Goal: Communication & Community: Answer question/provide support

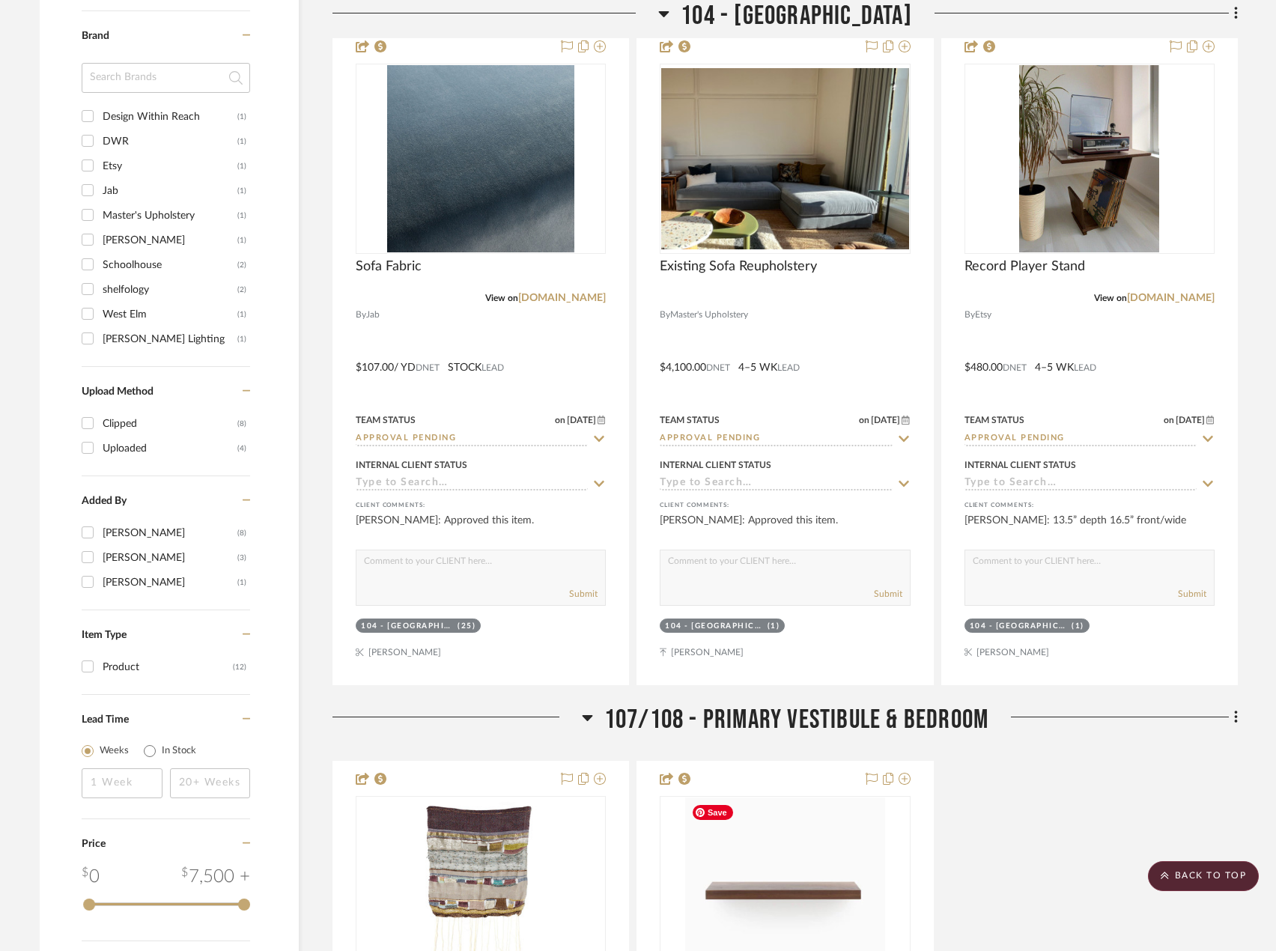
scroll to position [1127, 0]
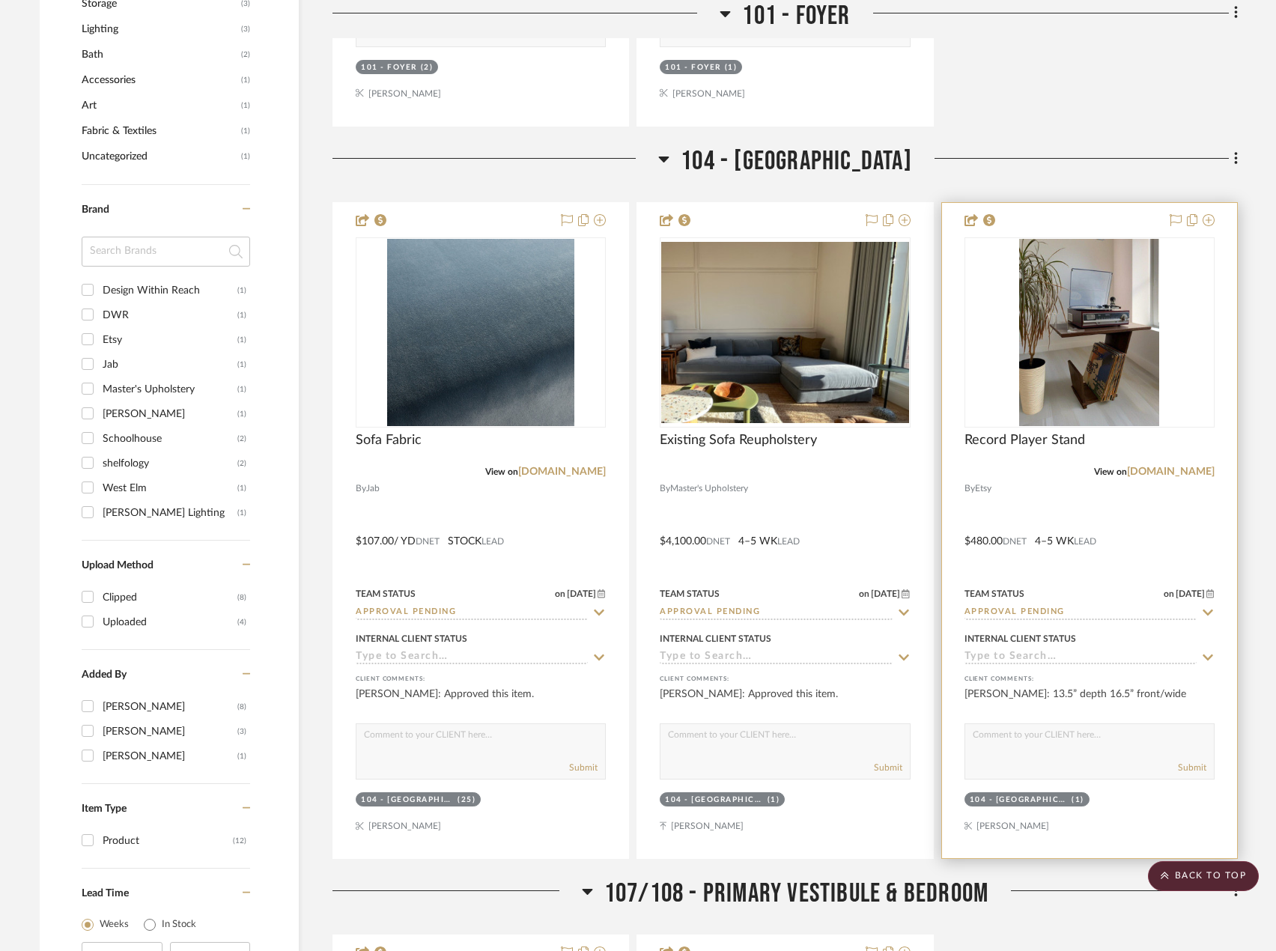
drag, startPoint x: 1217, startPoint y: 873, endPoint x: 1221, endPoint y: 857, distance: 16.2
click at [1218, 866] on scroll-to-top-button "BACK TO TOP" at bounding box center [1203, 876] width 111 height 30
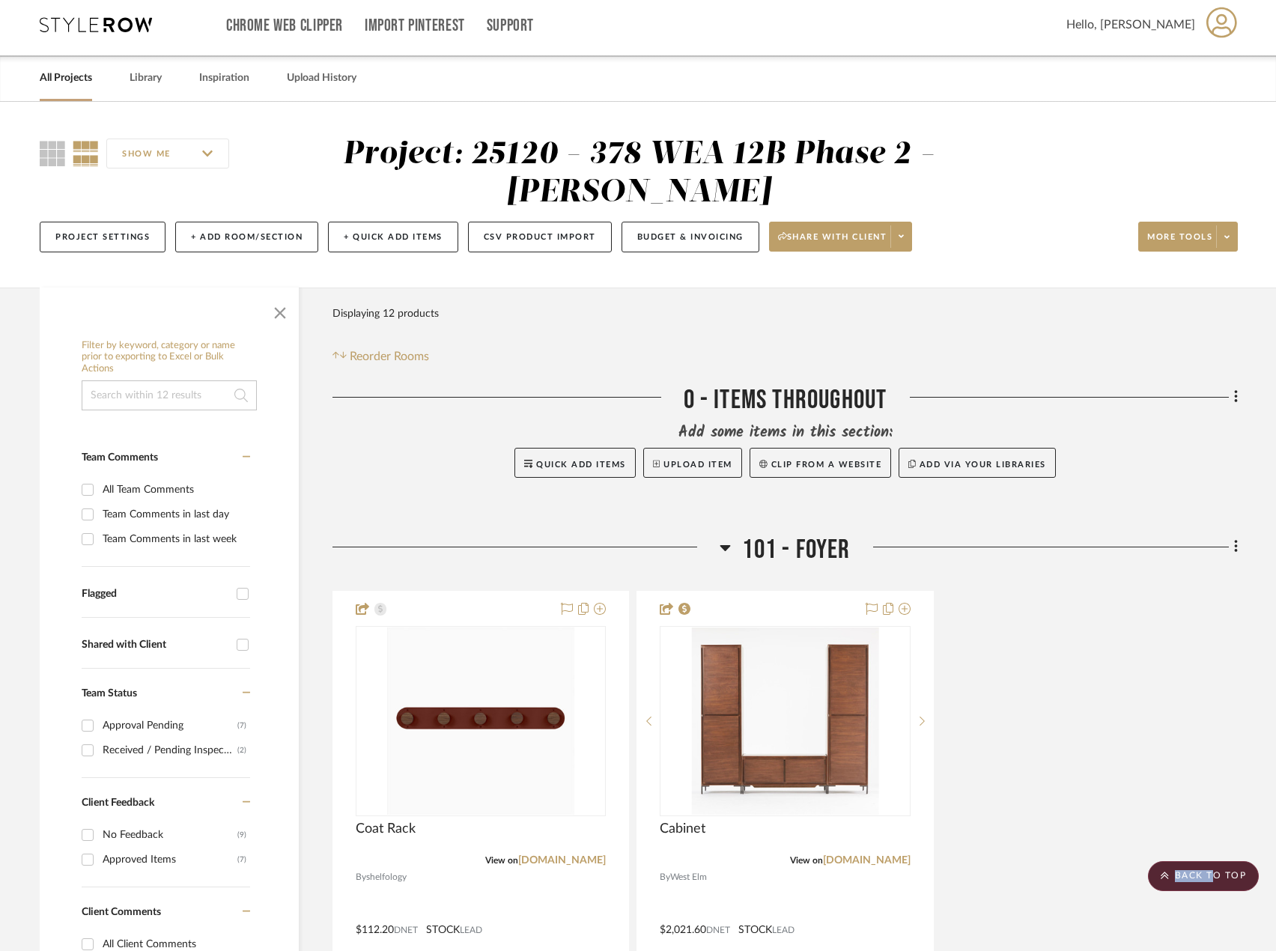
scroll to position [0, 0]
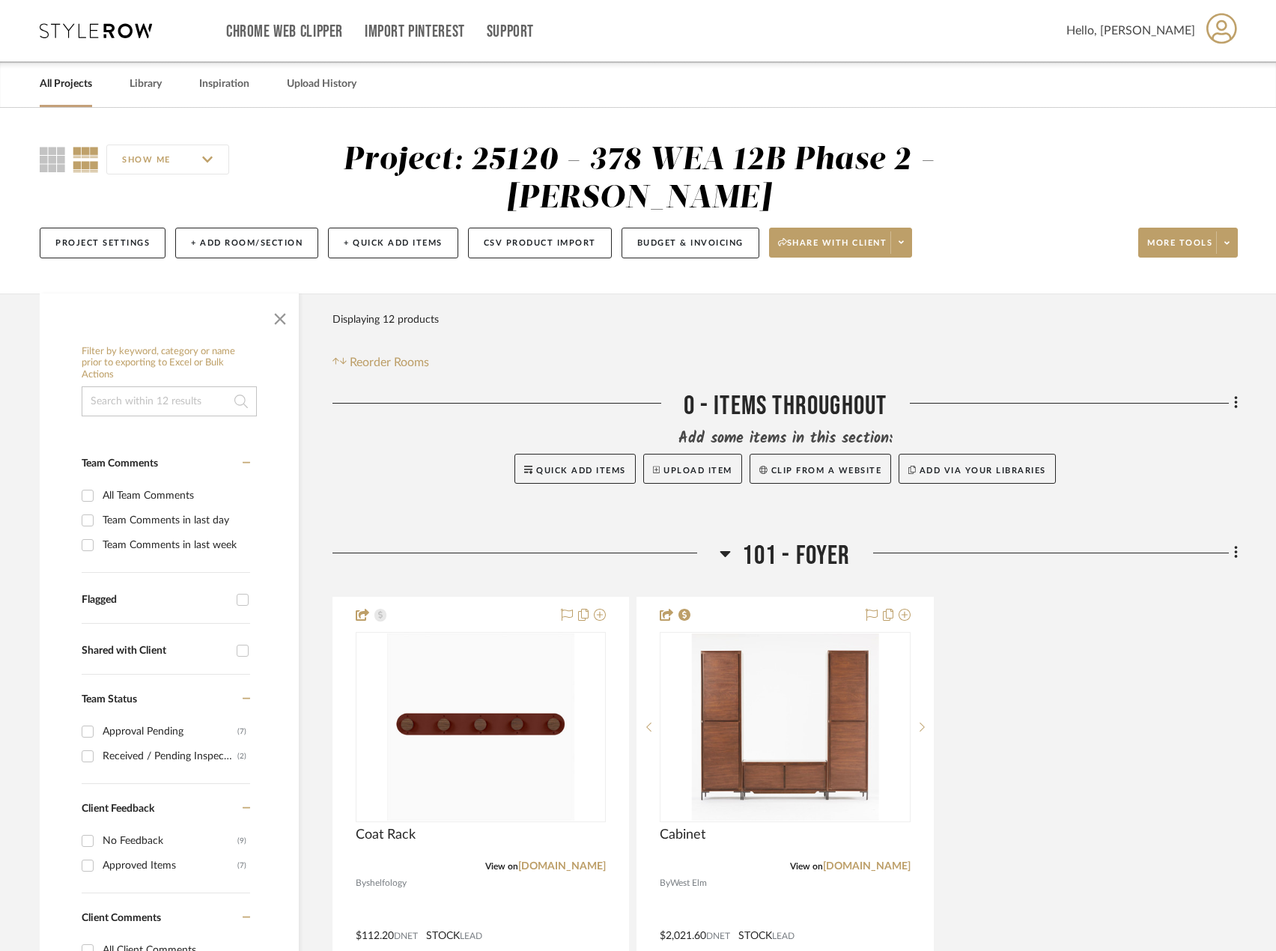
click at [84, 84] on link "All Projects" at bounding box center [66, 84] width 52 height 20
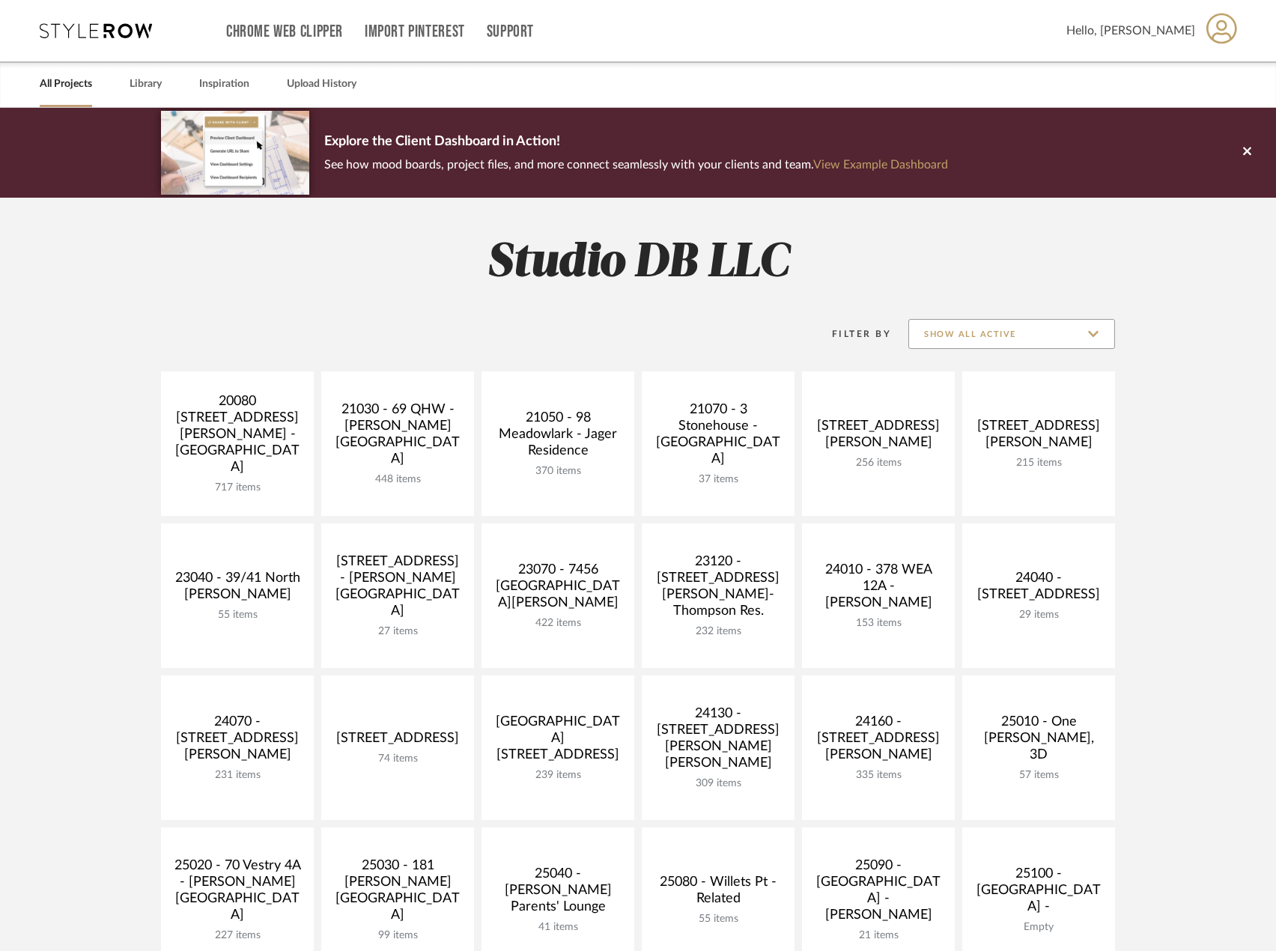
click at [1044, 345] on input "Show All Active" at bounding box center [1011, 334] width 207 height 30
click at [961, 440] on span "Archived" at bounding box center [1013, 443] width 177 height 13
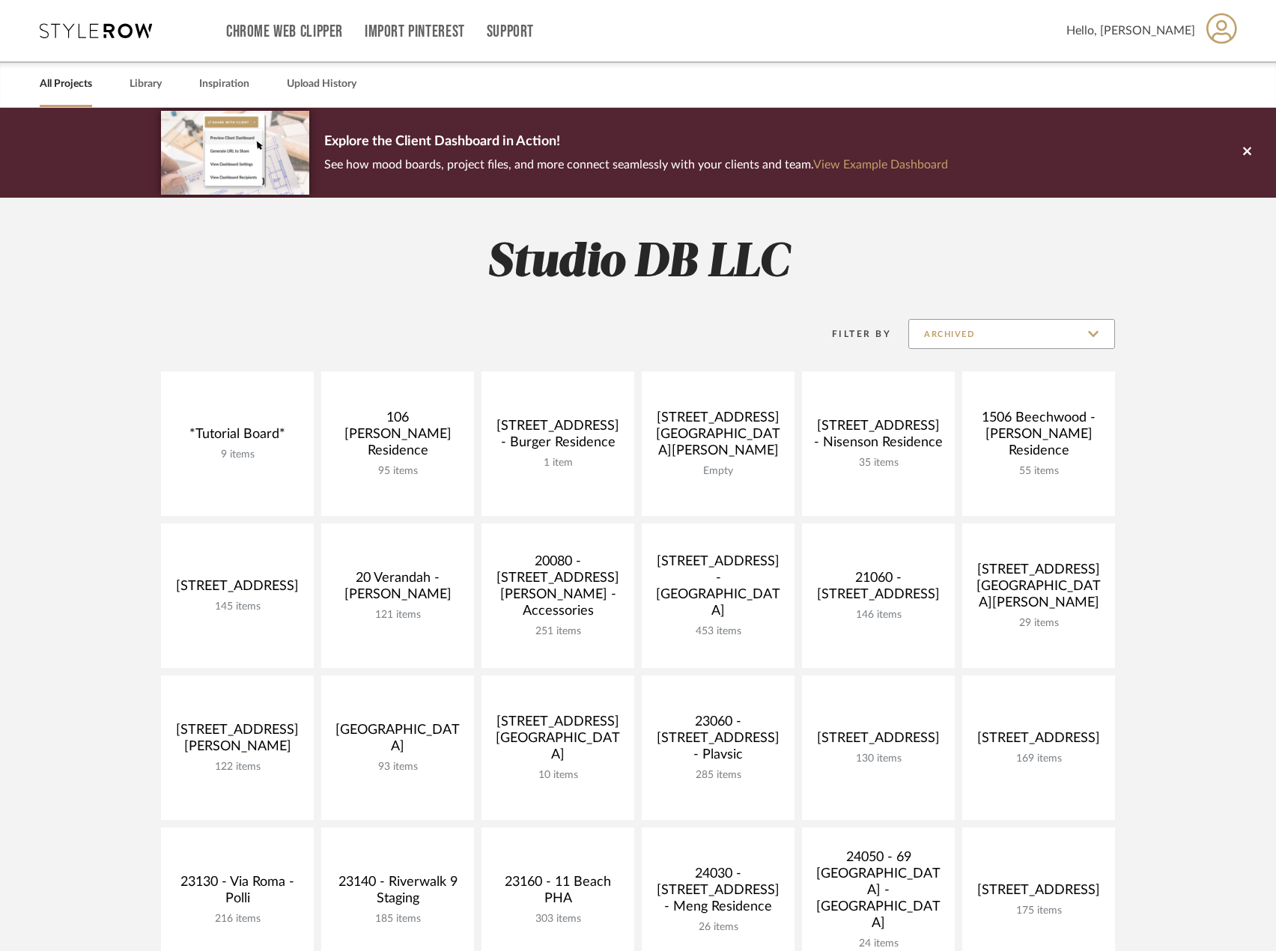
click at [1066, 330] on input "Archived" at bounding box center [1011, 334] width 207 height 30
click at [1021, 369] on span "Show All Active" at bounding box center [1013, 371] width 177 height 13
type input "Show All Active"
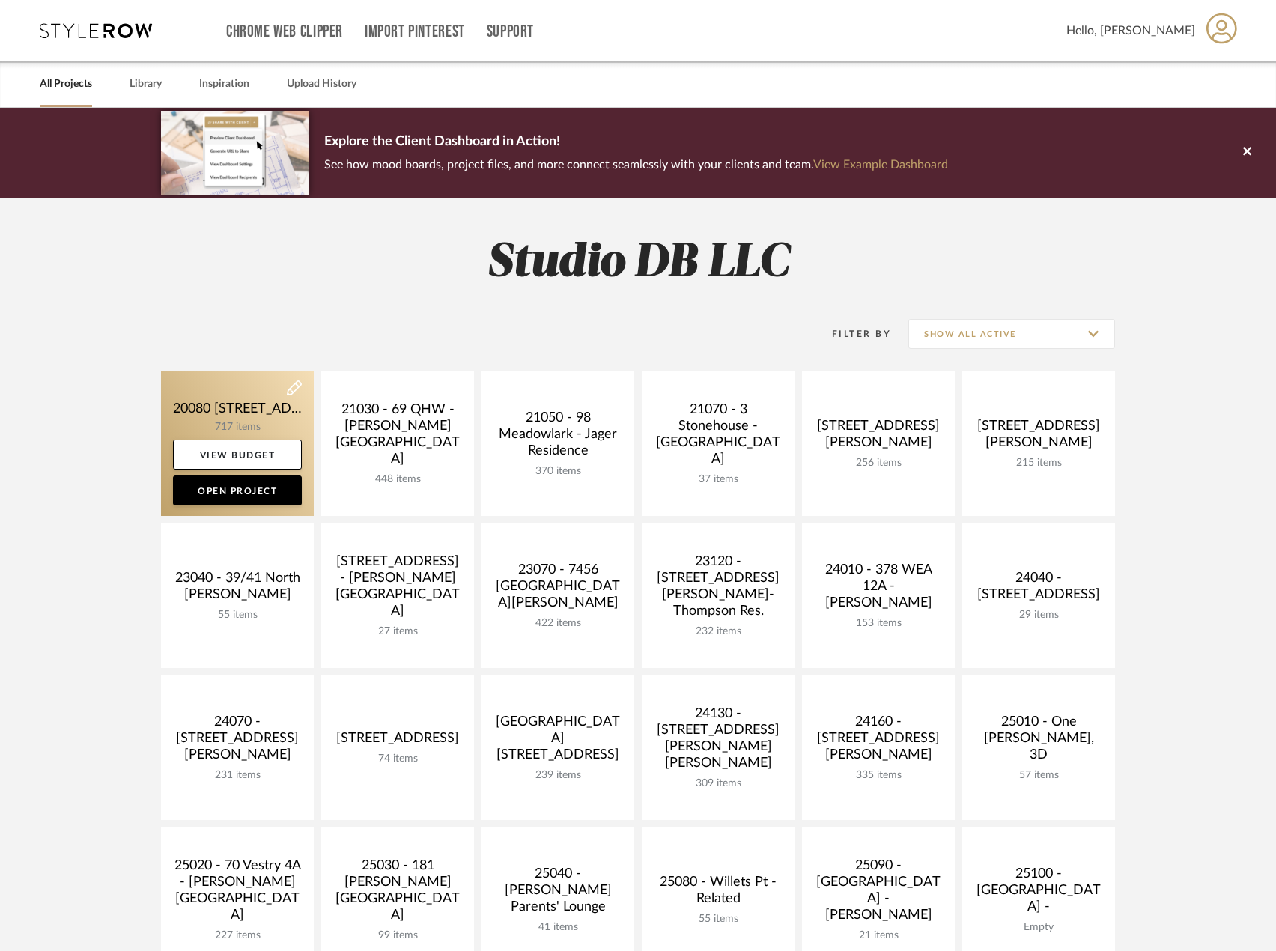
click at [243, 413] on link at bounding box center [237, 443] width 153 height 145
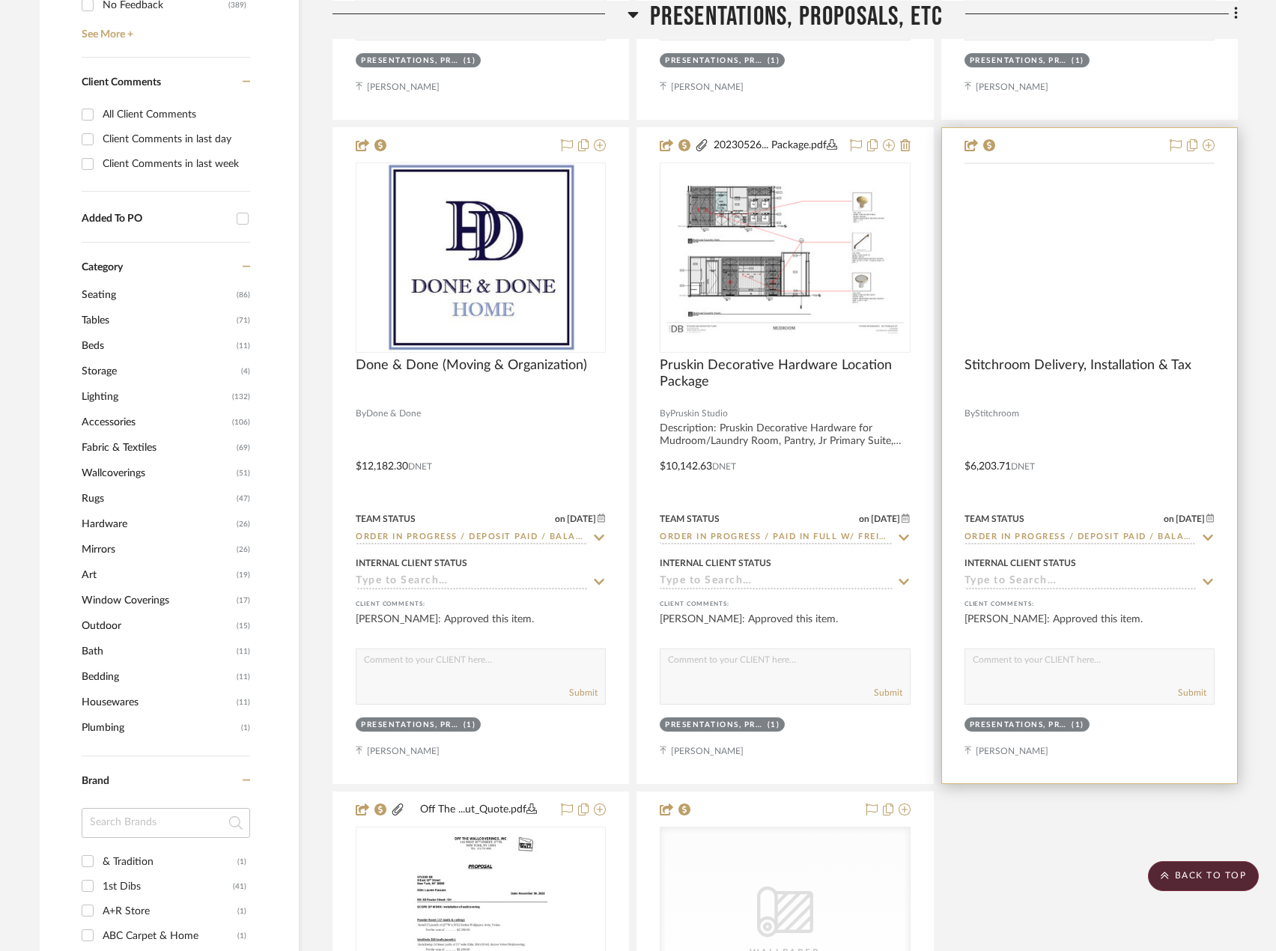
scroll to position [973, 0]
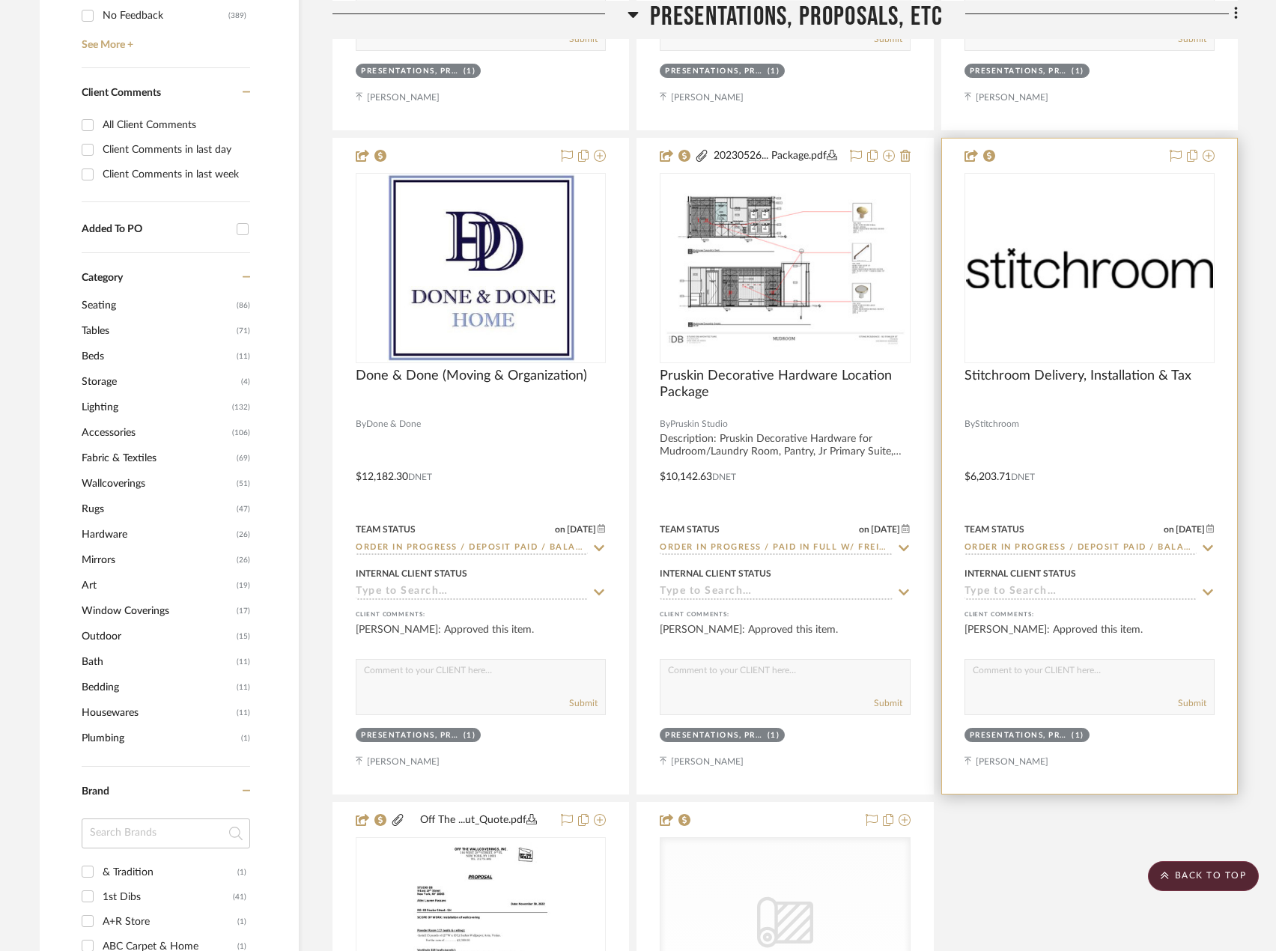
click at [1154, 279] on img "0" at bounding box center [1089, 268] width 247 height 40
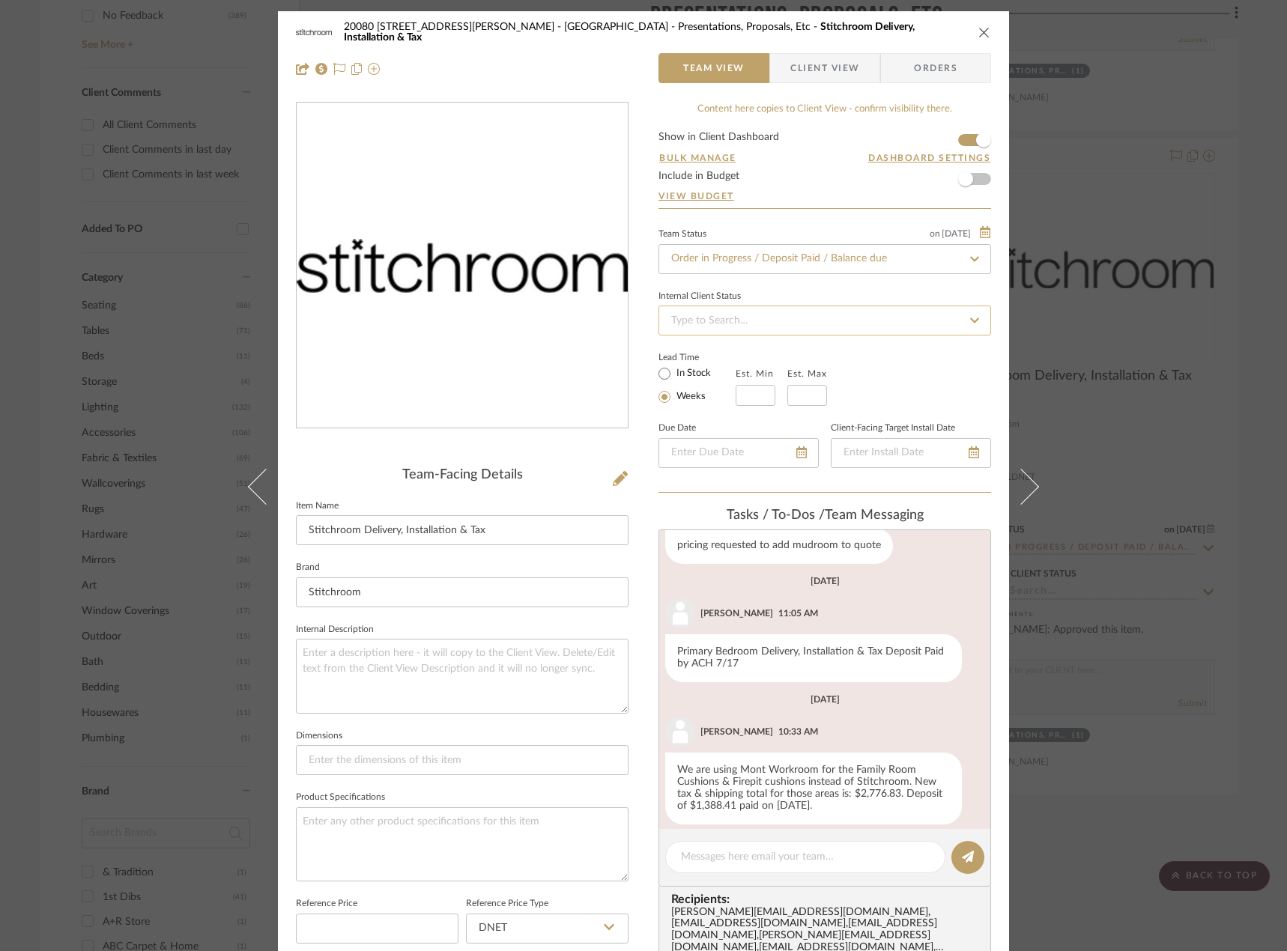
scroll to position [311, 0]
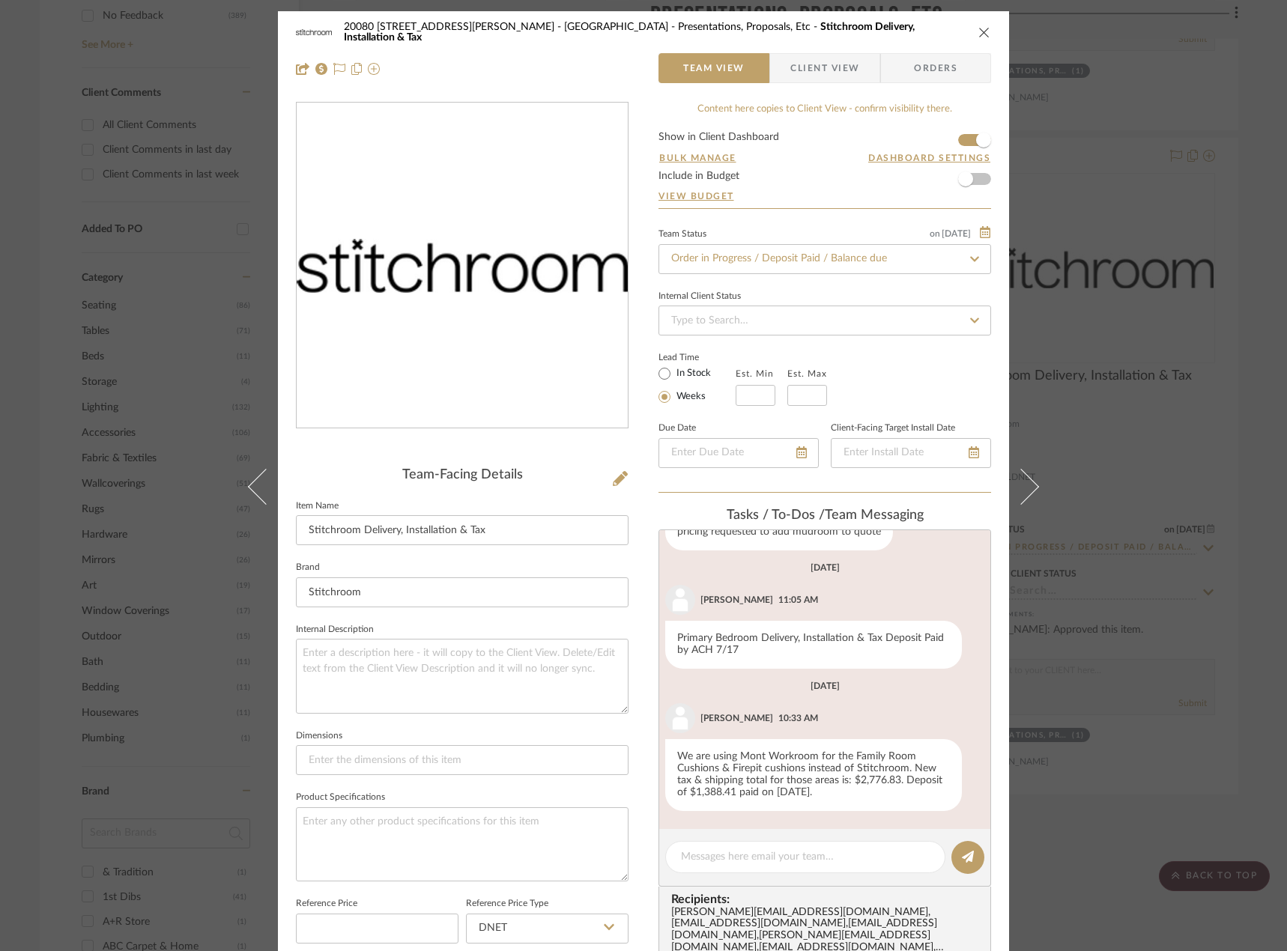
click at [824, 85] on div "20080 83 Fowler Street - Stone Residence Presentations, Proposals, Etc Stitchro…" at bounding box center [643, 50] width 731 height 79
click at [821, 67] on span "Client View" at bounding box center [824, 68] width 69 height 30
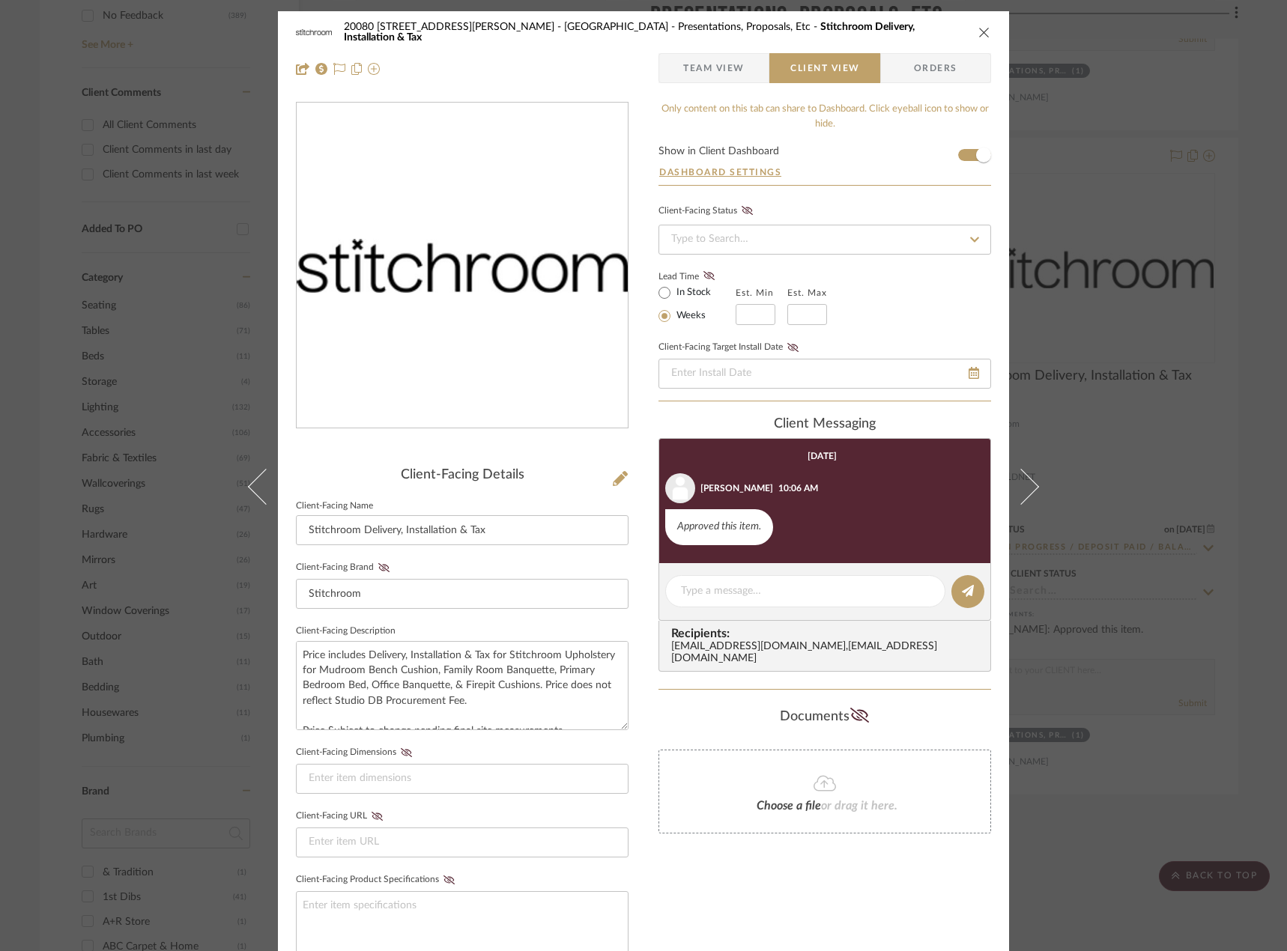
click at [1251, 464] on div "20080 83 Fowler Street - Stone Residence Presentations, Proposals, Etc Stitchro…" at bounding box center [643, 475] width 1287 height 951
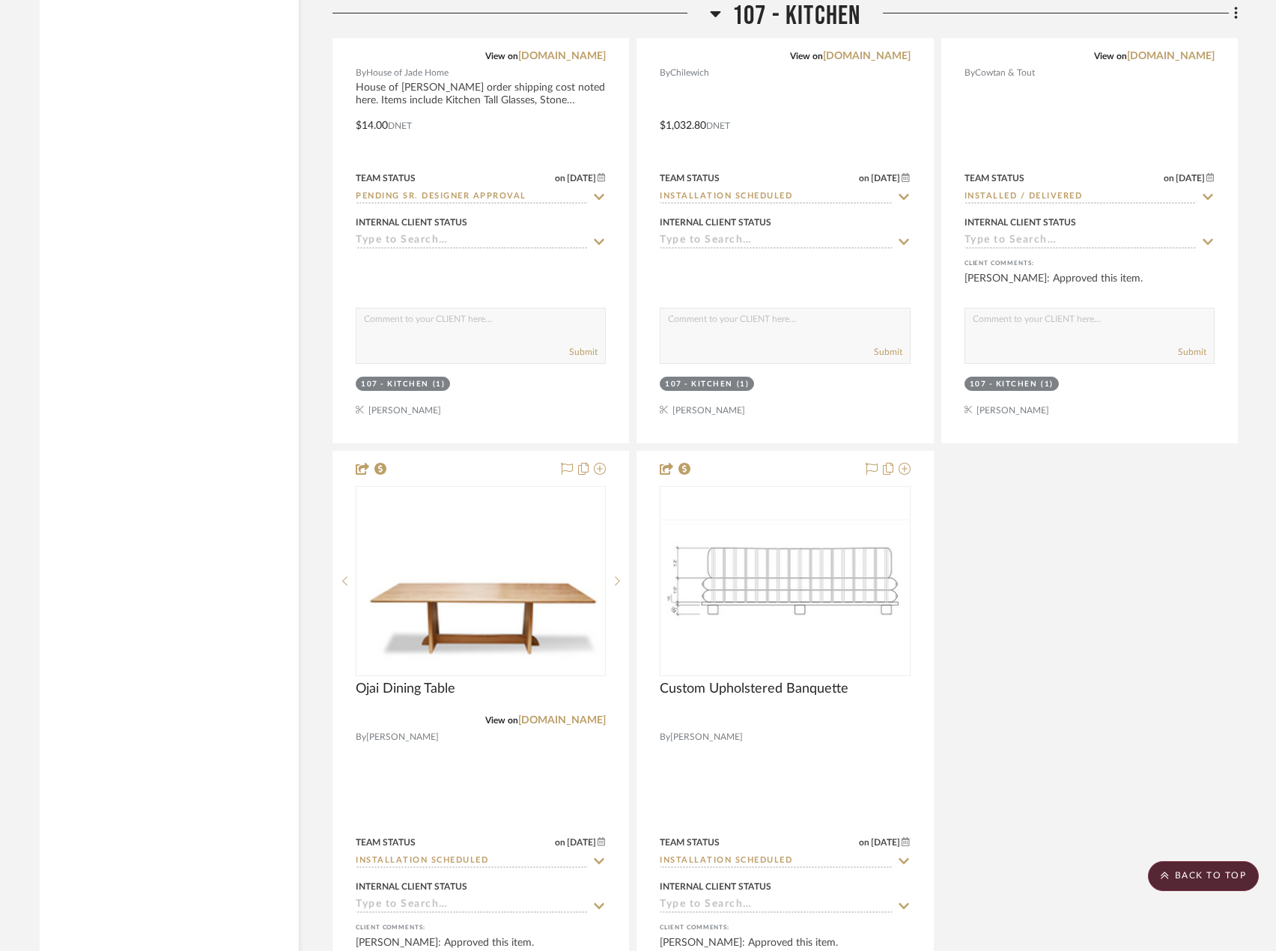
scroll to position [21417, 0]
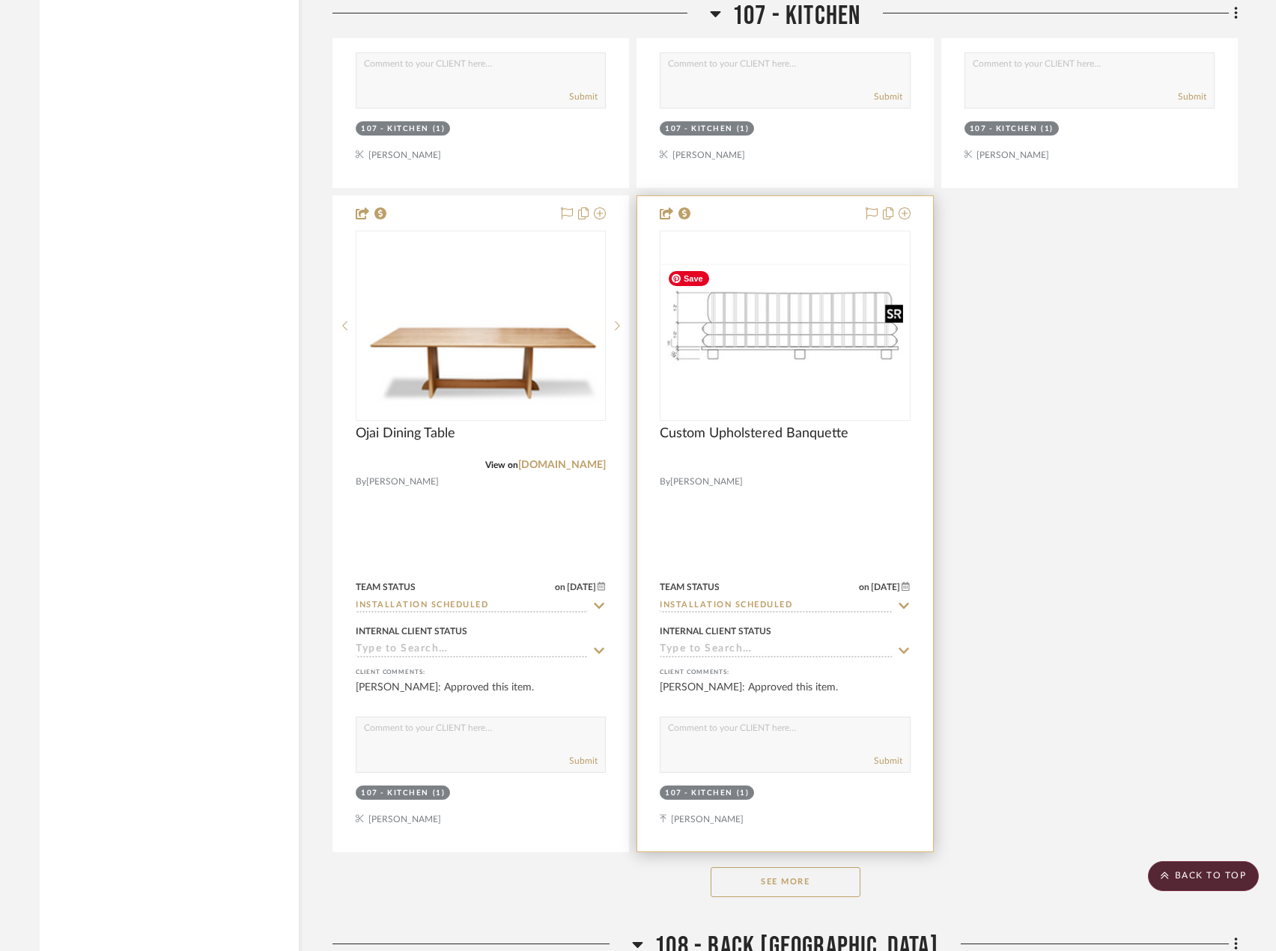
click at [787, 359] on img "0" at bounding box center [784, 326] width 247 height 124
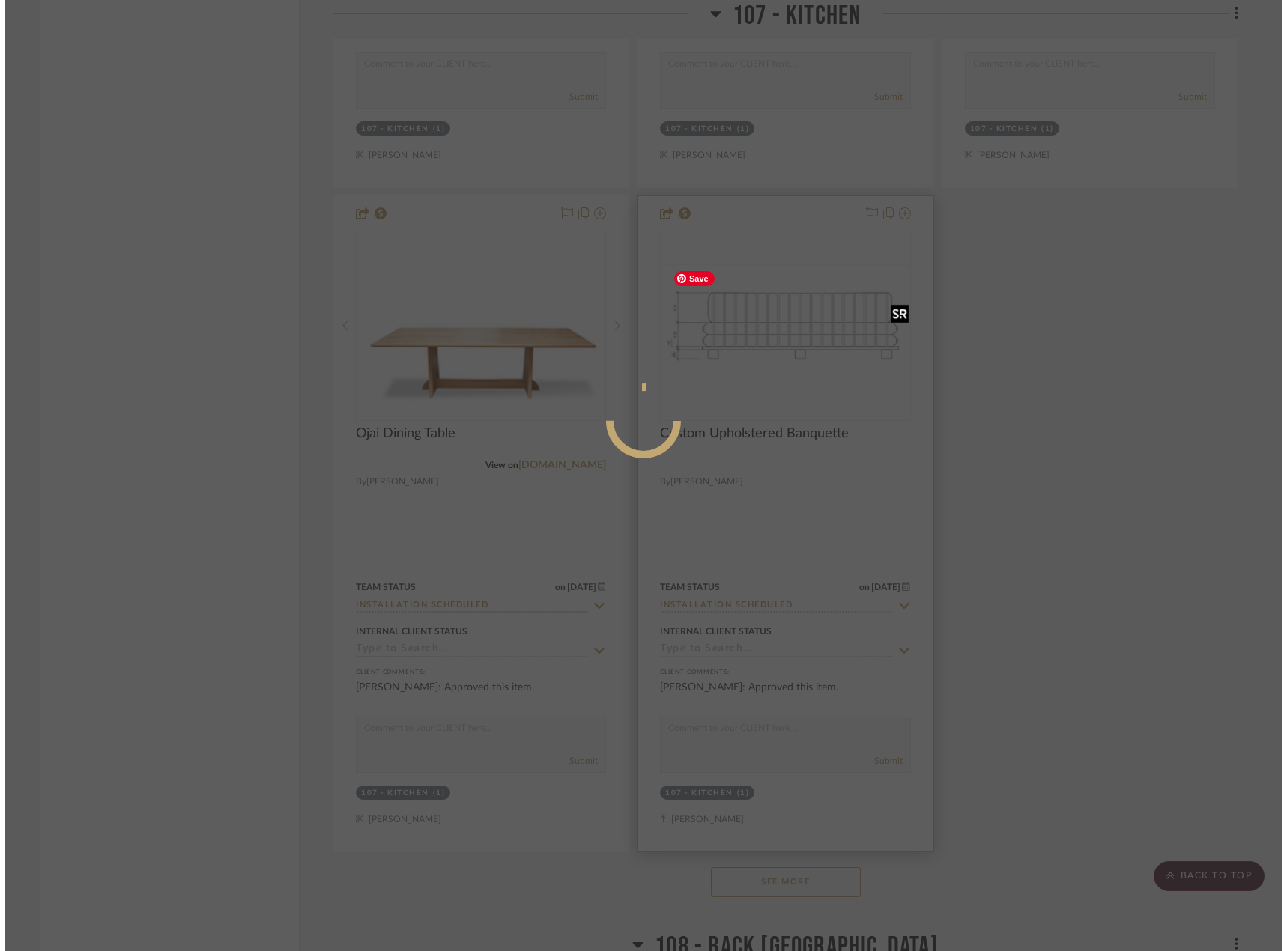
scroll to position [0, 0]
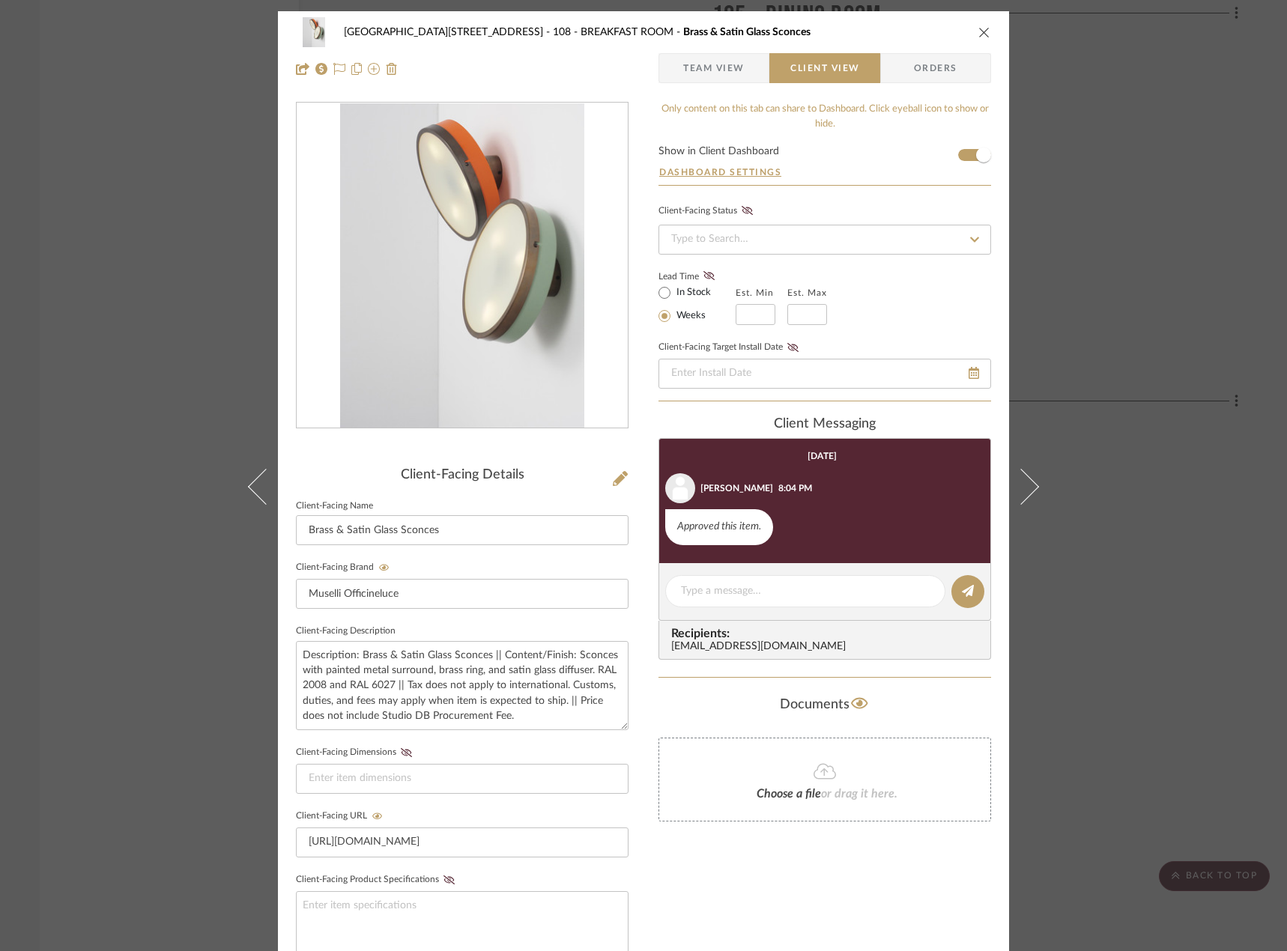
click at [1146, 312] on div "24100 - 1175 Park Avenue - Mall 108 - BREAKFAST ROOM Brass & Satin Glass Sconce…" at bounding box center [643, 475] width 1287 height 951
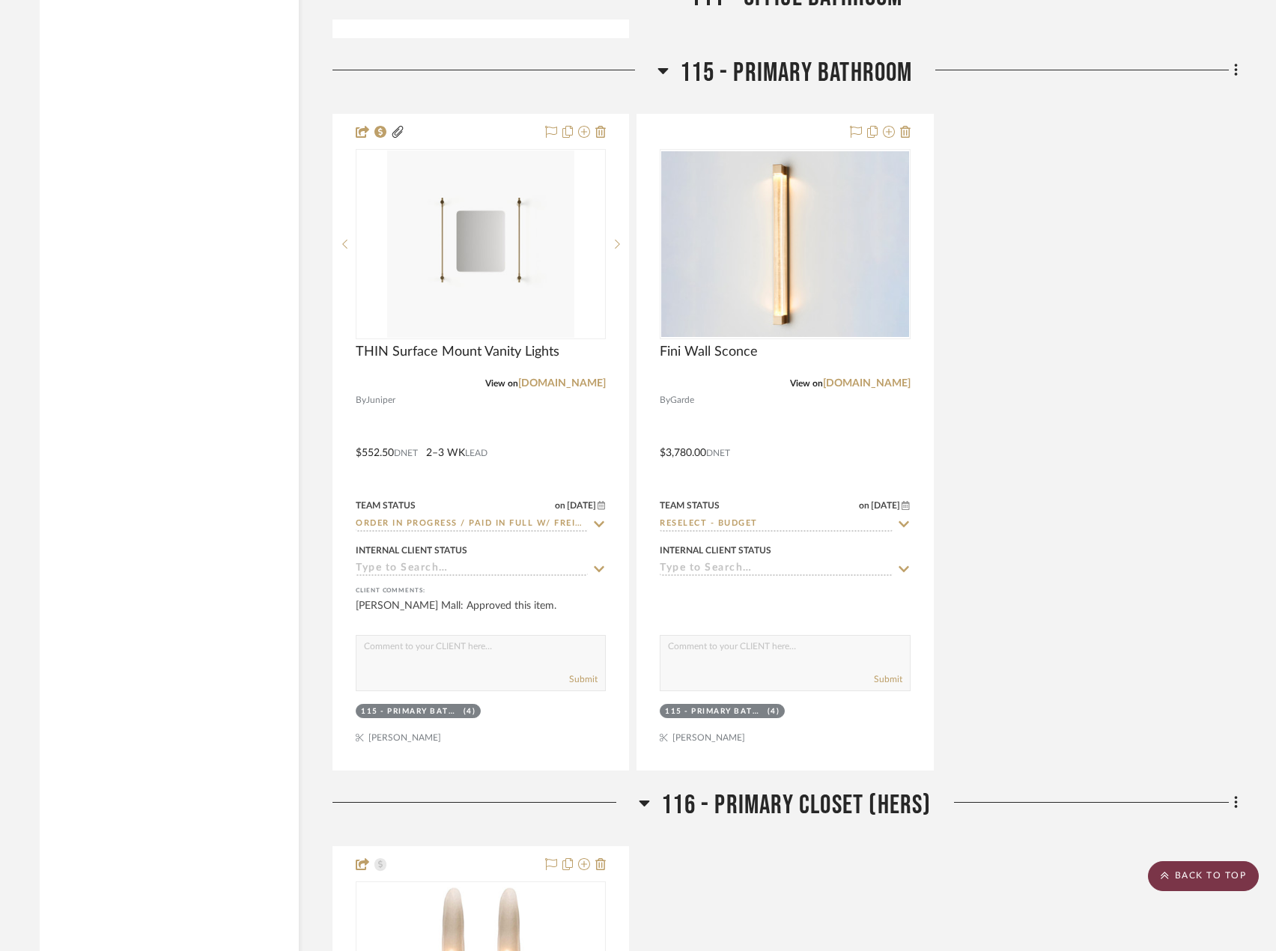
click at [1234, 889] on scroll-to-top-button "BACK TO TOP" at bounding box center [1203, 876] width 111 height 30
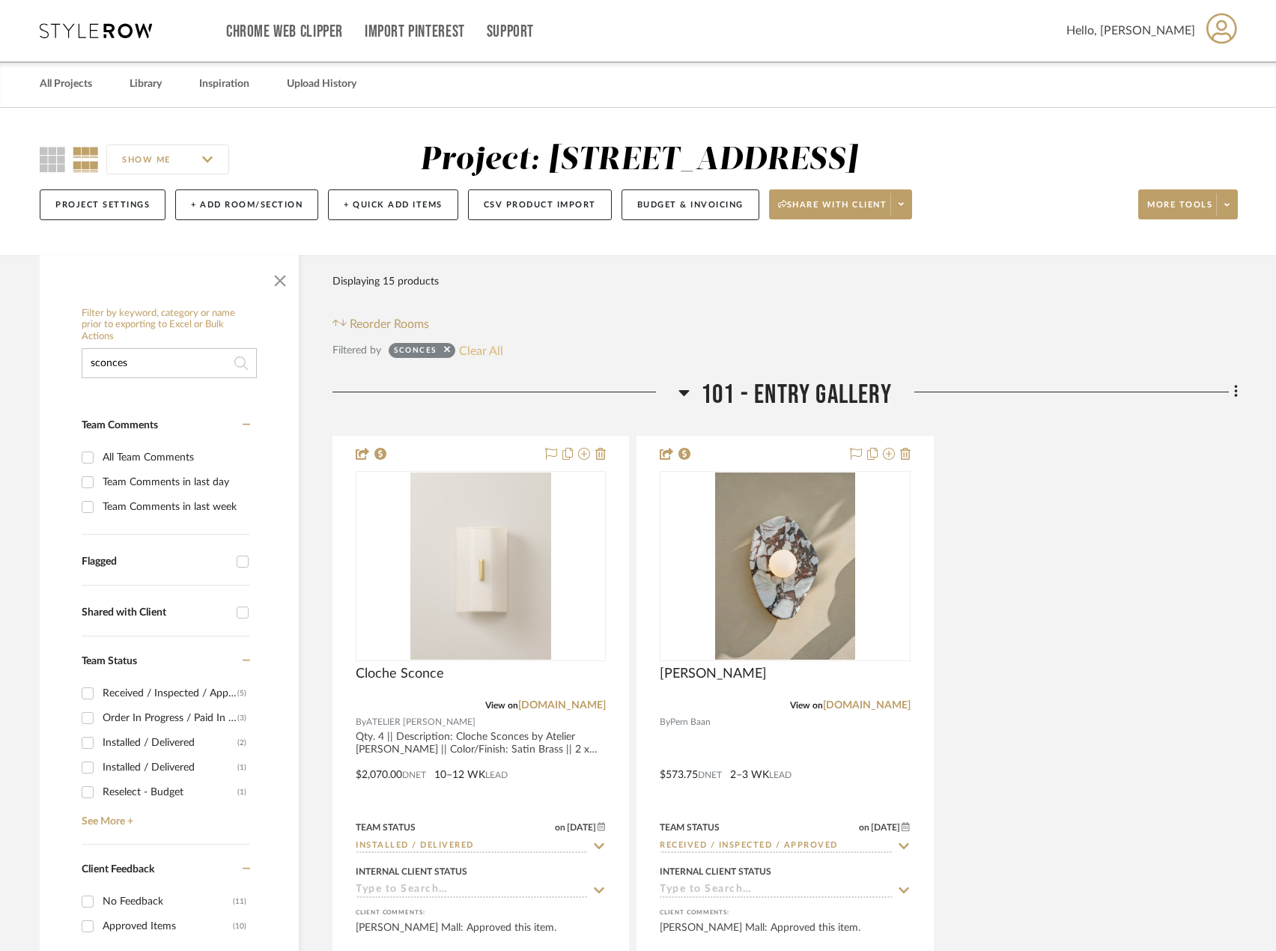
click at [471, 344] on button "Clear All" at bounding box center [481, 350] width 44 height 19
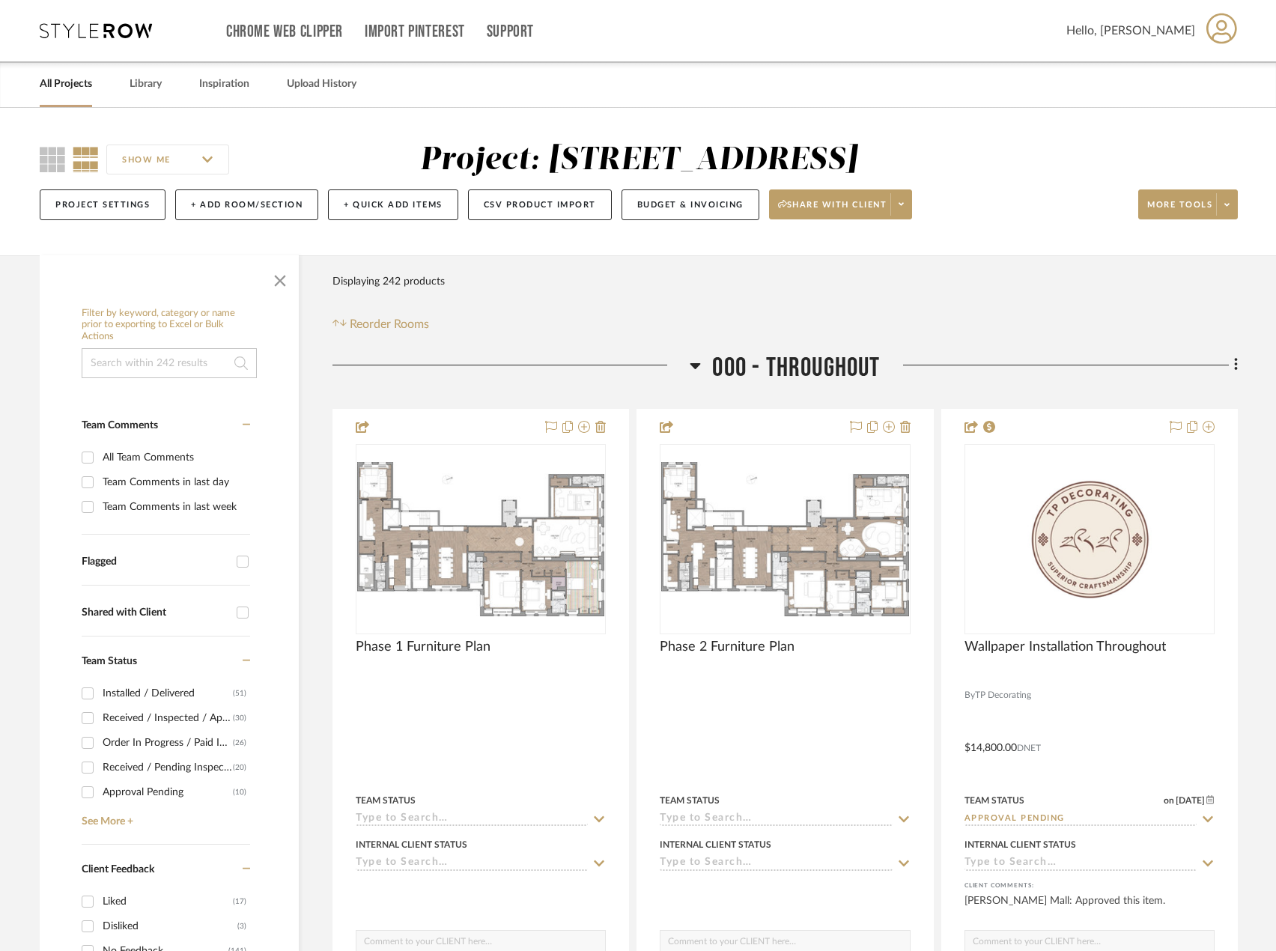
click at [121, 371] on input at bounding box center [169, 363] width 175 height 30
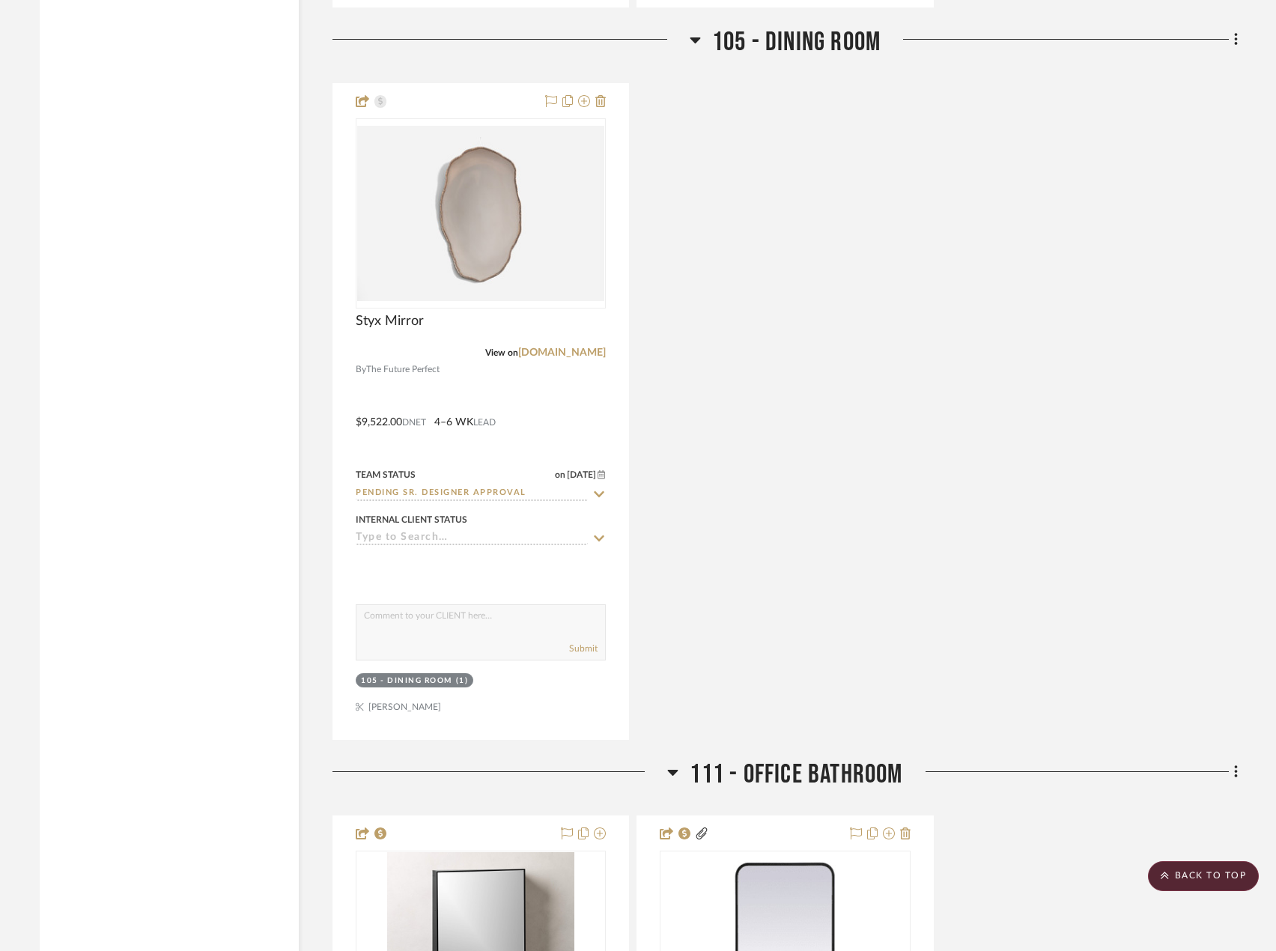
scroll to position [2546, 0]
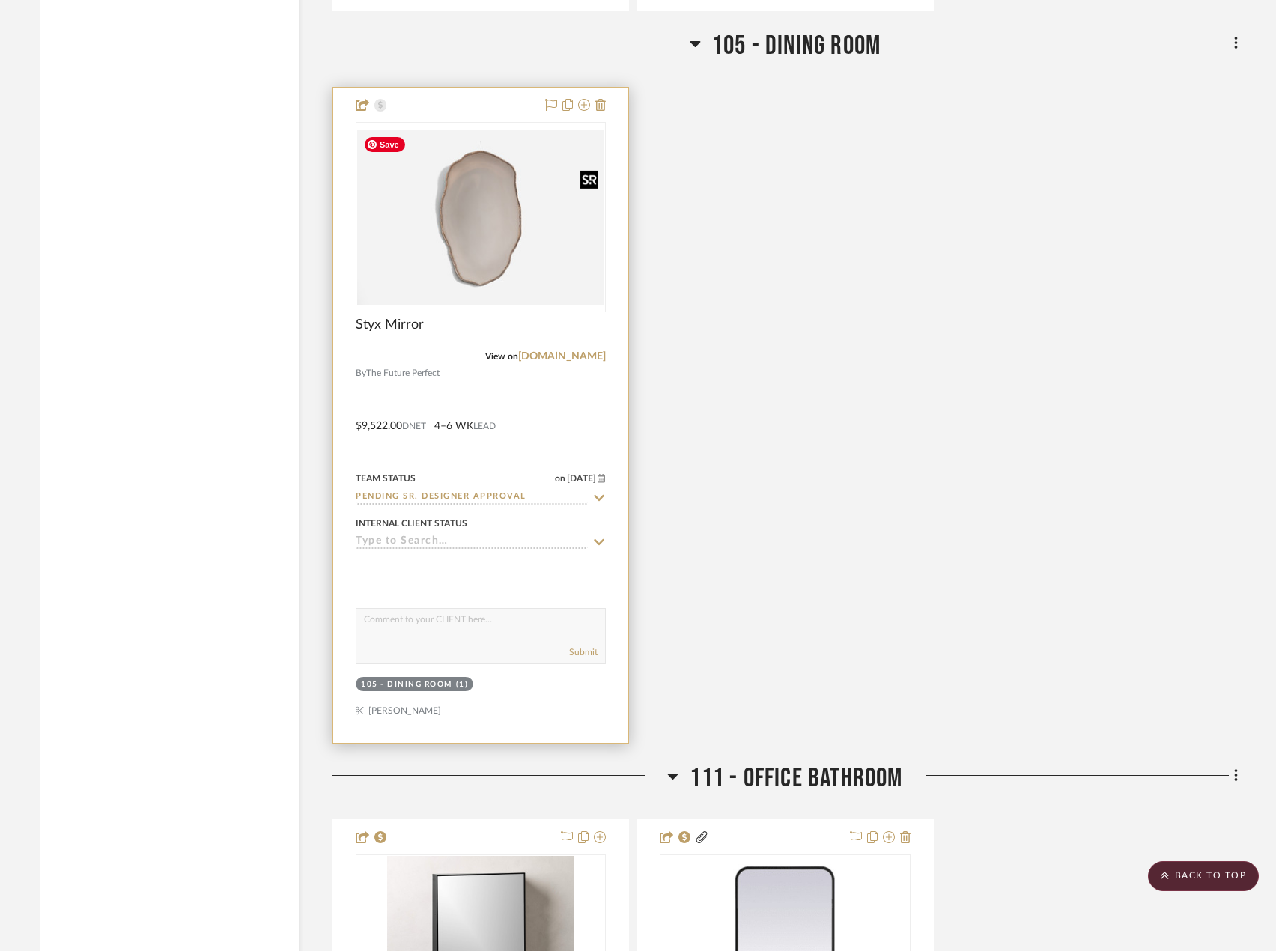
type input "mirror"
click at [505, 282] on img "0" at bounding box center [480, 217] width 247 height 175
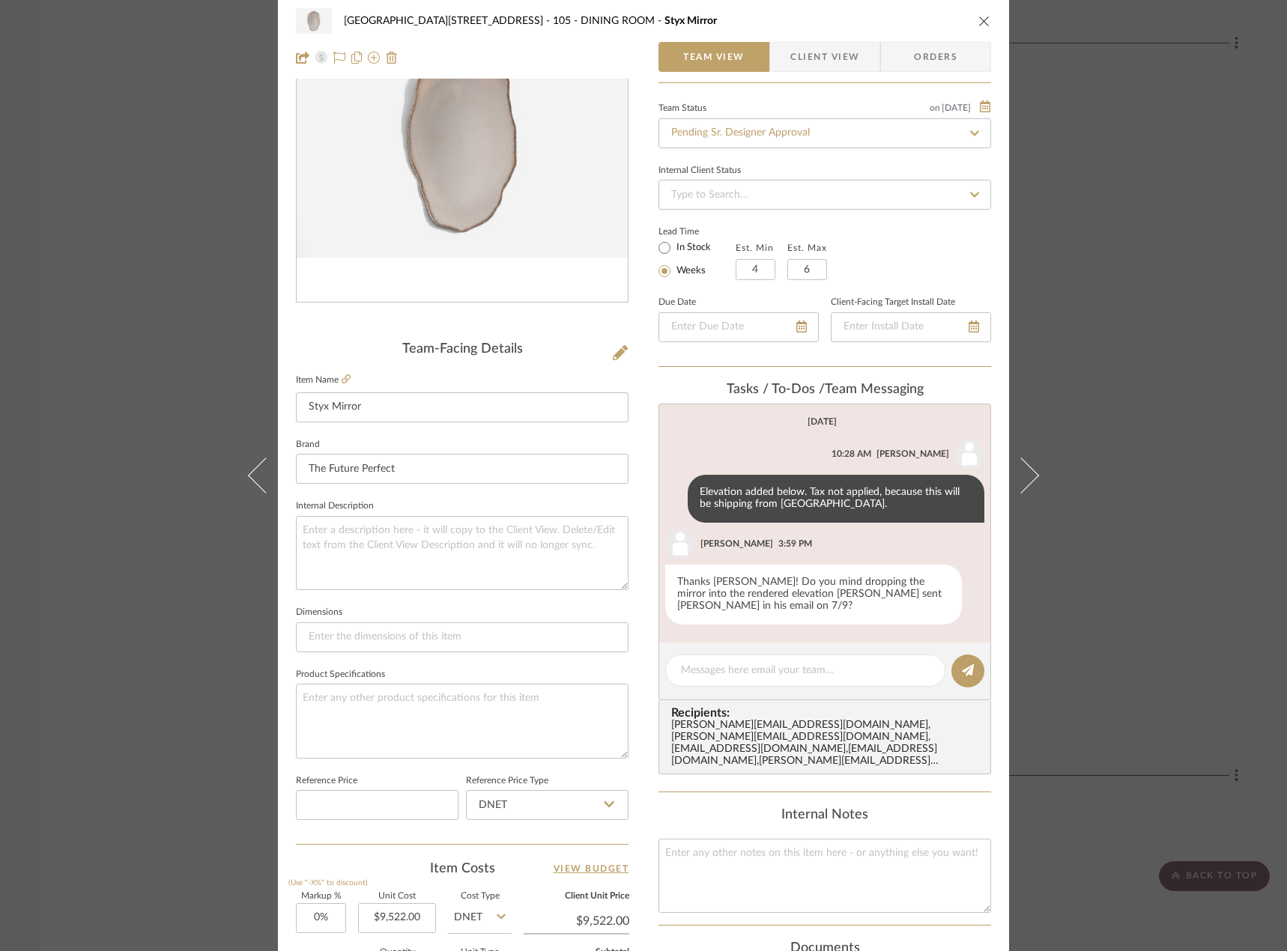
scroll to position [443, 0]
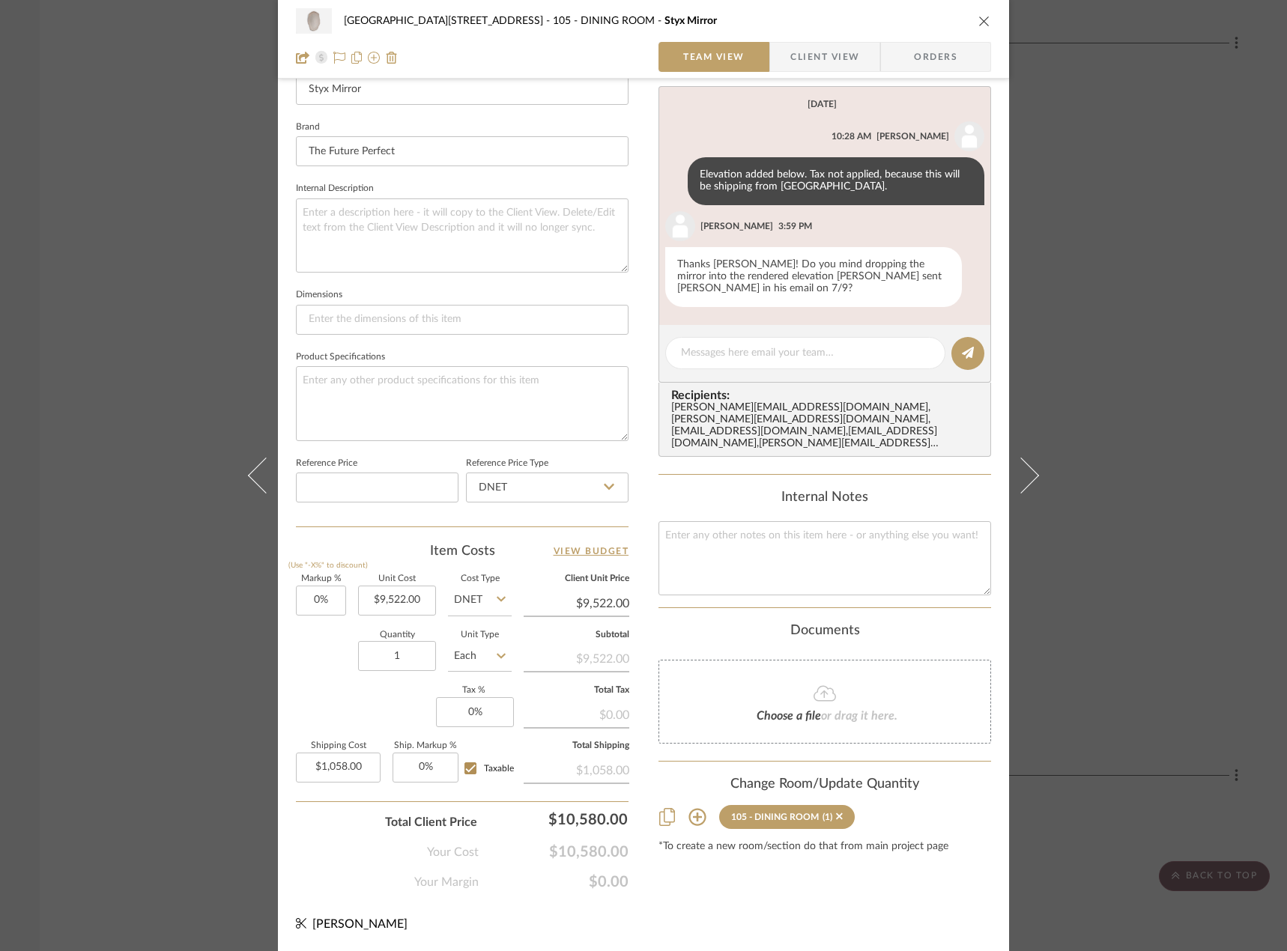
click at [813, 686] on icon at bounding box center [824, 694] width 22 height 16
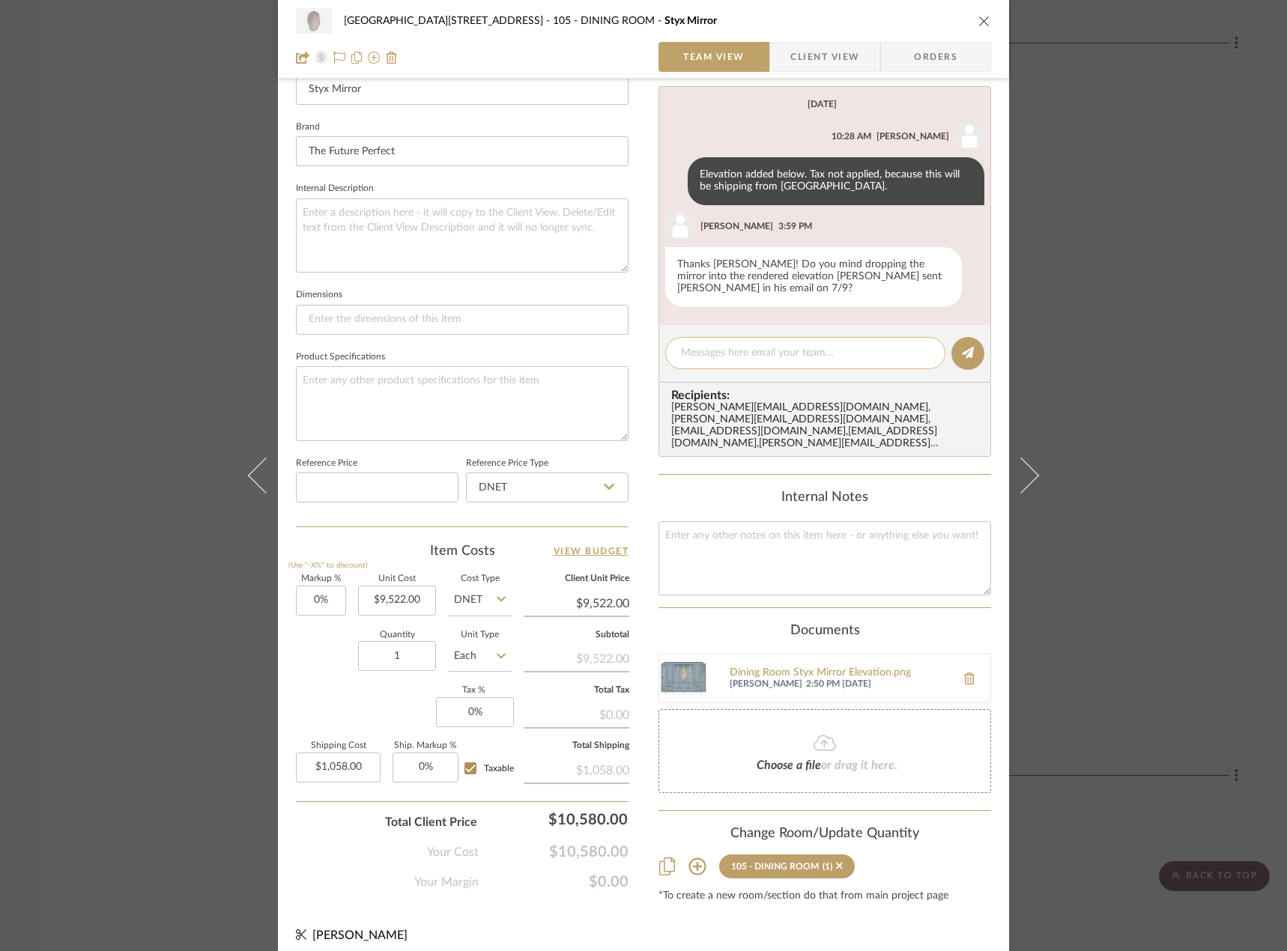
click at [736, 345] on textarea at bounding box center [805, 353] width 249 height 16
click at [774, 345] on textarea "Rendered Elevation Updated" at bounding box center [805, 353] width 249 height 16
type textarea "Rendered Elevation updated"
click at [952, 337] on button at bounding box center [967, 353] width 33 height 33
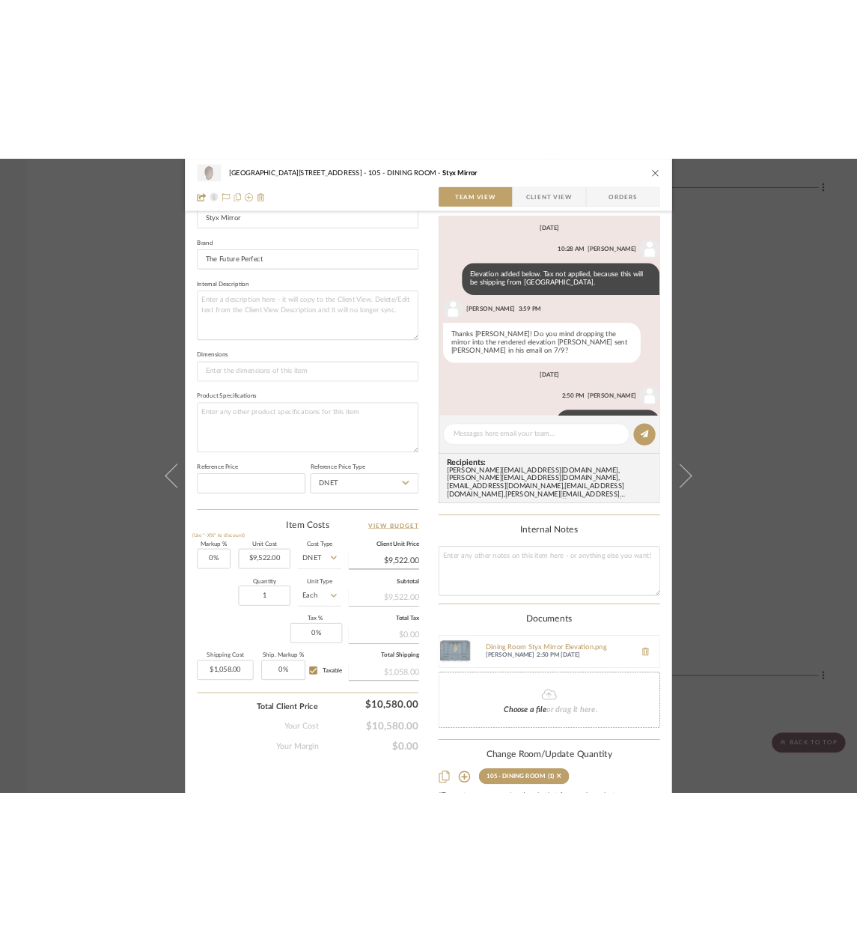
scroll to position [34, 0]
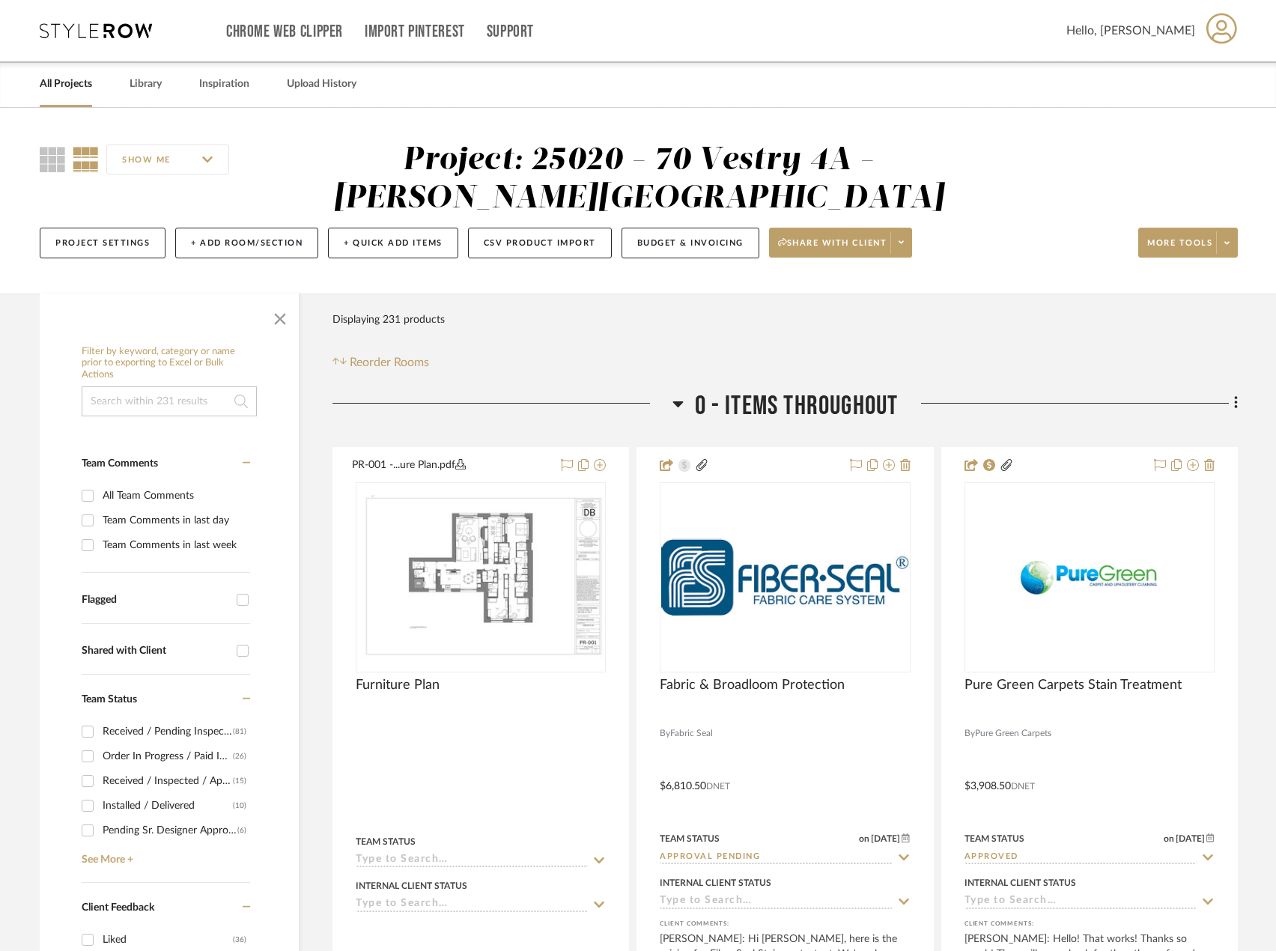
click at [79, 88] on link "All Projects" at bounding box center [66, 84] width 52 height 20
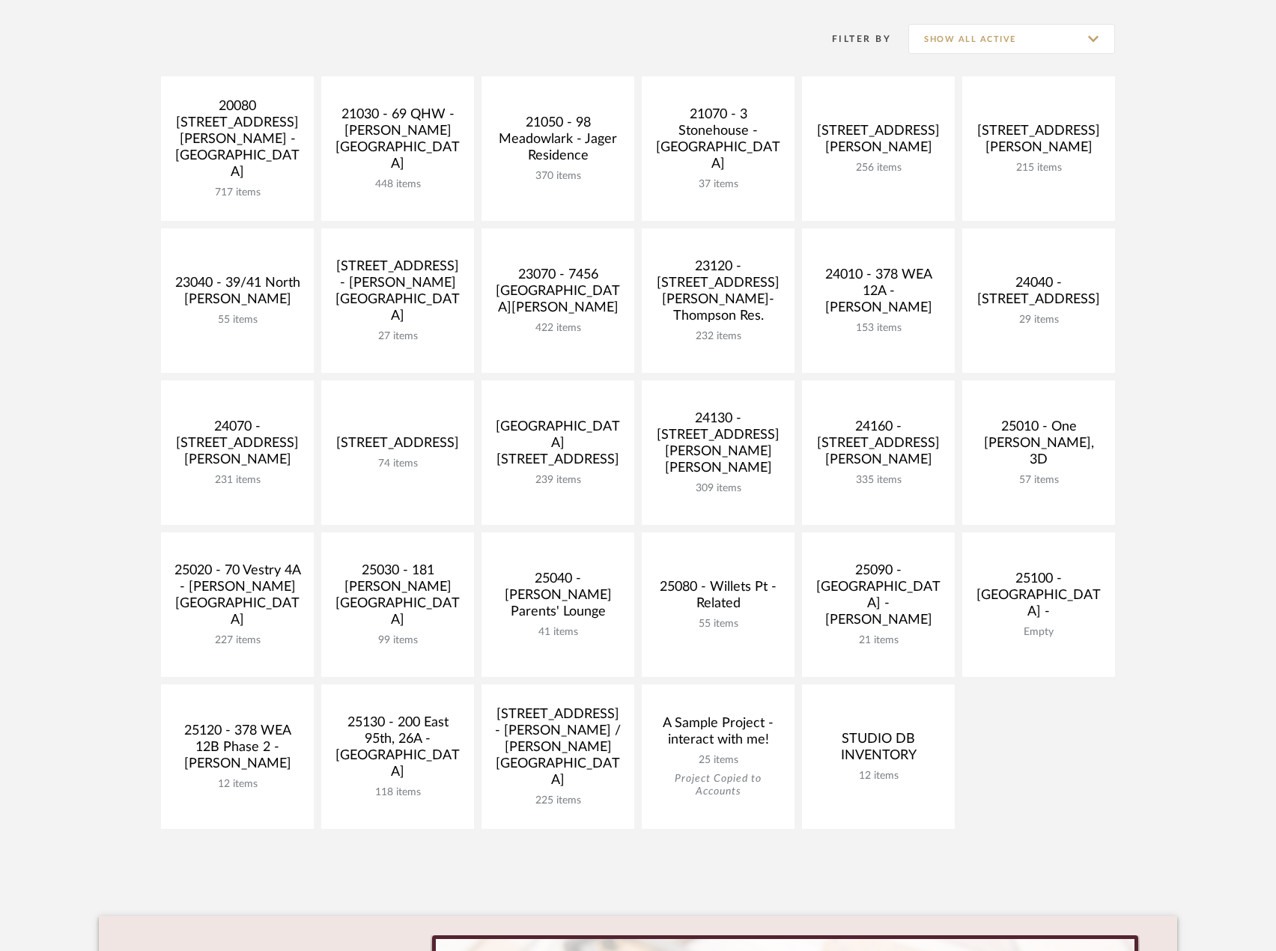
scroll to position [449, 0]
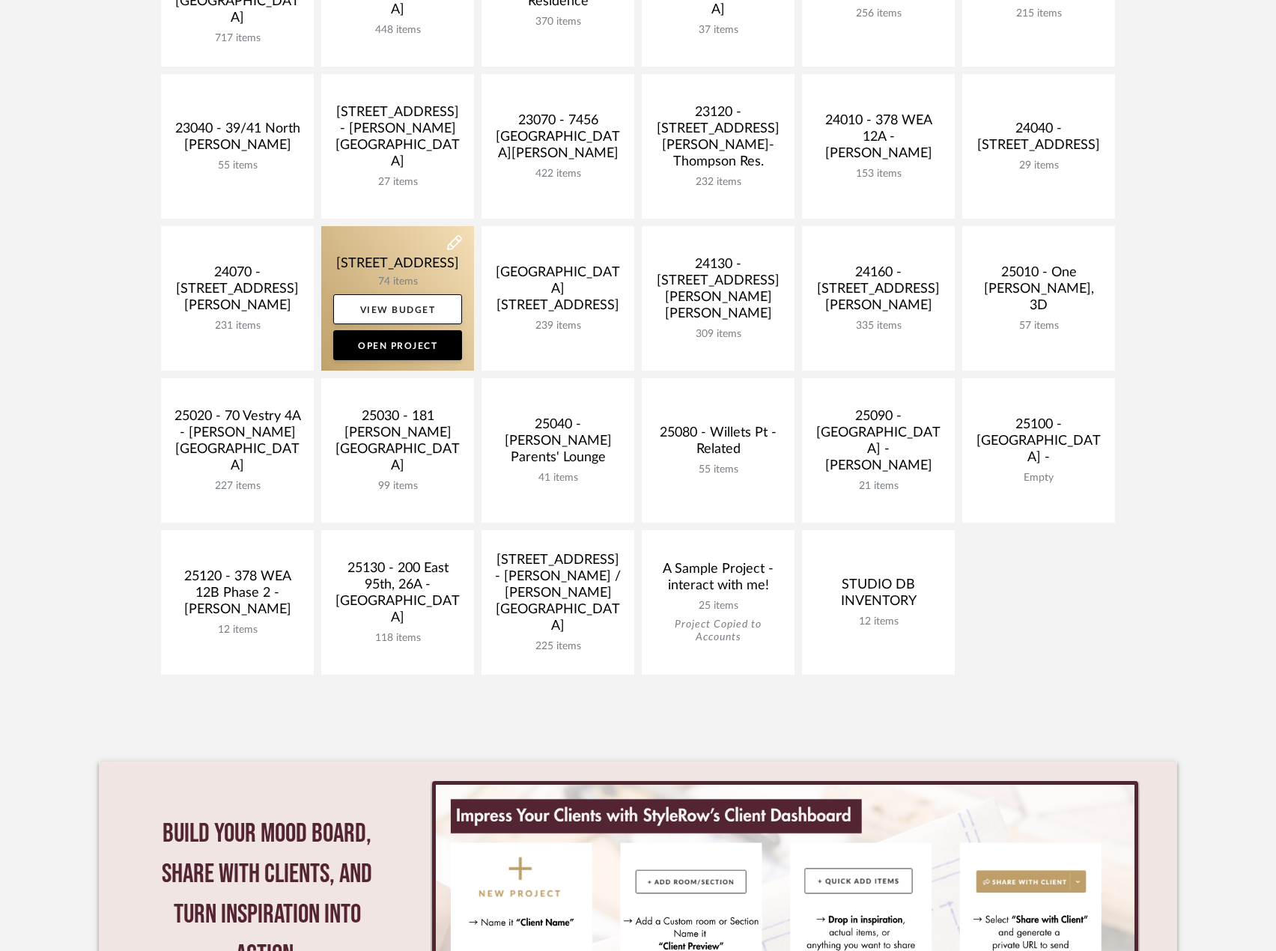
click at [412, 252] on link at bounding box center [397, 298] width 153 height 145
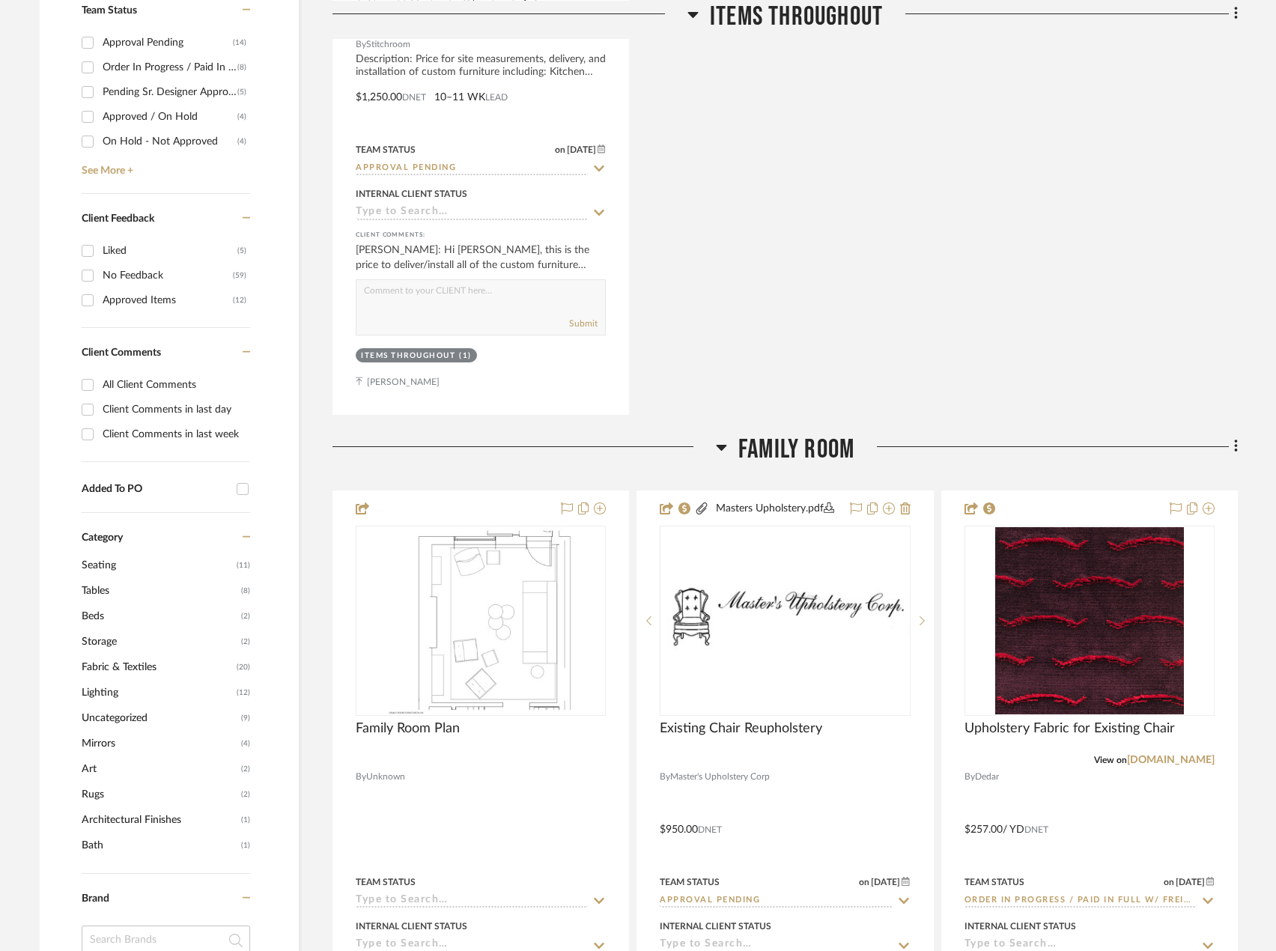
scroll to position [749, 0]
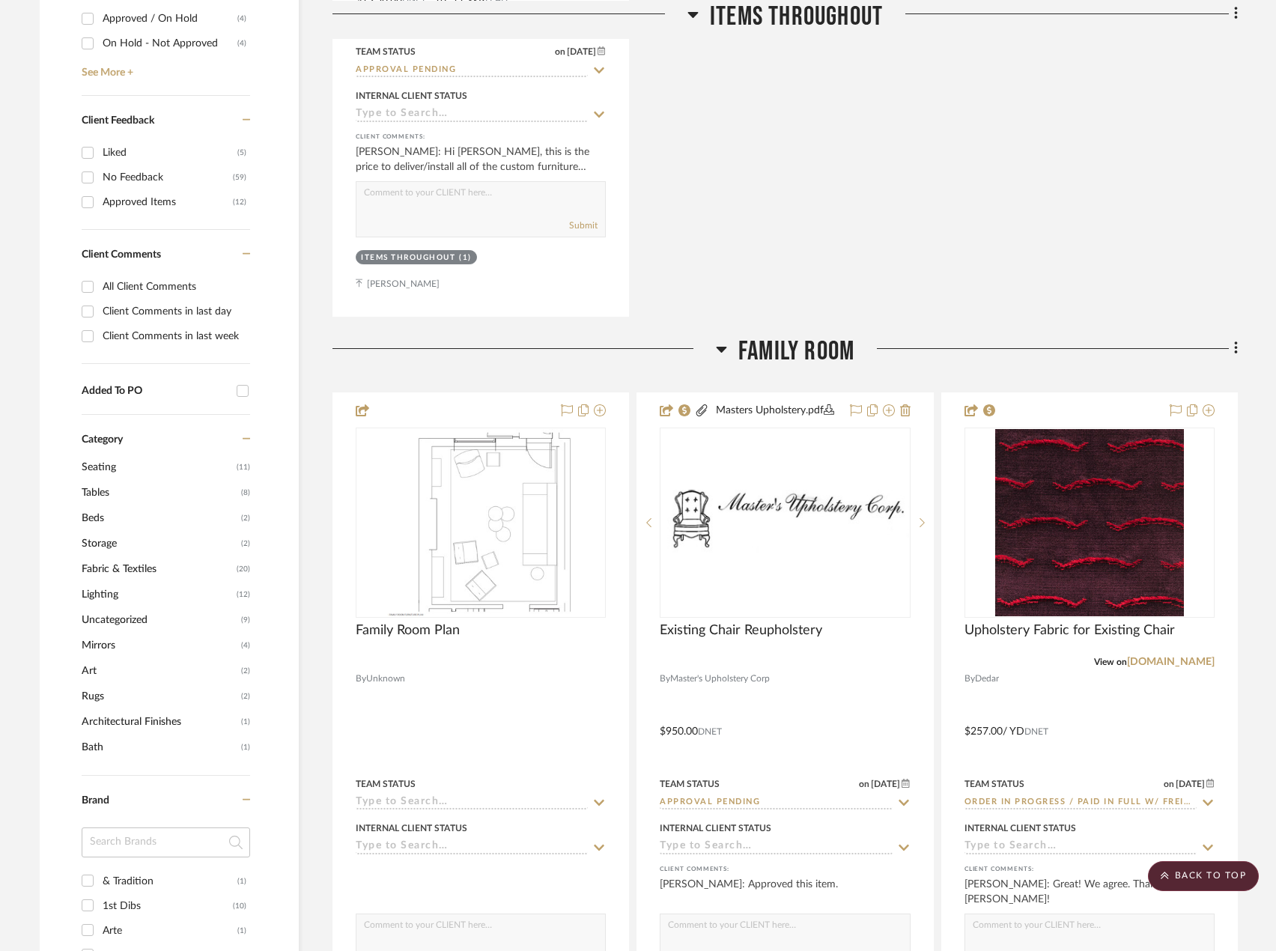
click at [124, 562] on span "Fabric & Textiles" at bounding box center [157, 568] width 151 height 25
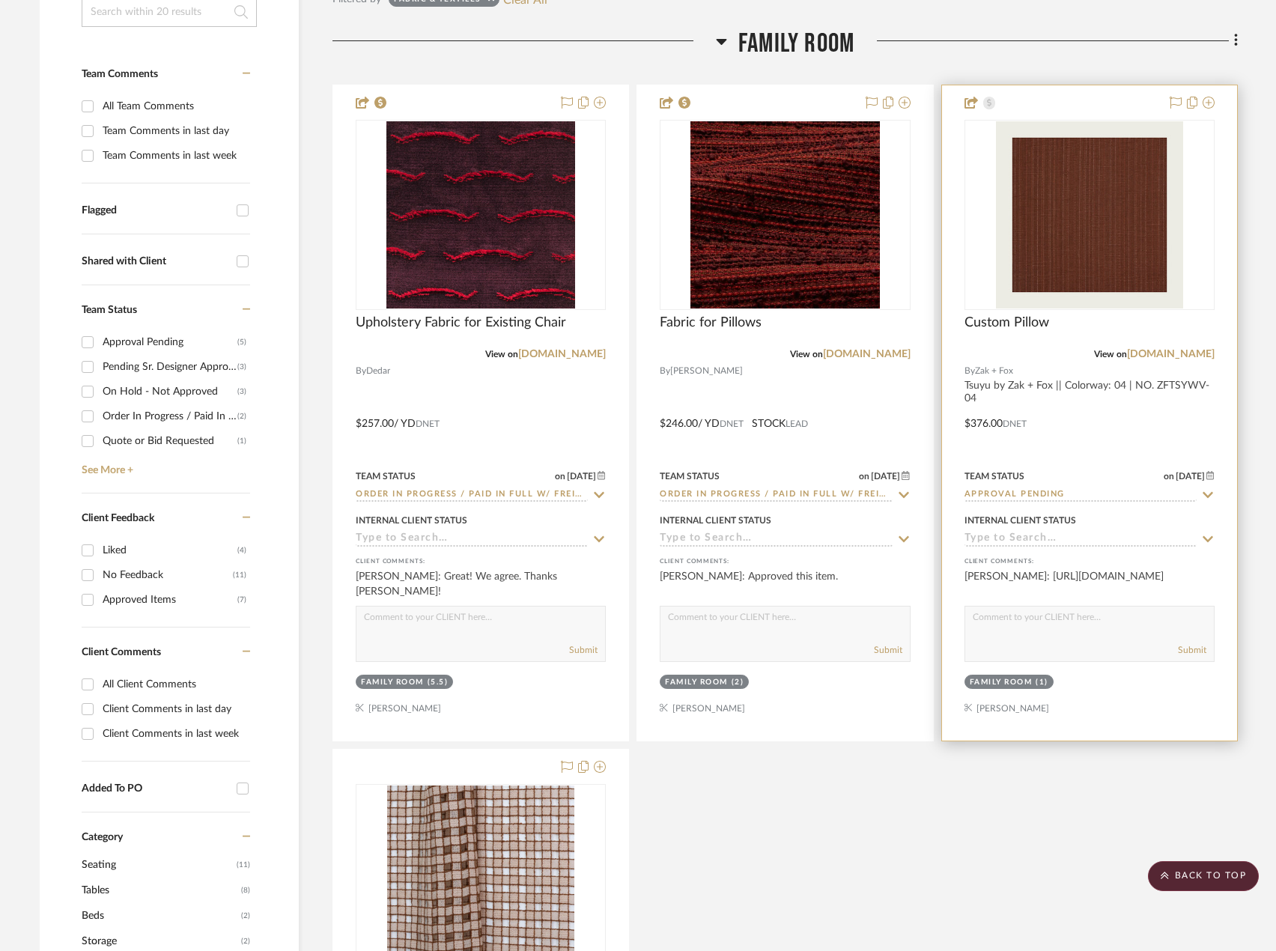
scroll to position [374, 0]
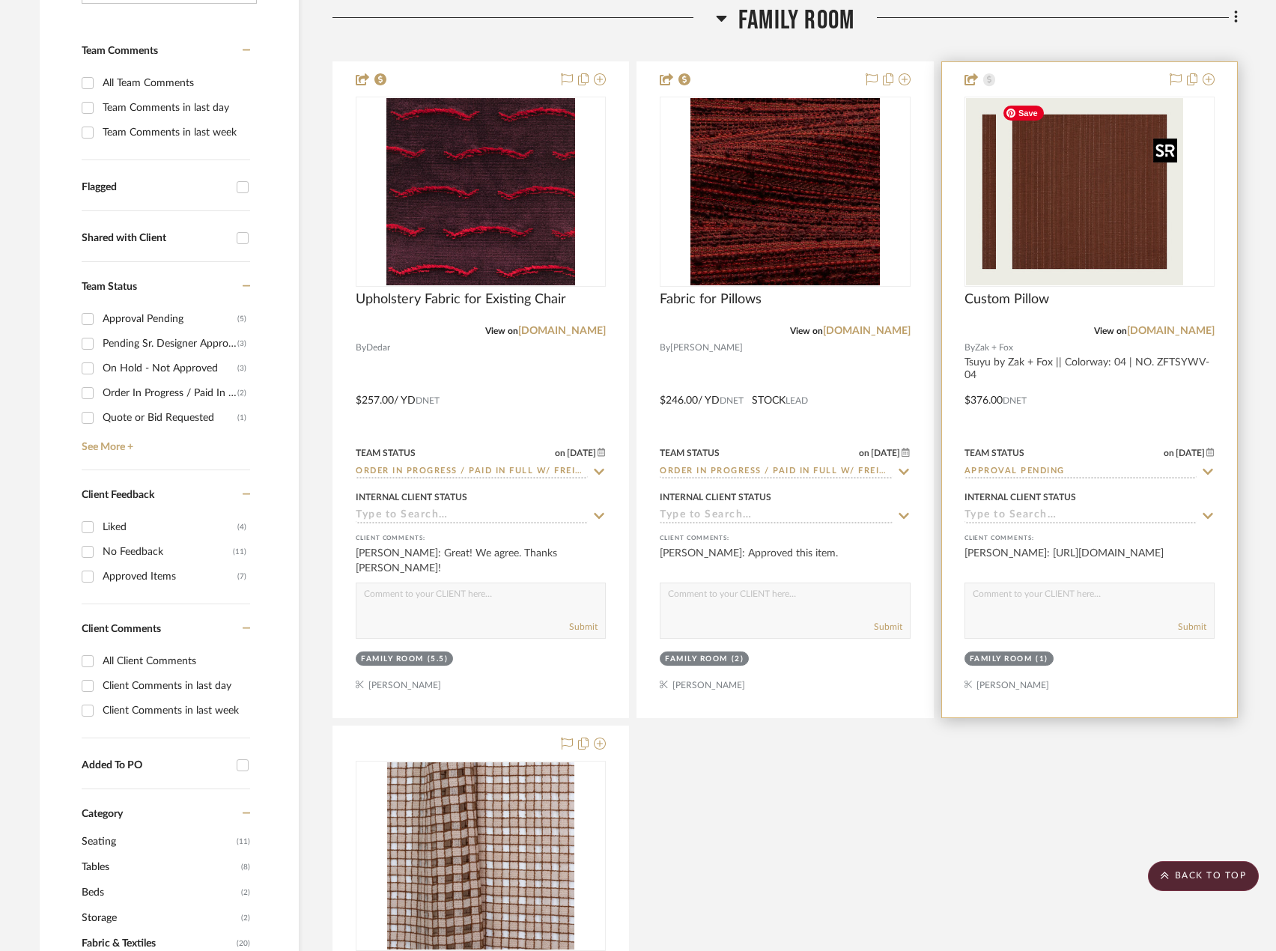
click at [1091, 213] on div at bounding box center [1090, 192] width 250 height 190
click at [1056, 269] on img "0" at bounding box center [1089, 191] width 187 height 187
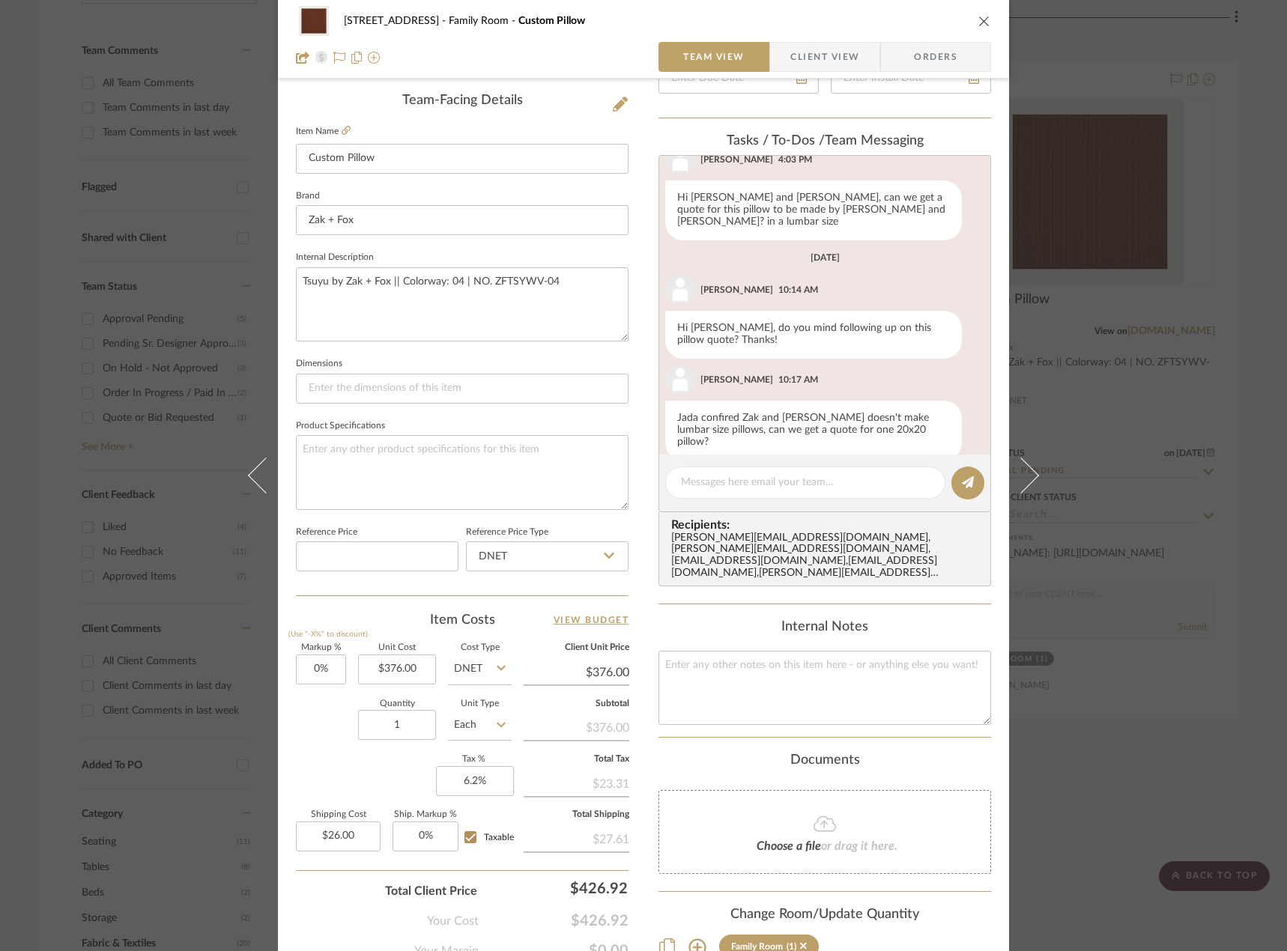
drag, startPoint x: 1113, startPoint y: 774, endPoint x: 1053, endPoint y: 743, distance: 67.7
click at [1113, 771] on div "24080 - 323 Pacific Avenue Family Room Custom Pillow Team View Client View Orde…" at bounding box center [643, 475] width 1287 height 951
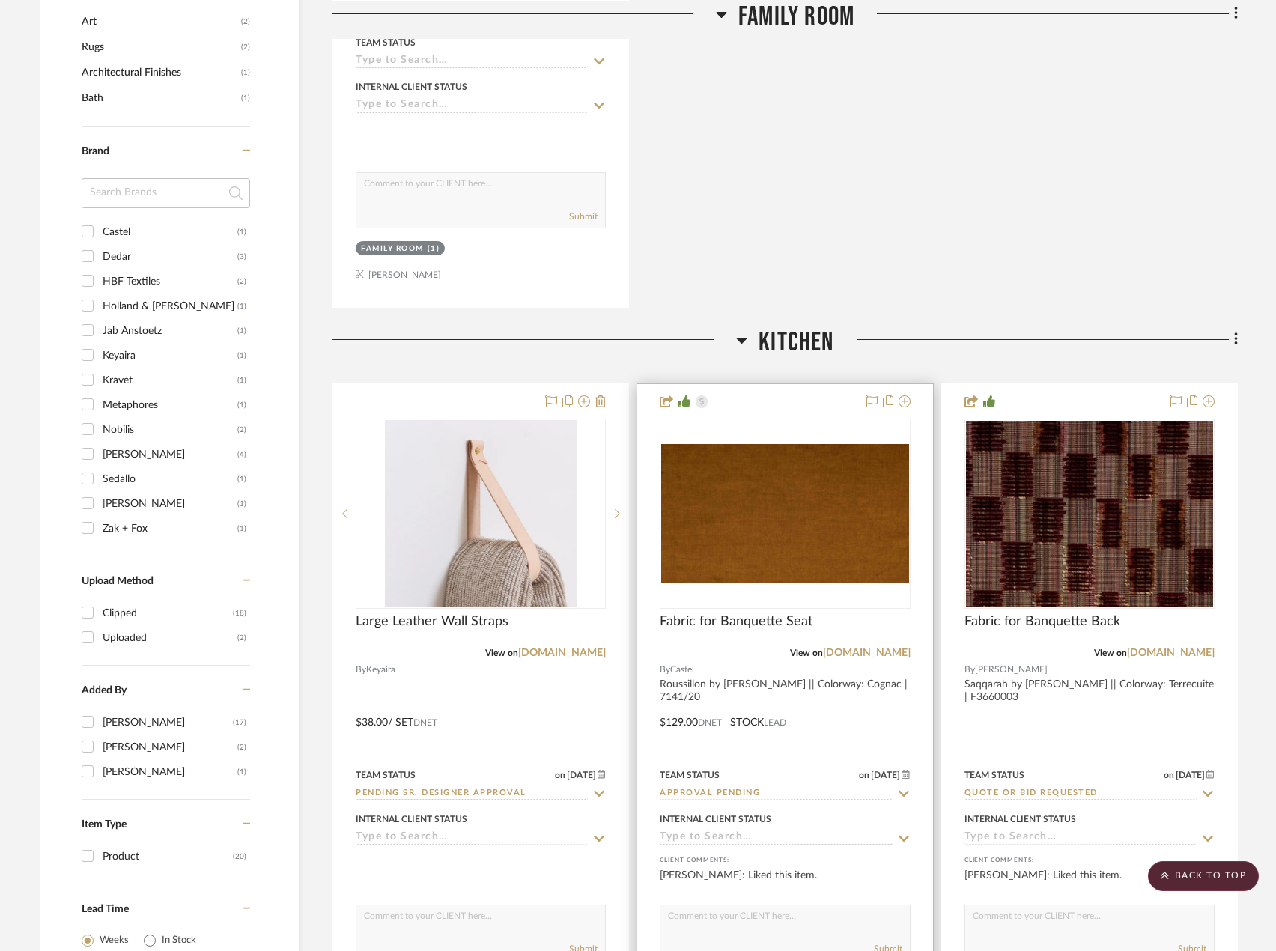
scroll to position [1423, 0]
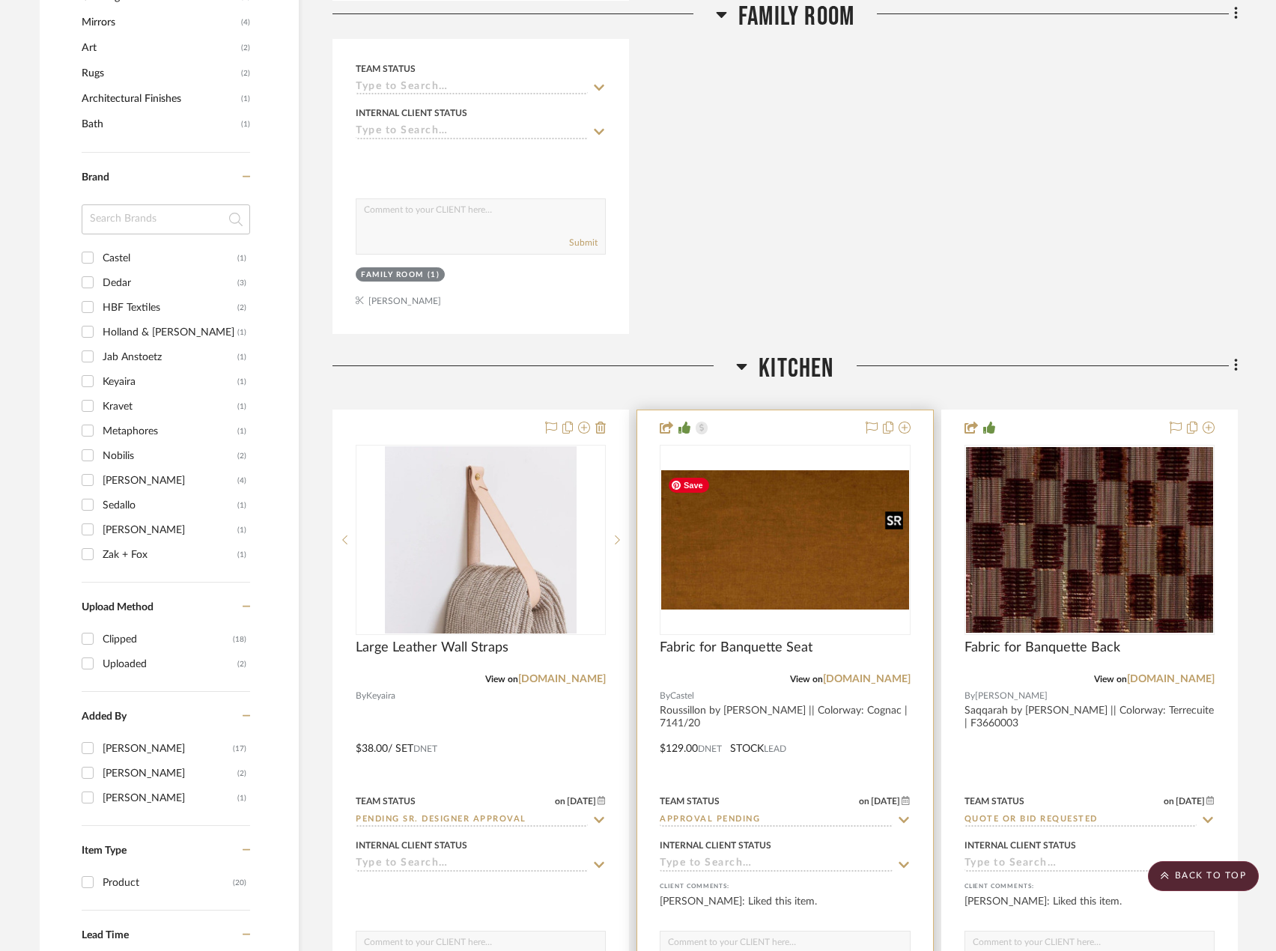
click at [825, 545] on img "0" at bounding box center [784, 539] width 247 height 139
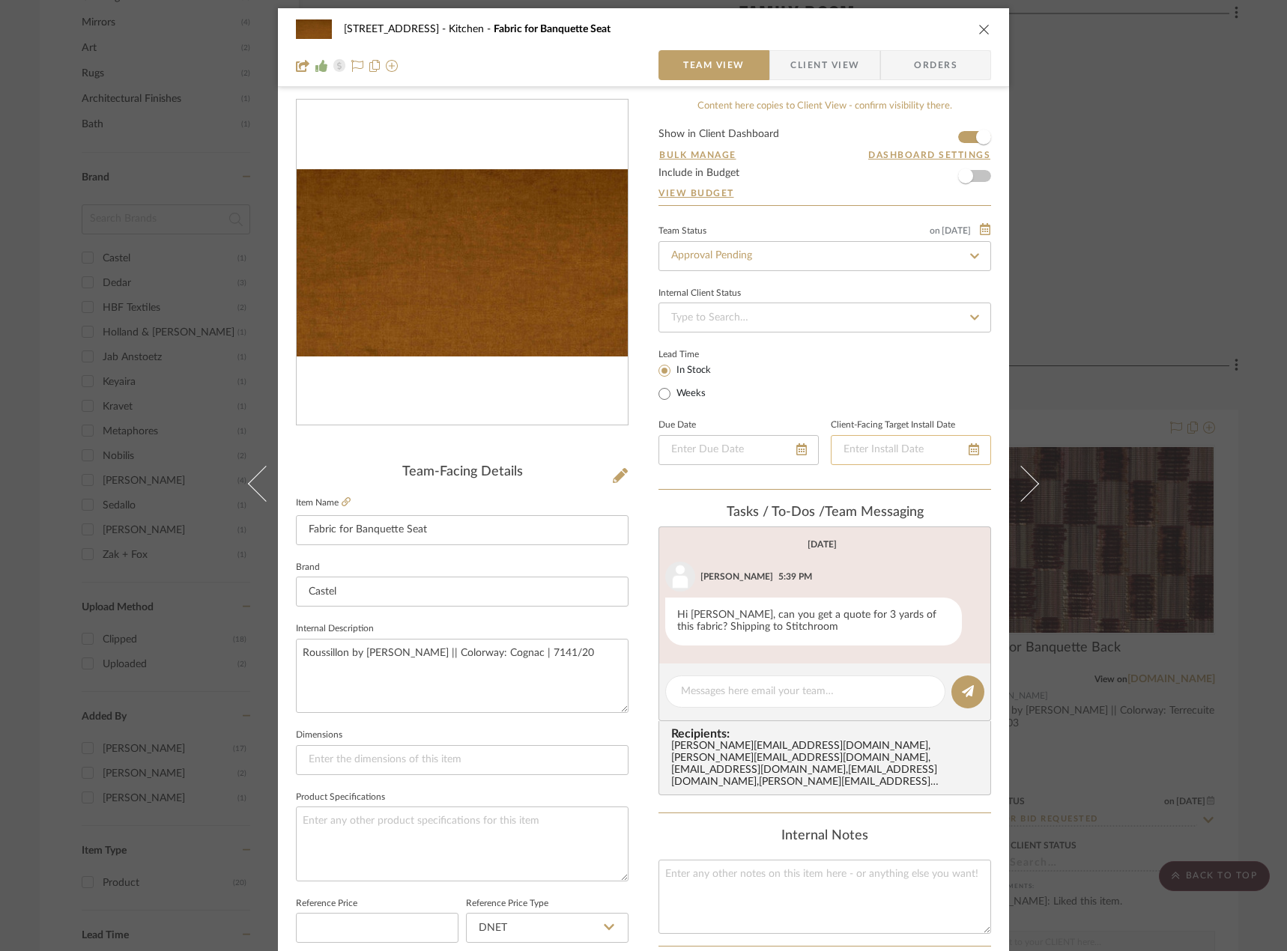
scroll to position [0, 0]
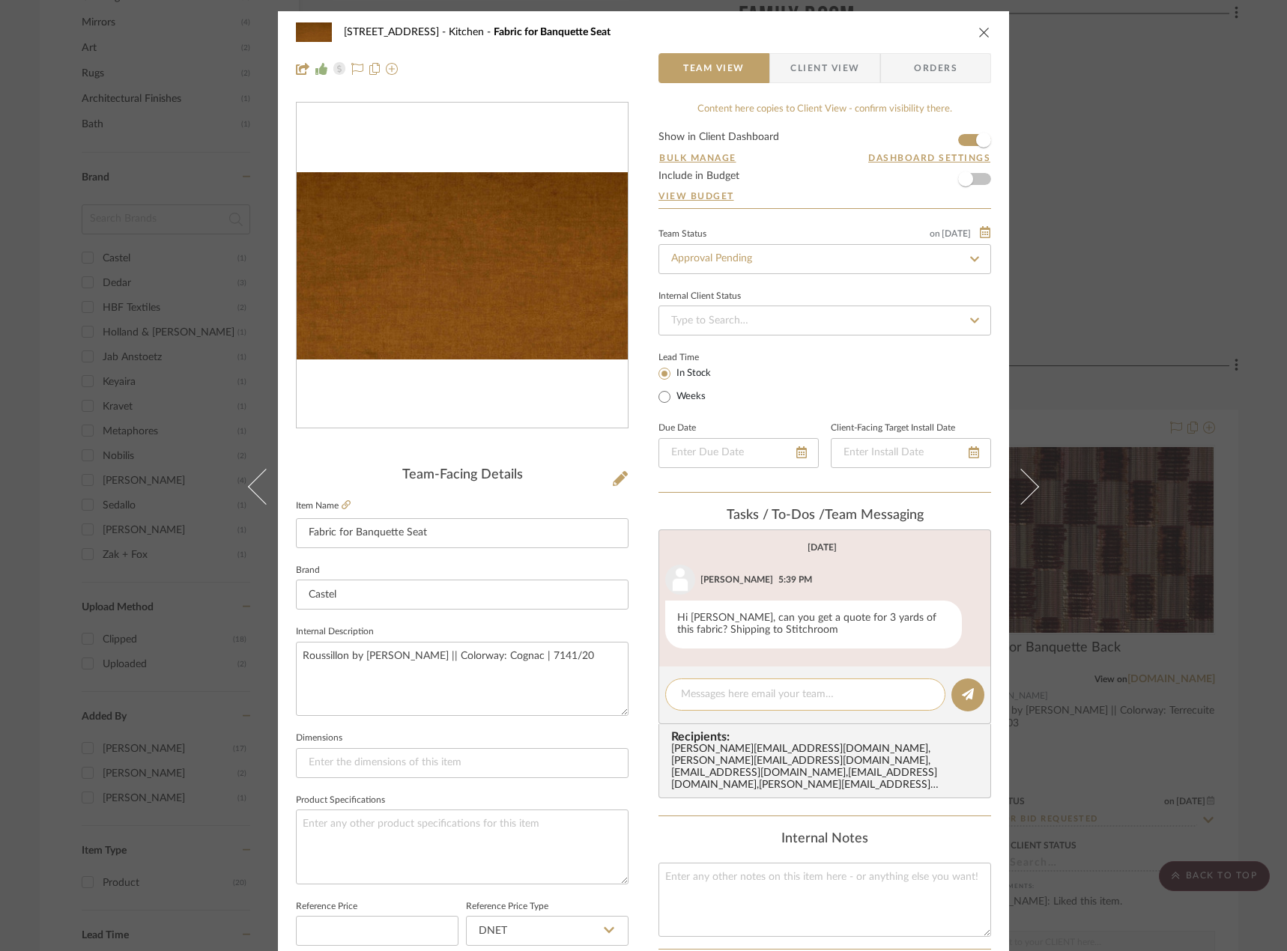
click at [756, 703] on div at bounding box center [805, 694] width 280 height 32
click at [765, 693] on textarea at bounding box center [805, 695] width 249 height 16
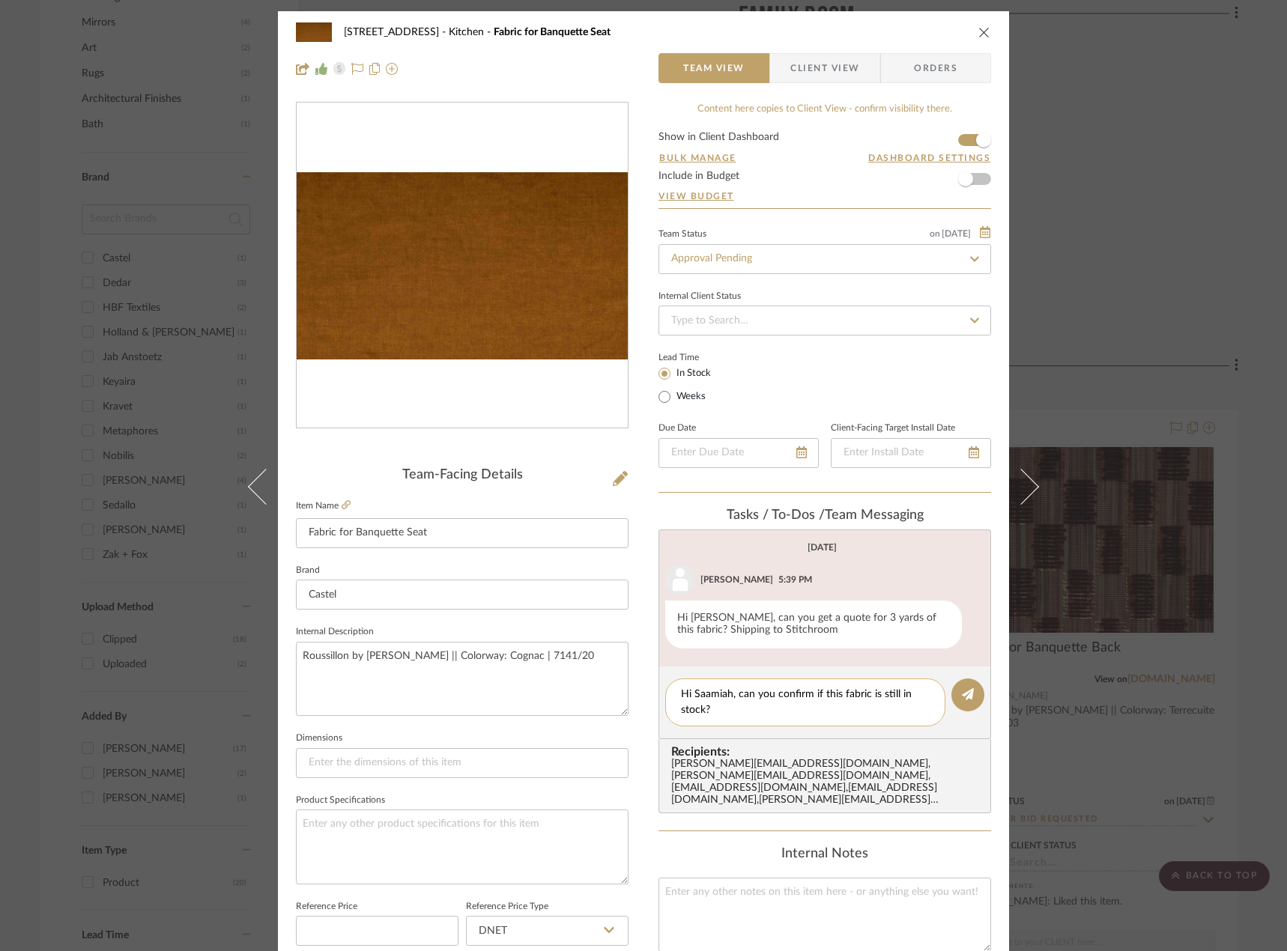
click at [703, 699] on textarea "Hi Saamiah, can you confirm if this fabric is still in stock?" at bounding box center [805, 702] width 249 height 31
drag, startPoint x: 726, startPoint y: 716, endPoint x: 644, endPoint y: 698, distance: 83.6
click at [644, 698] on div "24080 - 323 Pacific Avenue Kitchen Fabric for Banquette Seat Team View Client V…" at bounding box center [643, 702] width 731 height 1383
type textarea "Hi Saamiah, can you confirm if this fabric is still in stock?"
click at [1190, 208] on div "24080 - 323 Pacific Avenue Kitchen Fabric for Banquette Seat Team View Client V…" at bounding box center [643, 475] width 1287 height 951
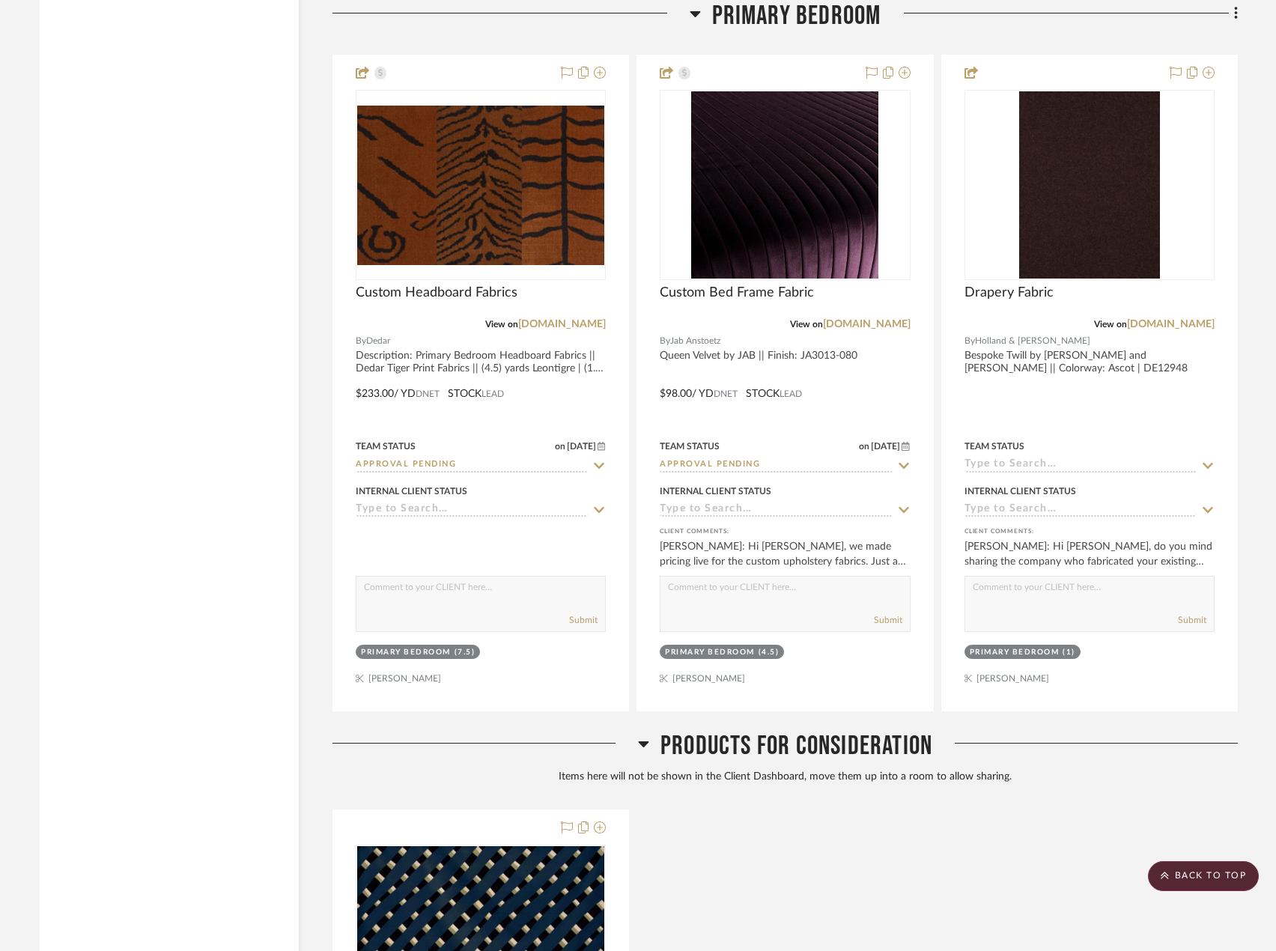
scroll to position [5392, 0]
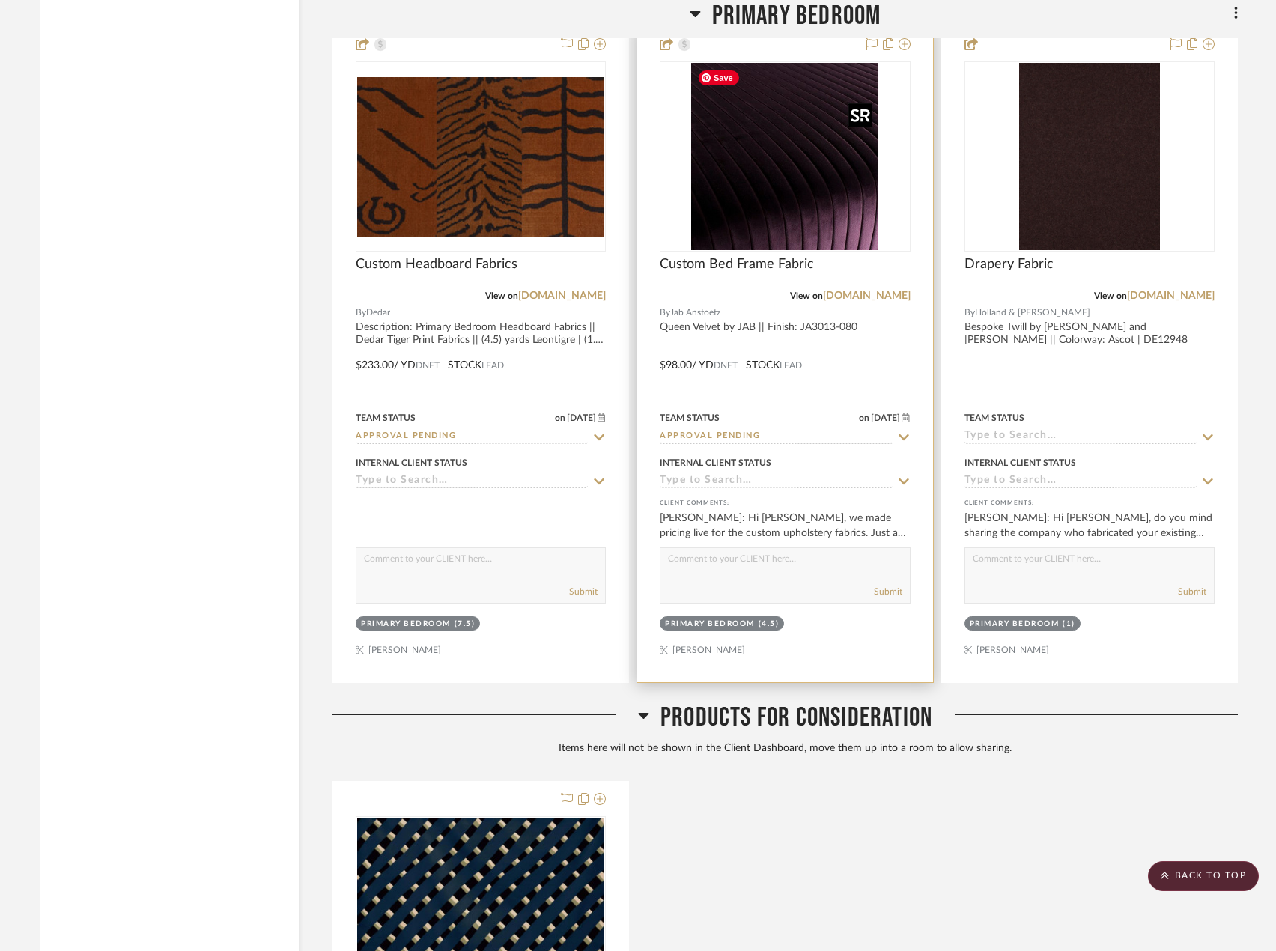
click at [825, 171] on img "0" at bounding box center [784, 156] width 187 height 187
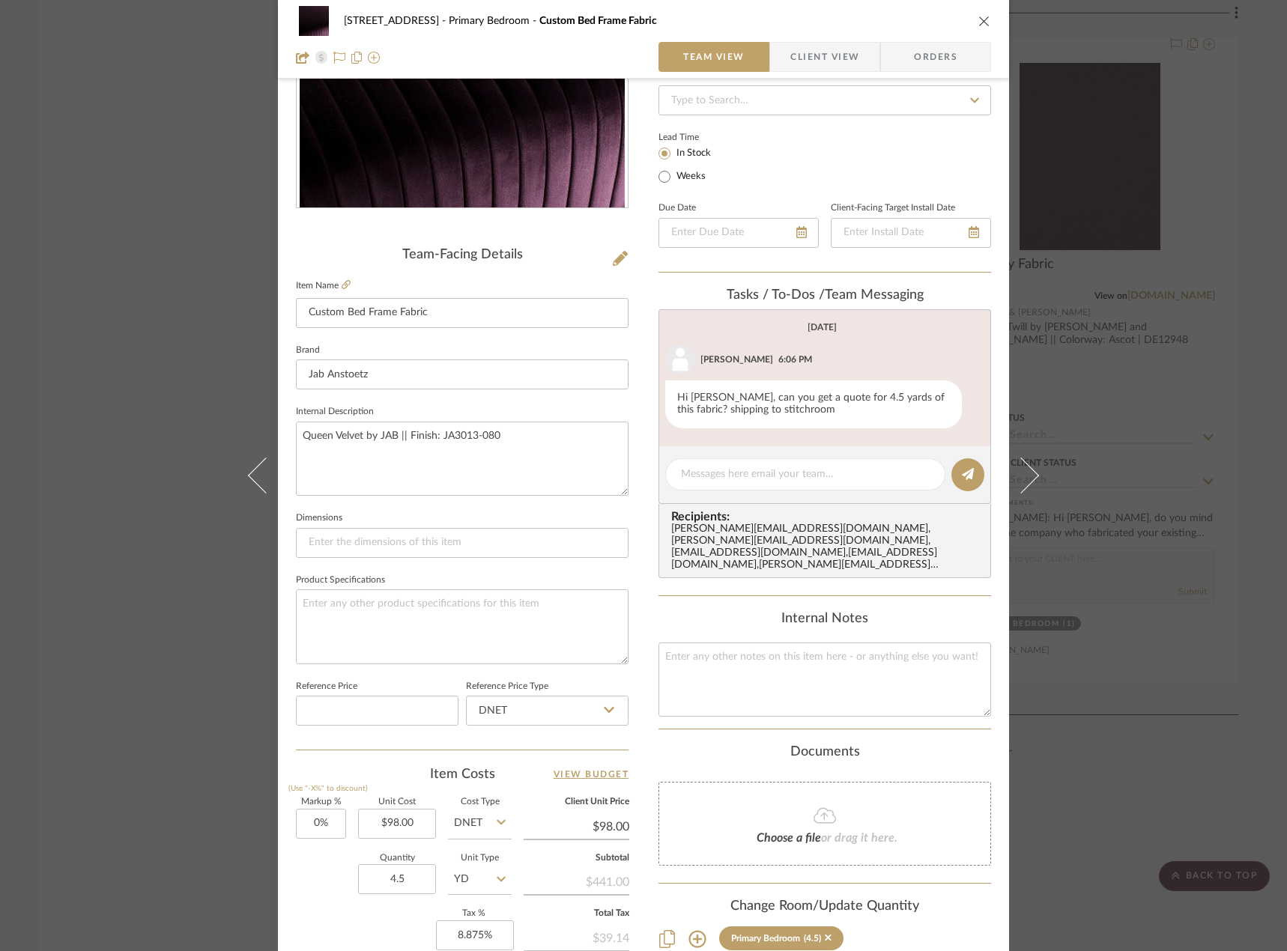
scroll to position [443, 0]
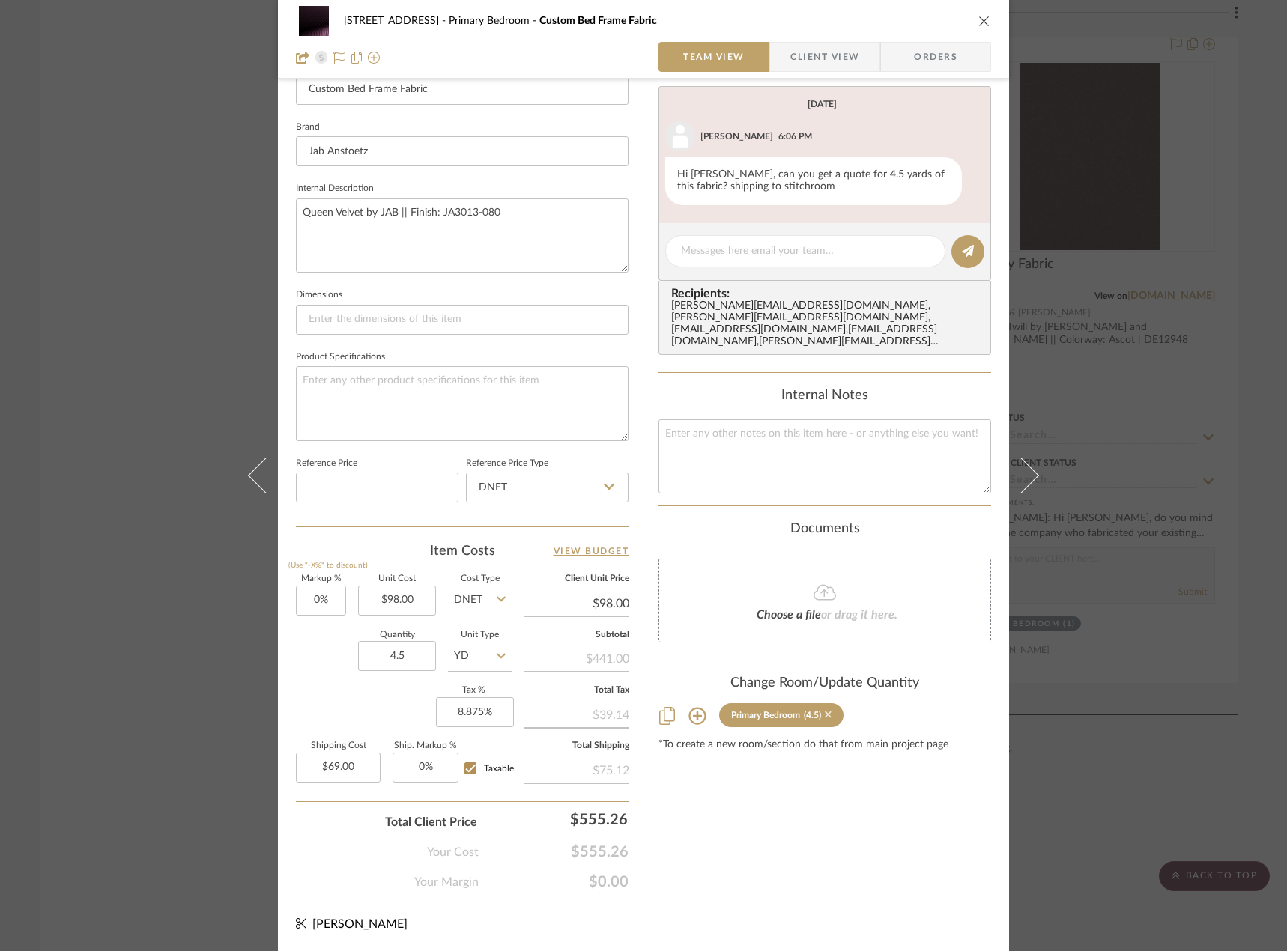
click at [826, 711] on icon at bounding box center [827, 714] width 7 height 7
radio input "false"
radio input "true"
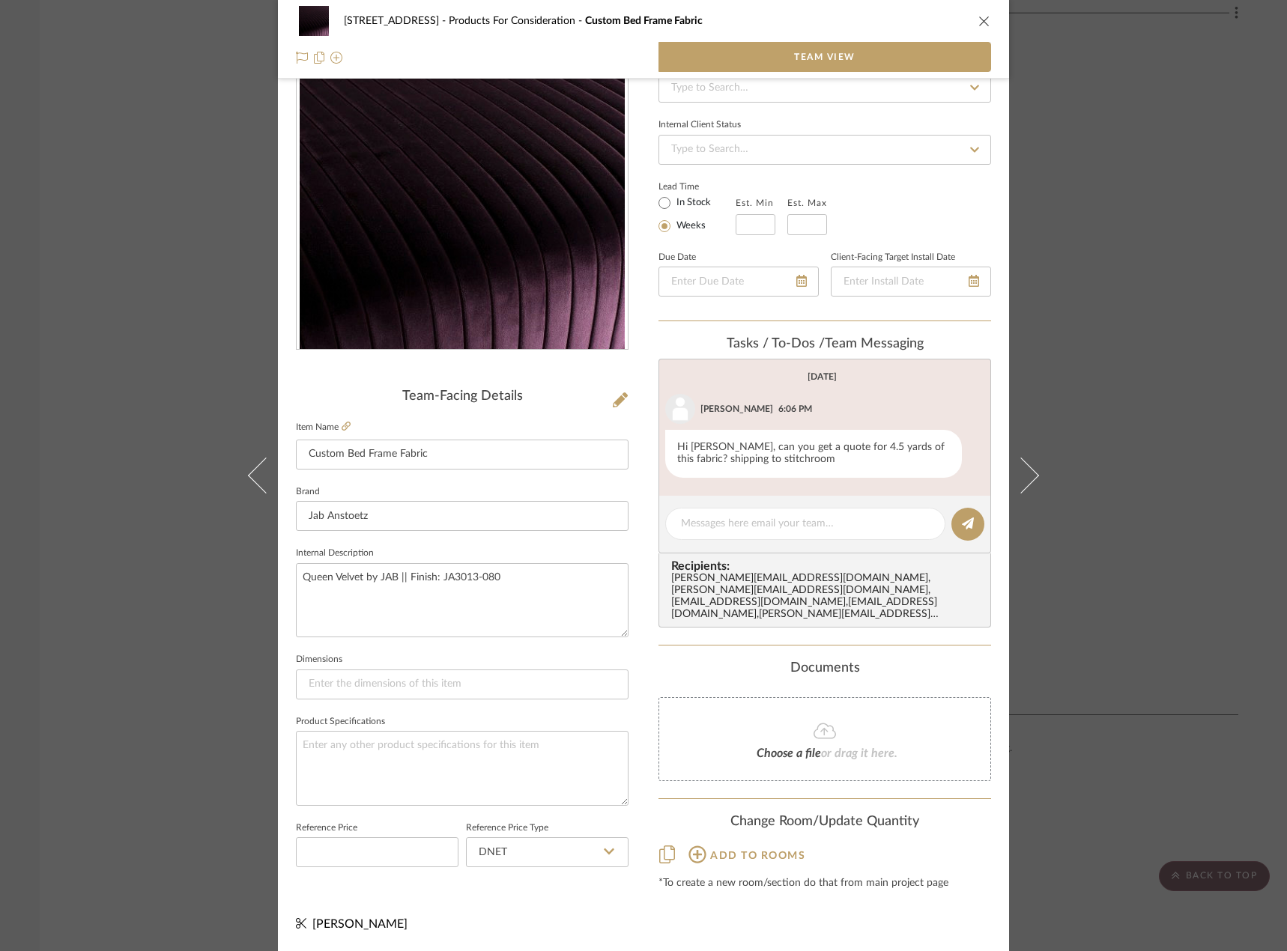
scroll to position [79, 0]
click at [1123, 580] on div "24080 - 323 Pacific Avenue Products For Consideration Custom Bed Frame Fabric T…" at bounding box center [643, 475] width 1287 height 951
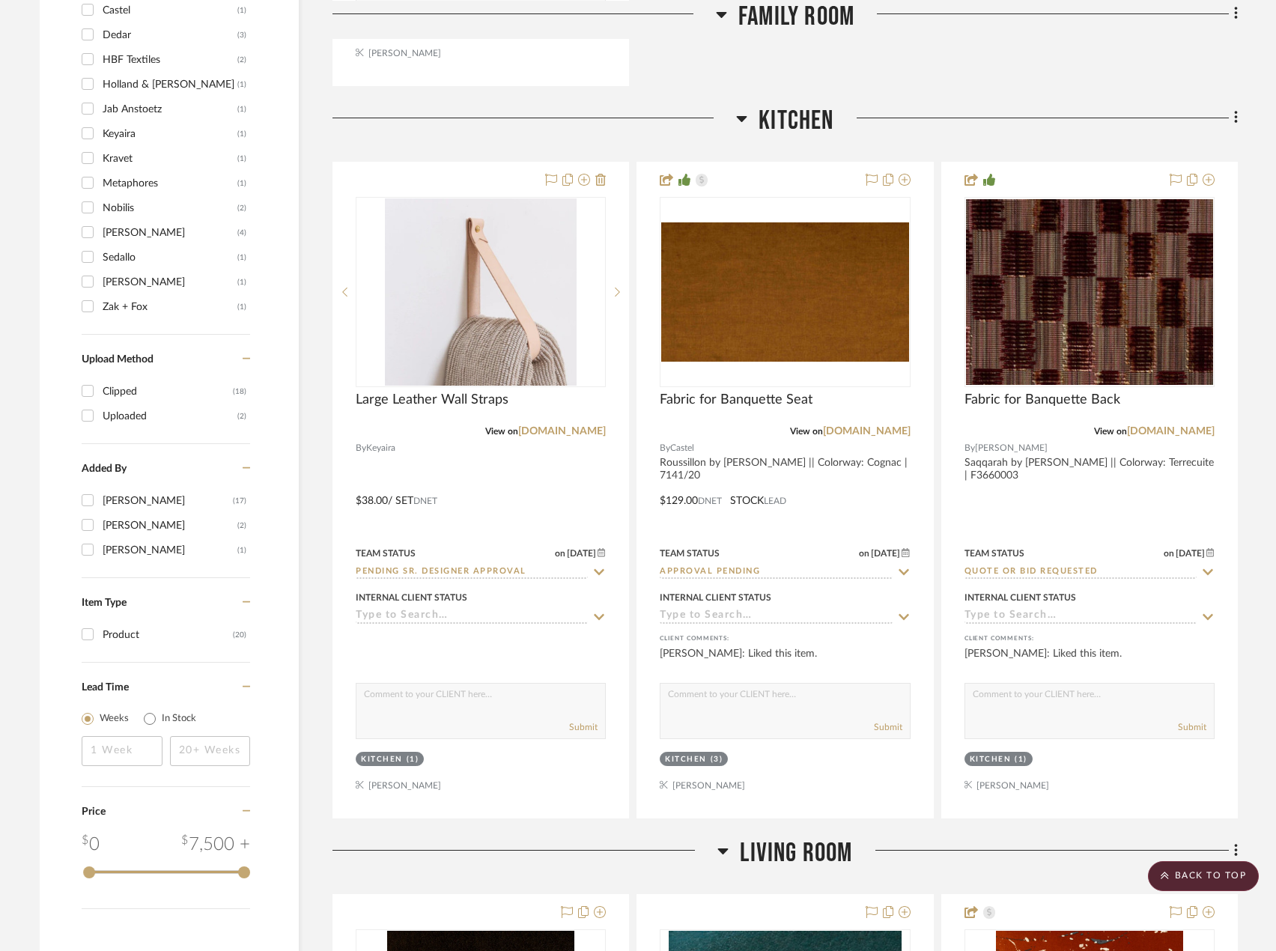
scroll to position [1677, 0]
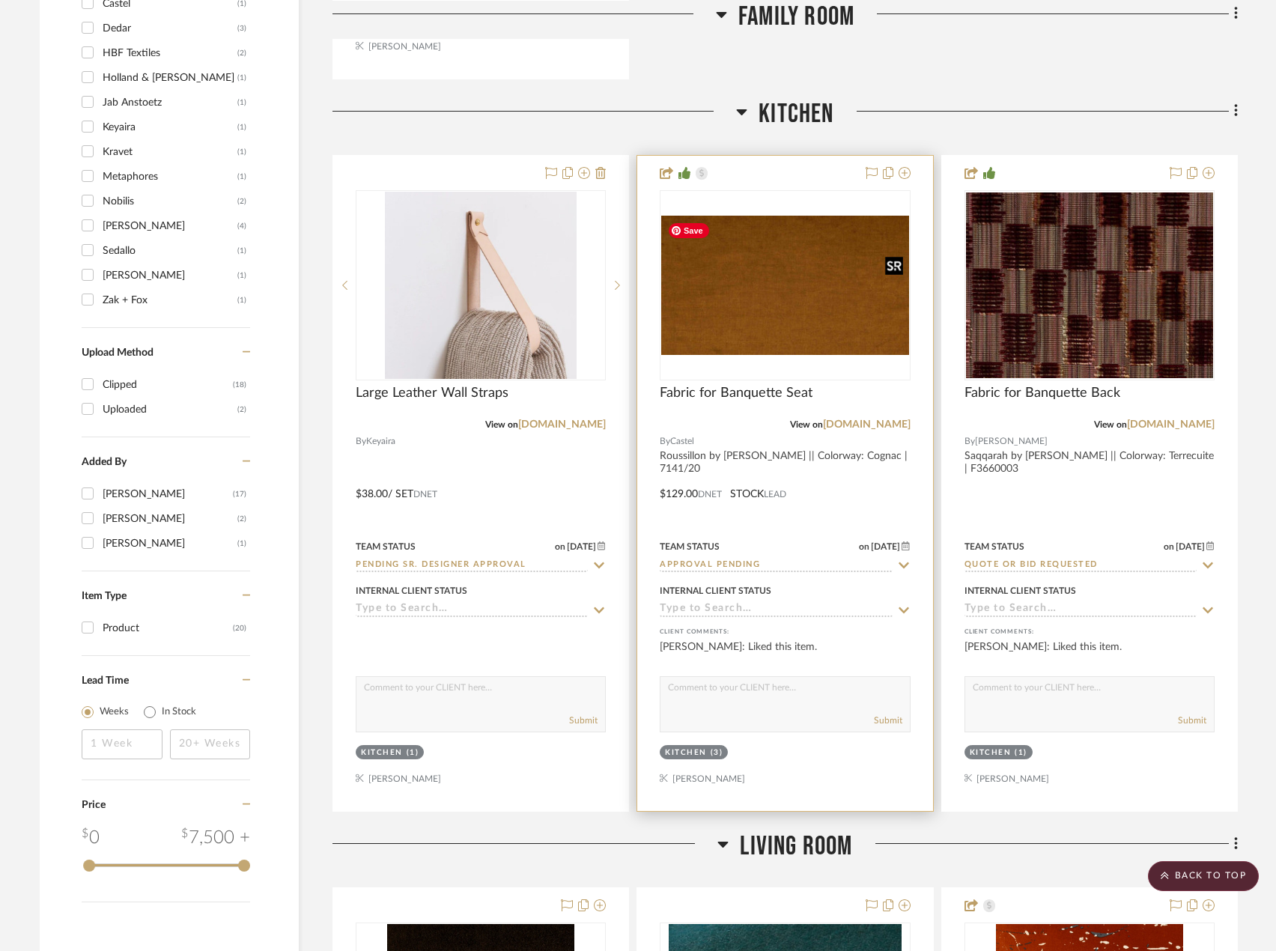
click at [799, 324] on img "0" at bounding box center [784, 285] width 247 height 139
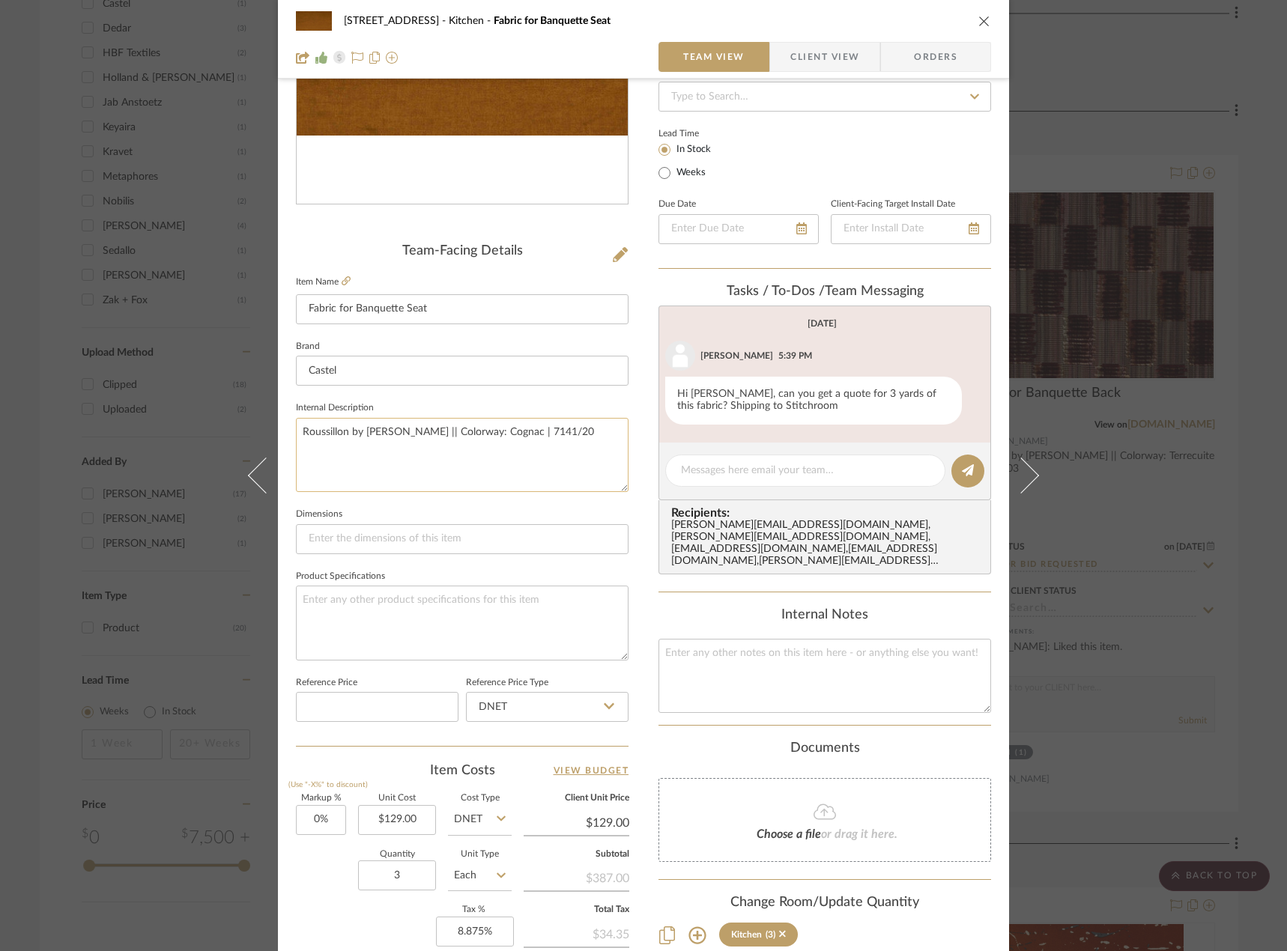
scroll to position [225, 0]
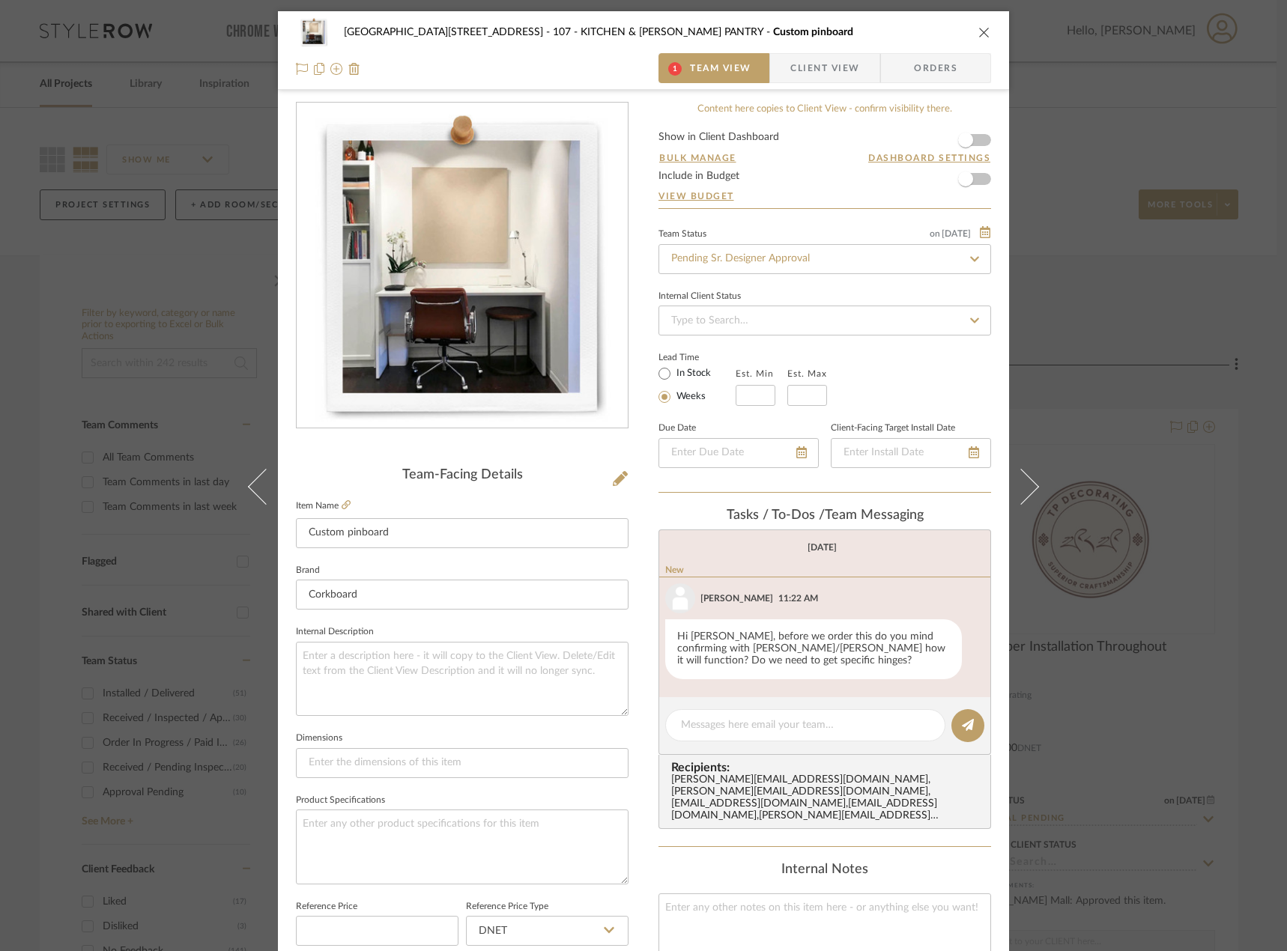
scroll to position [99, 0]
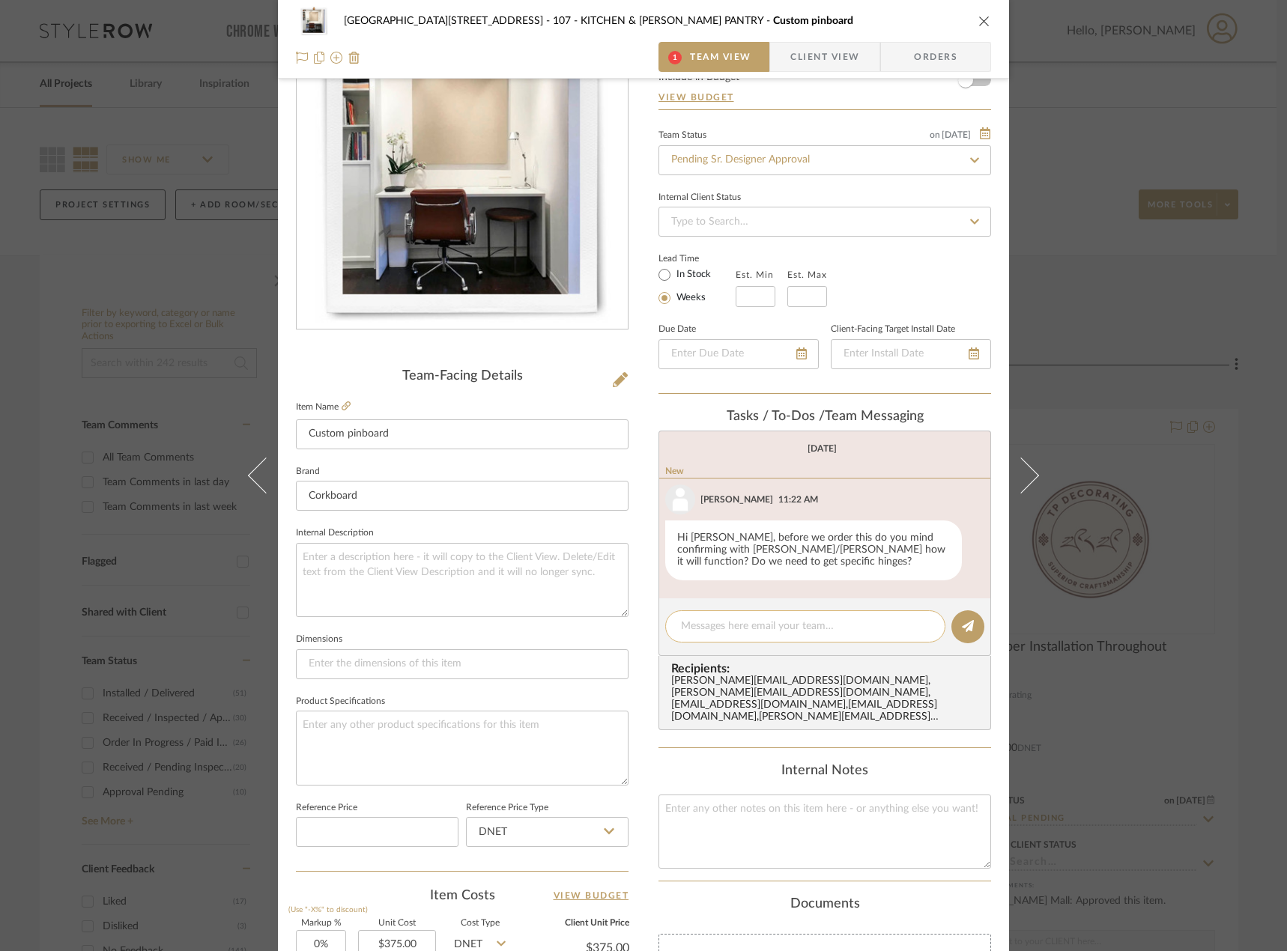
click at [836, 631] on textarea at bounding box center [805, 627] width 249 height 16
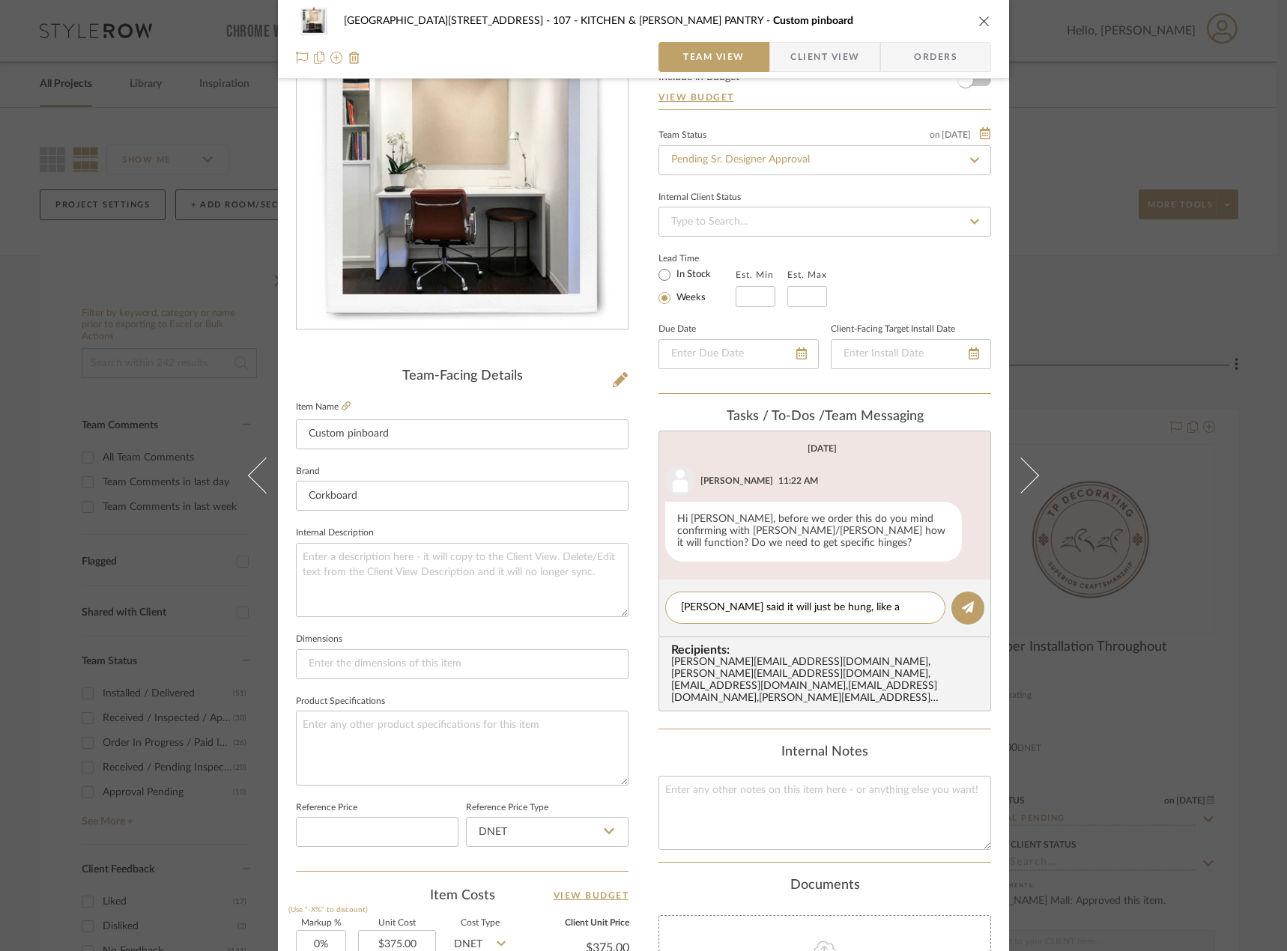
scroll to position [0, 0]
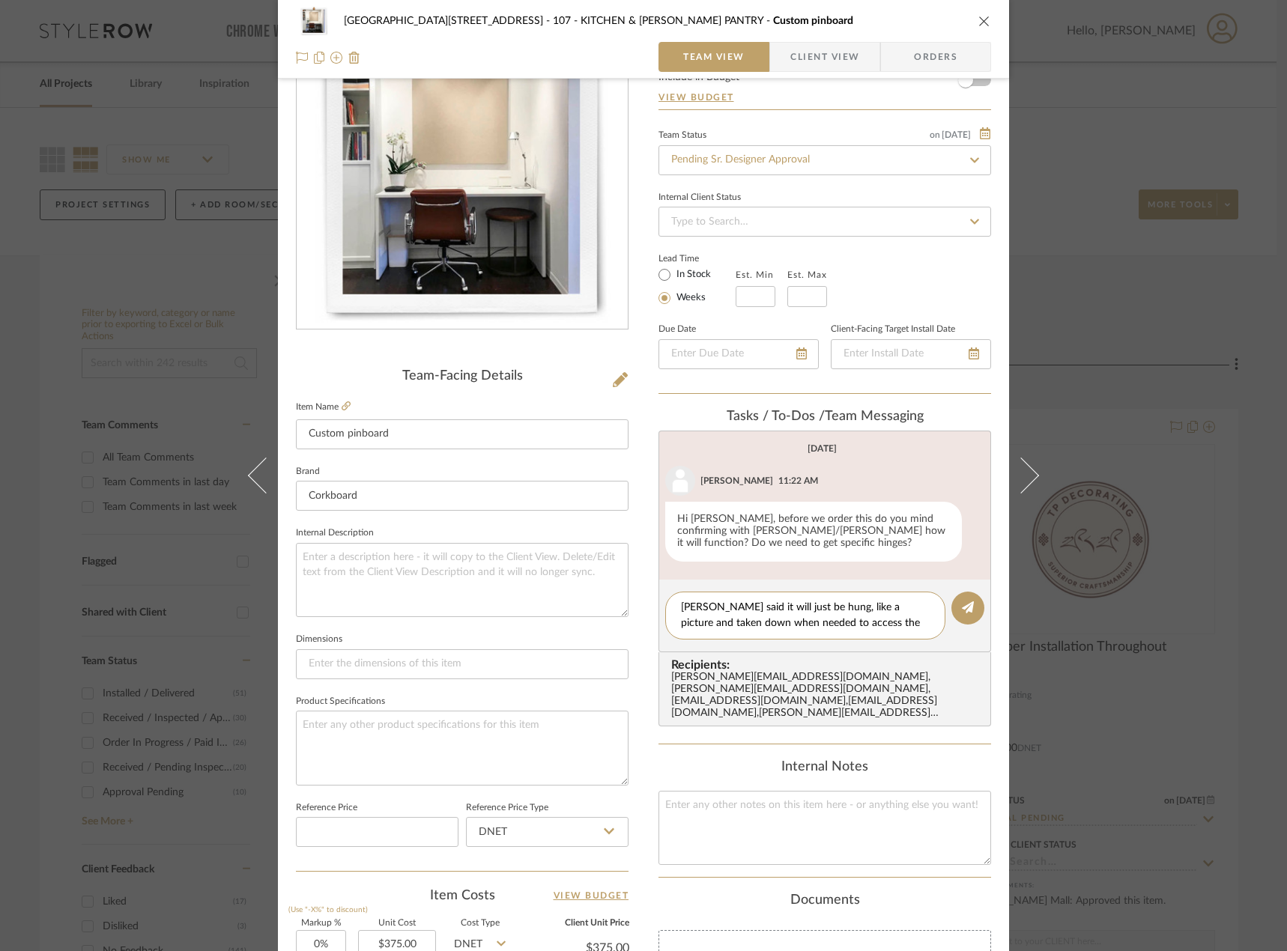
type textarea "Michael said it will just be hung, like a picture and taken down when needed to…"
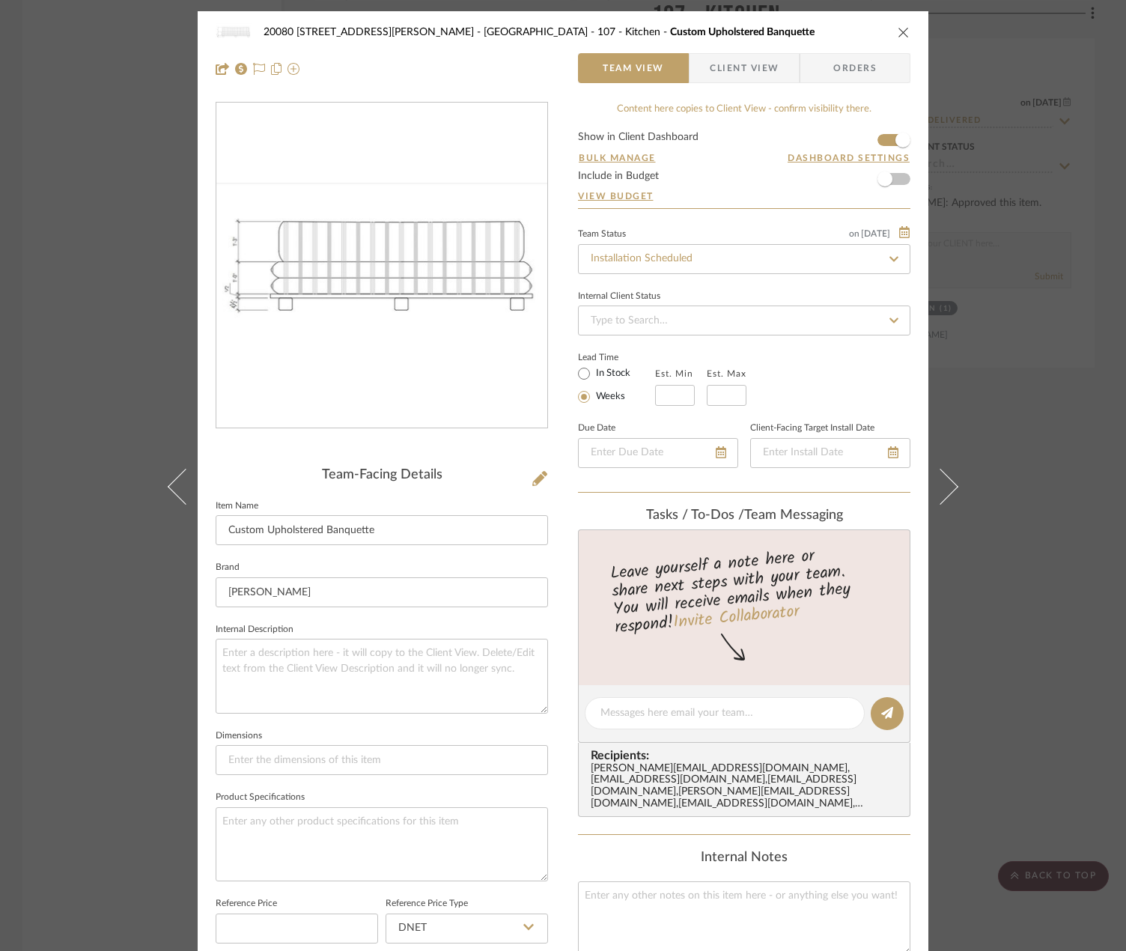
click at [1012, 209] on div "20080 83 Fowler Street - Stone Residence 107 - Kitchen Custom Upholstered Banqu…" at bounding box center [563, 475] width 1126 height 951
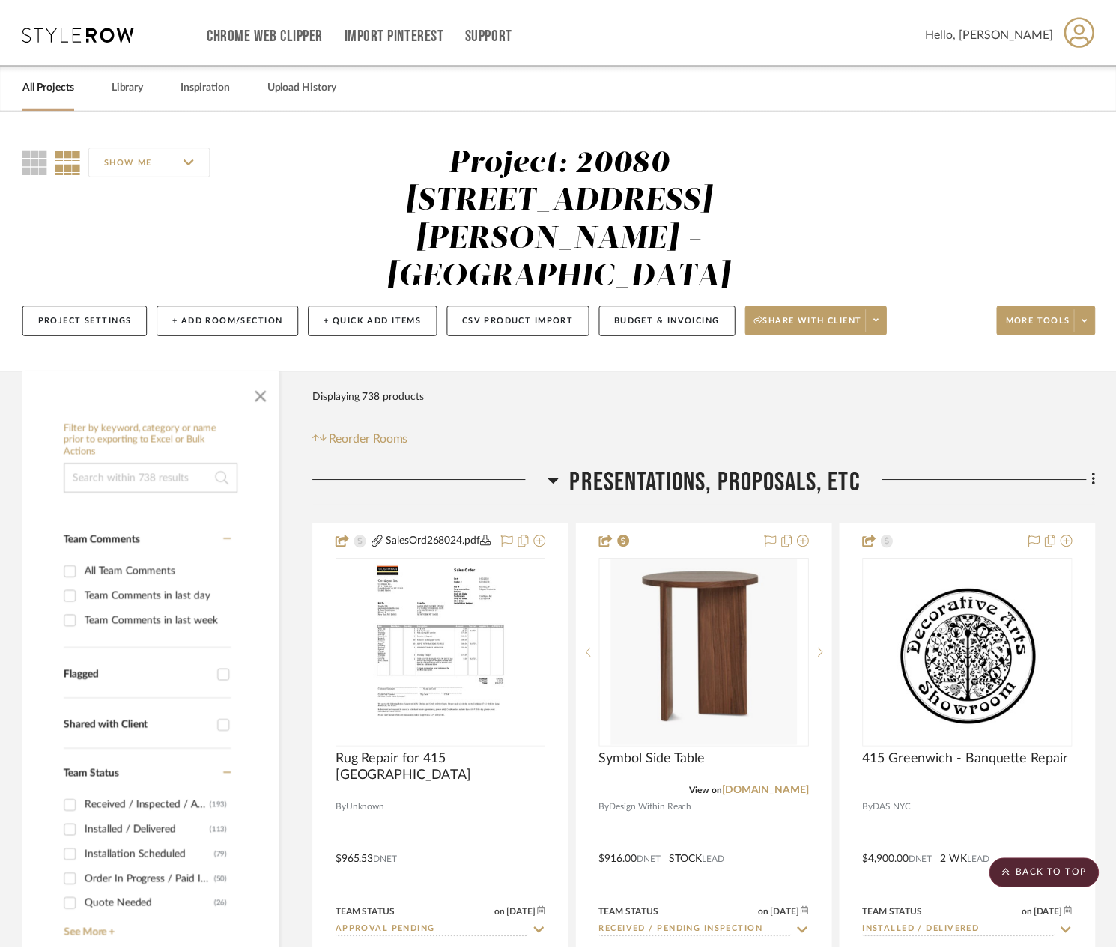
scroll to position [21417, 0]
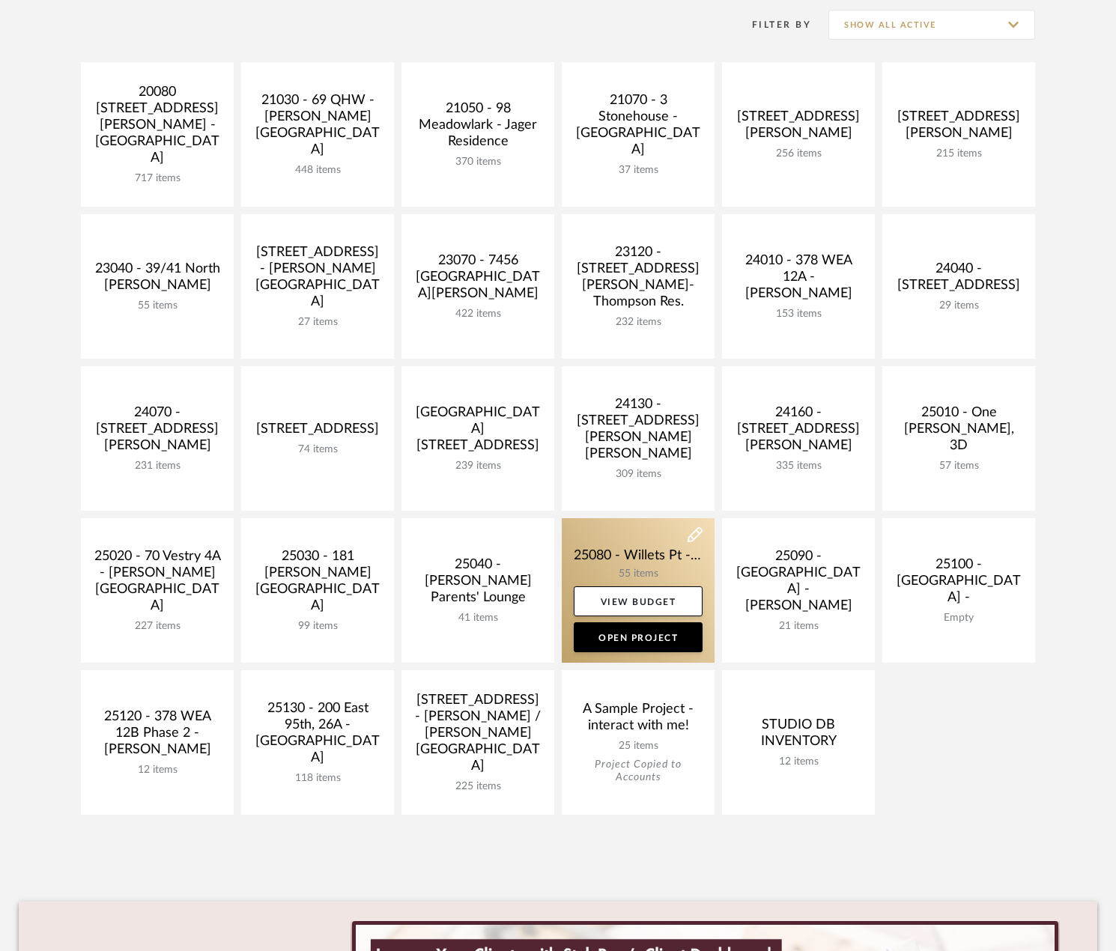
scroll to position [449, 0]
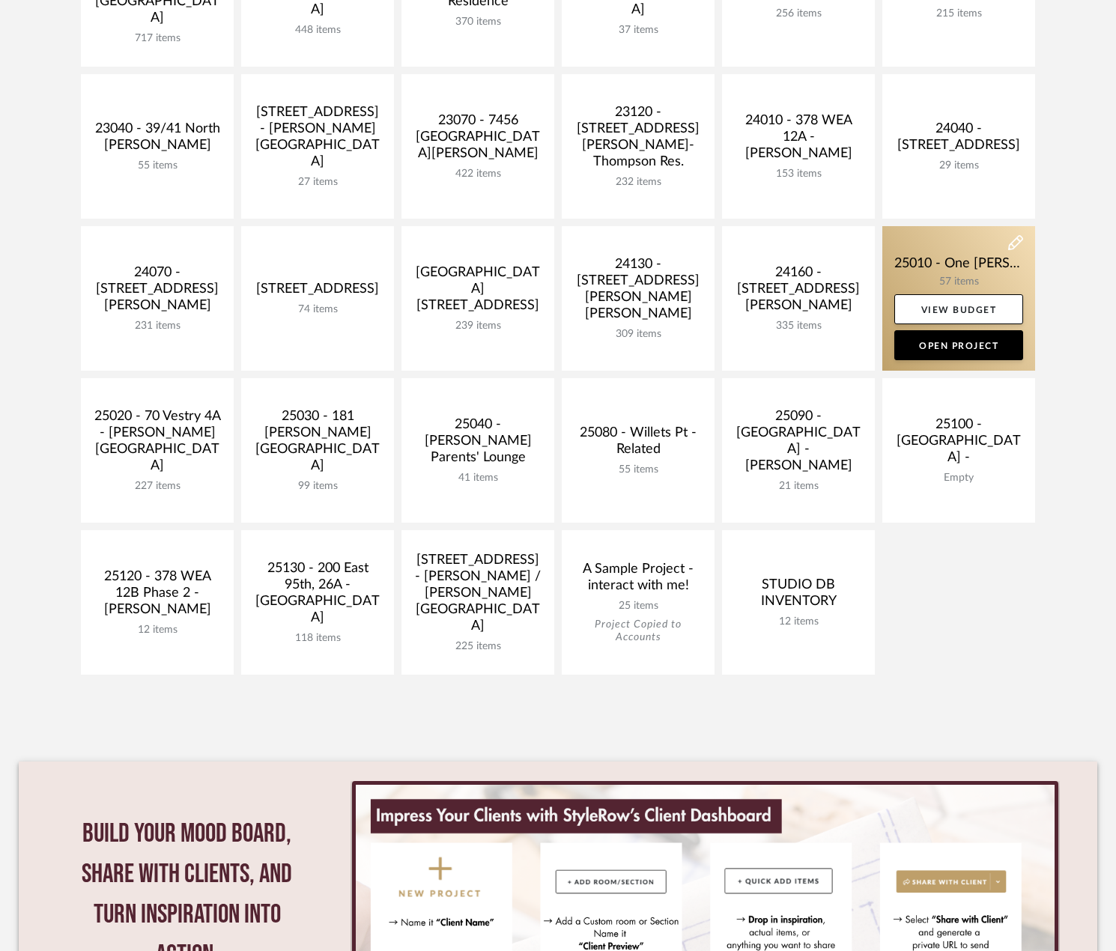
click at [969, 255] on link at bounding box center [958, 298] width 153 height 145
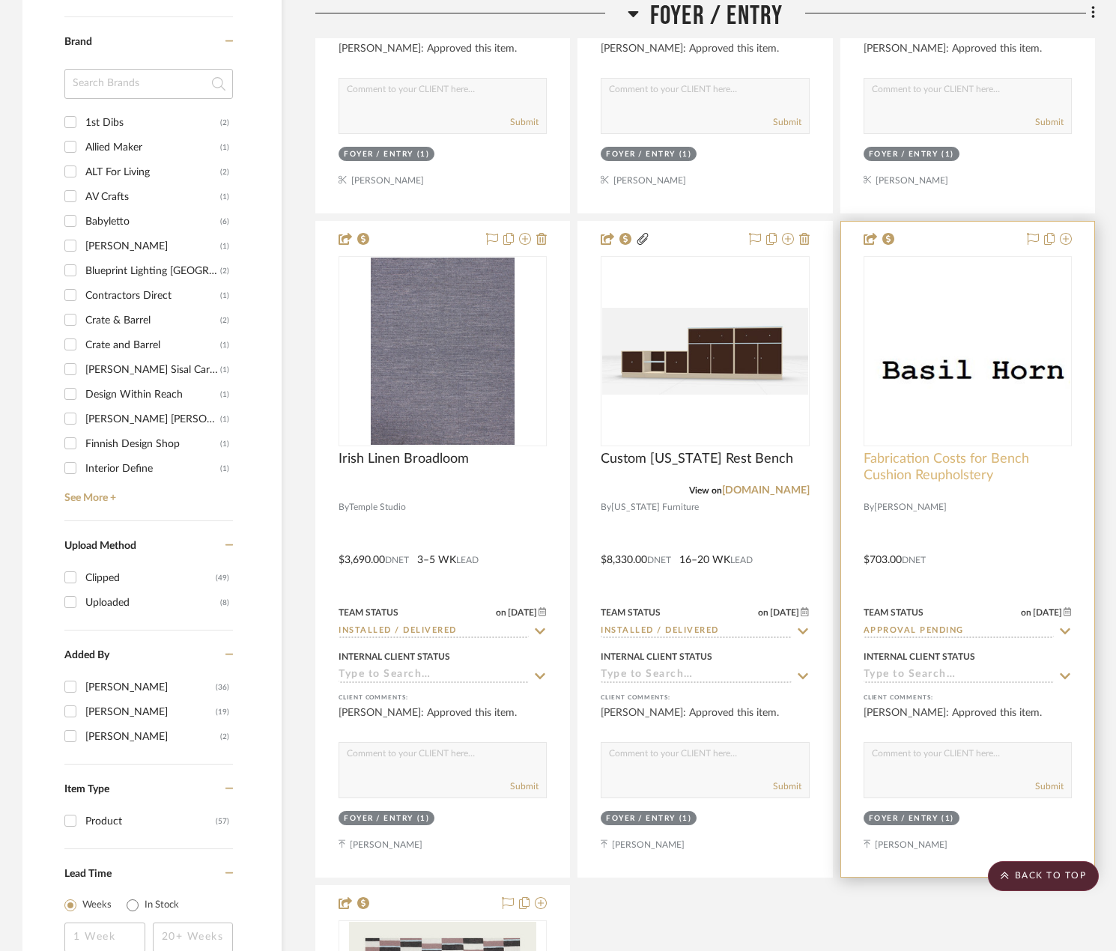
scroll to position [1647, 0]
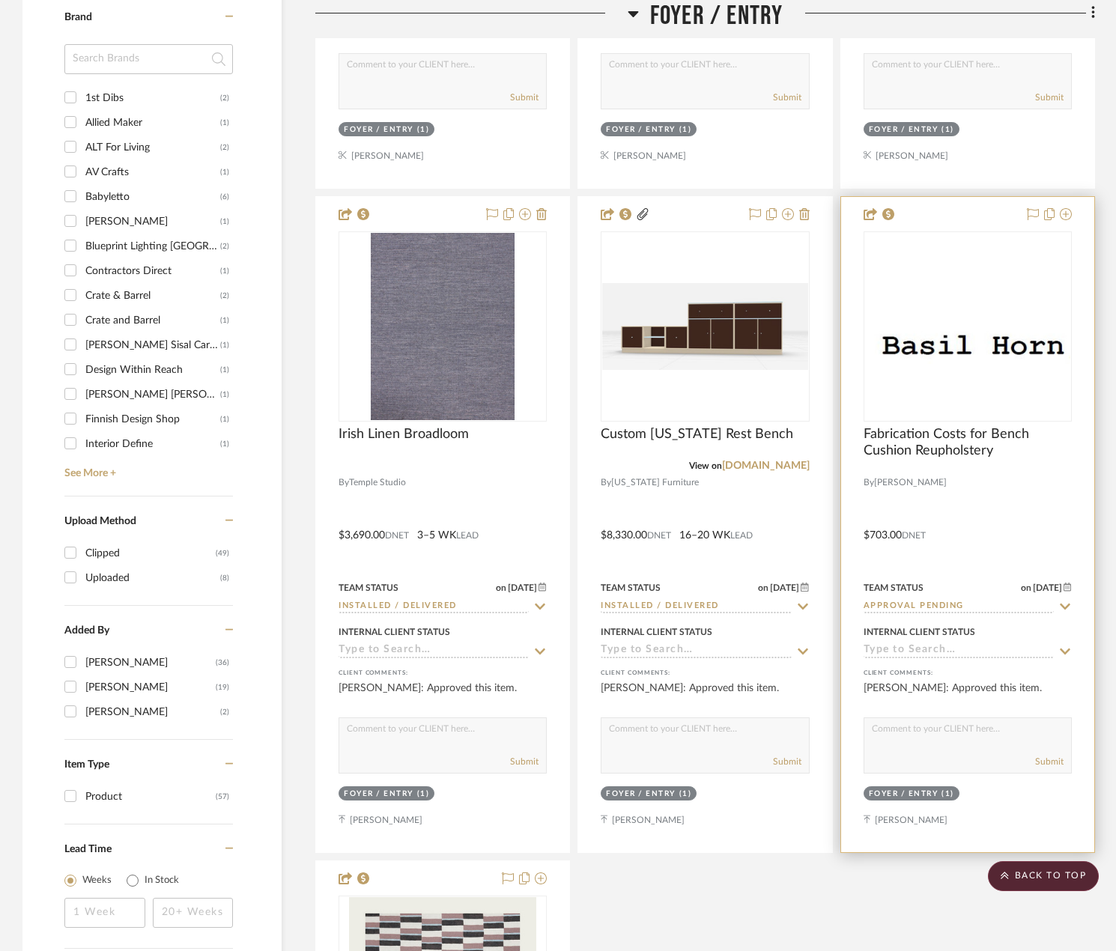
click at [0, 0] on img at bounding box center [0, 0] width 0 height 0
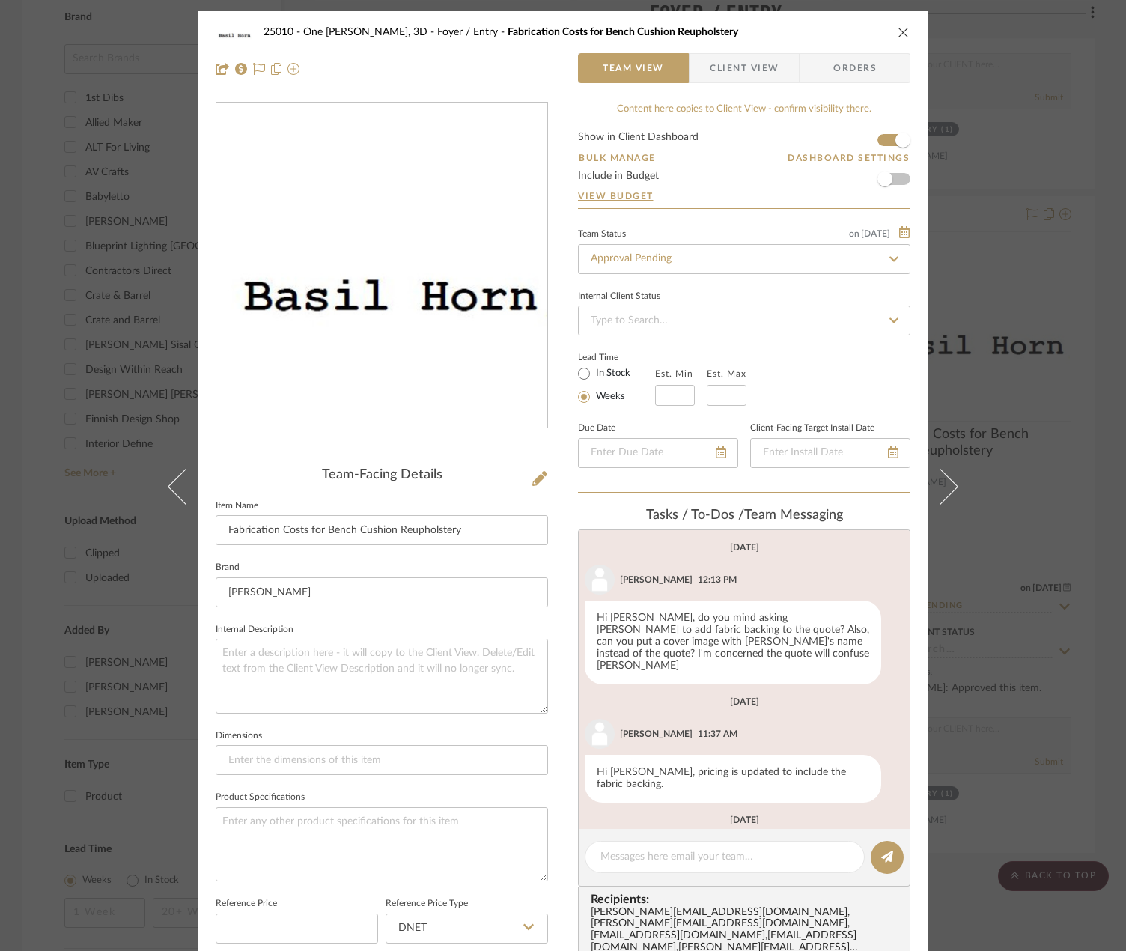
scroll to position [228, 0]
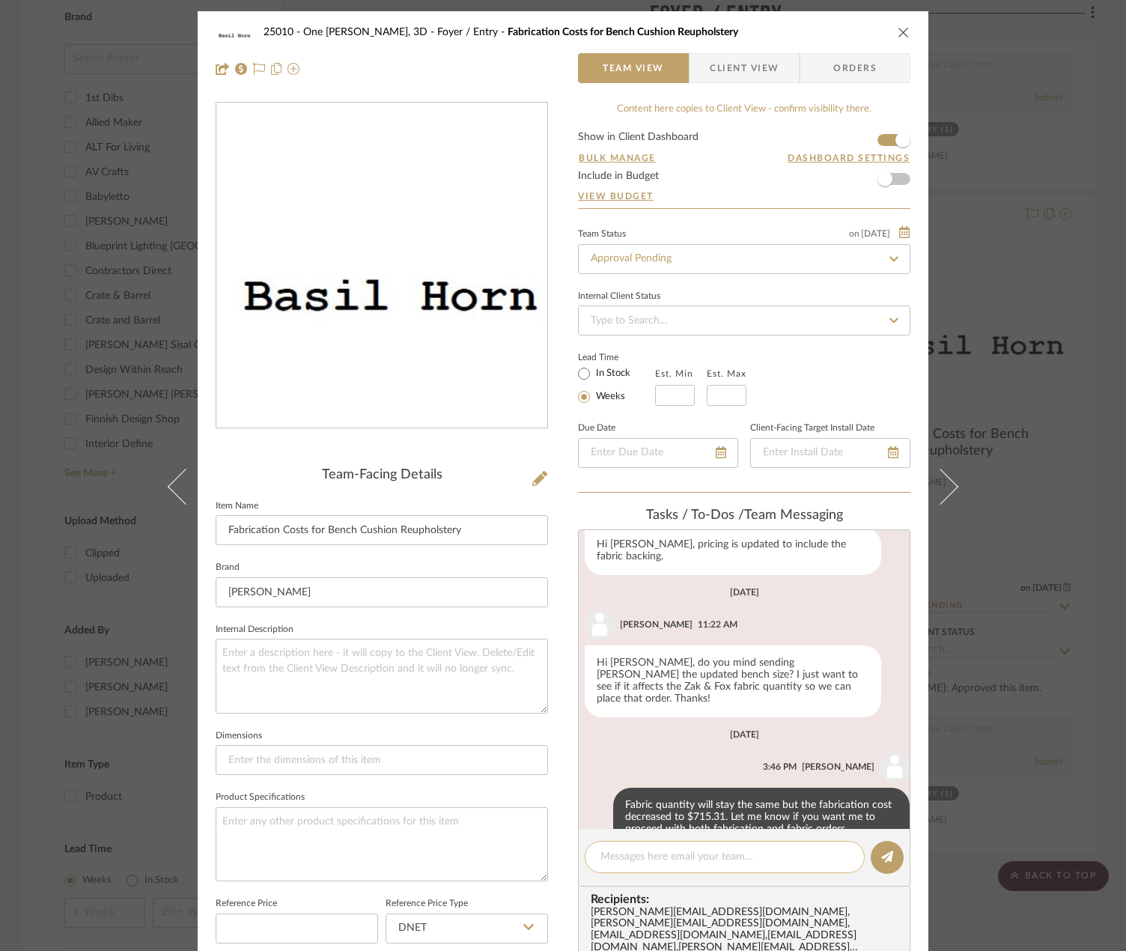
click at [690, 860] on textarea at bounding box center [725, 857] width 249 height 16
click at [622, 860] on textarea at bounding box center [725, 857] width 249 height 16
click at [777, 859] on textarea "Check was given to Basil at SDB offices 9/15" at bounding box center [725, 857] width 249 height 16
type textarea "Check was given to Basil at SDB offices on 9/15"
drag, startPoint x: 883, startPoint y: 851, endPoint x: 927, endPoint y: 839, distance: 45.6
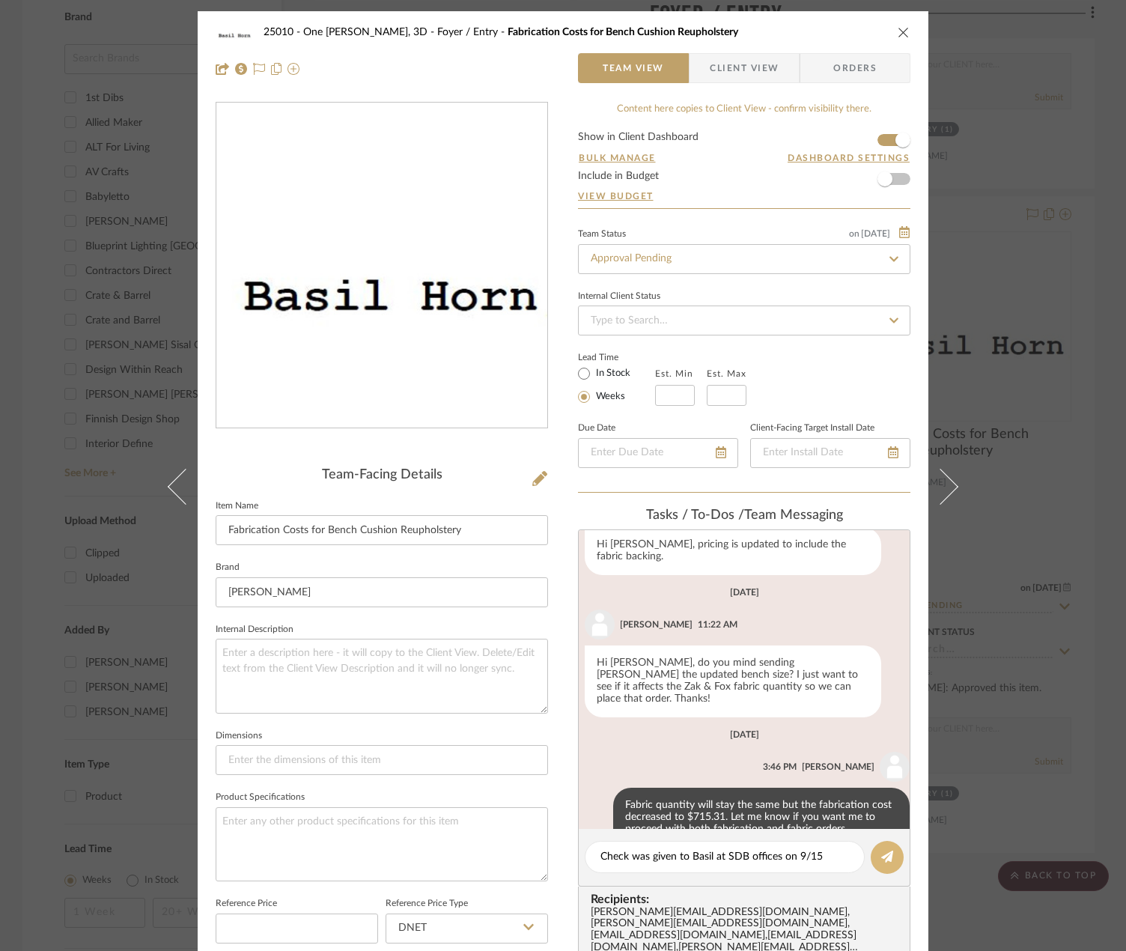
click at [884, 851] on icon at bounding box center [887, 857] width 12 height 12
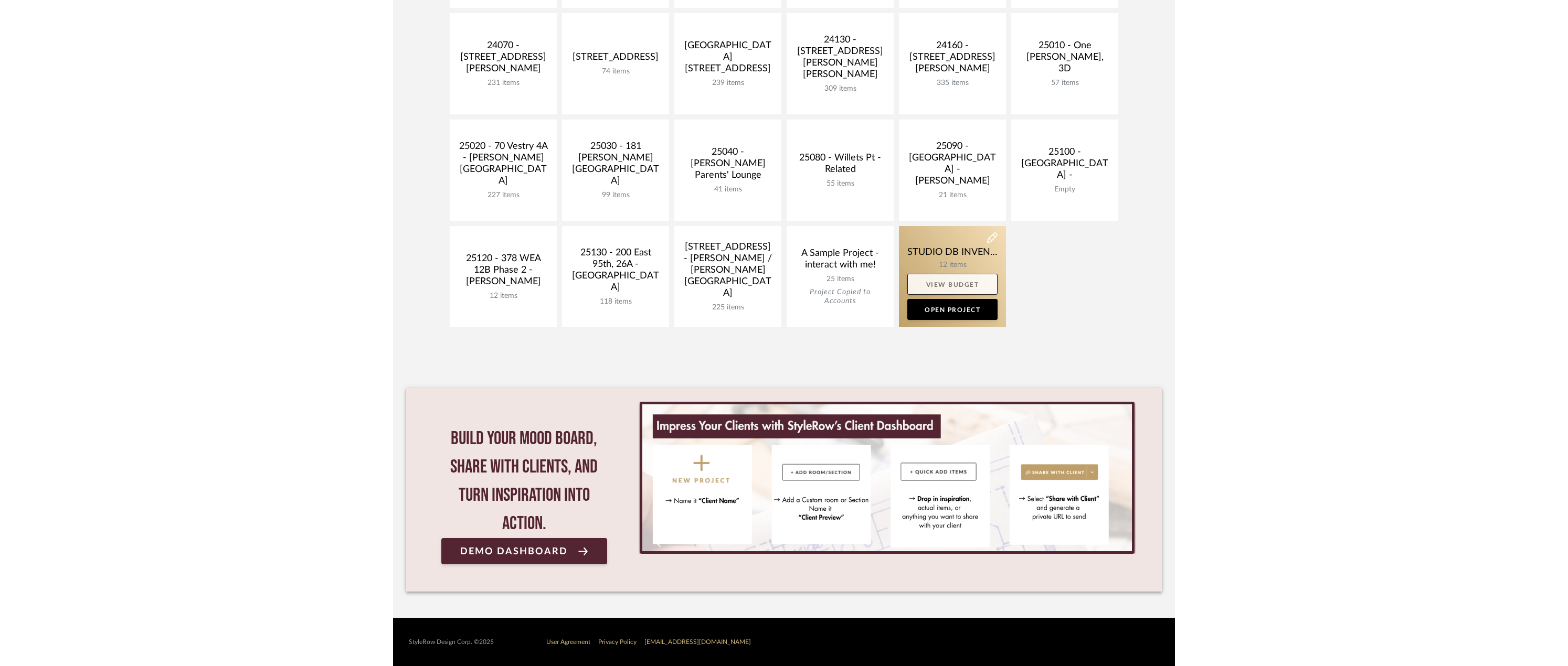
scroll to position [197, 0]
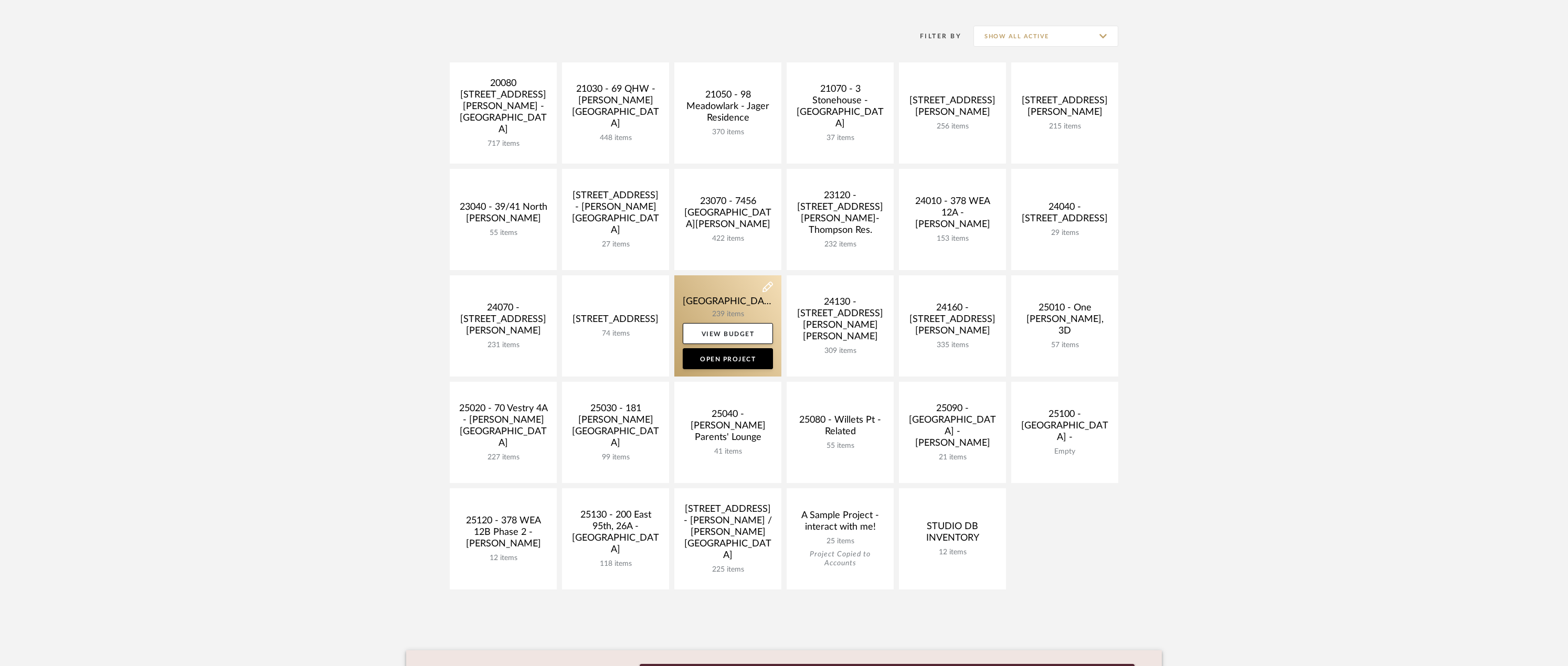
click at [740, 297] on link at bounding box center [727, 326] width 107 height 102
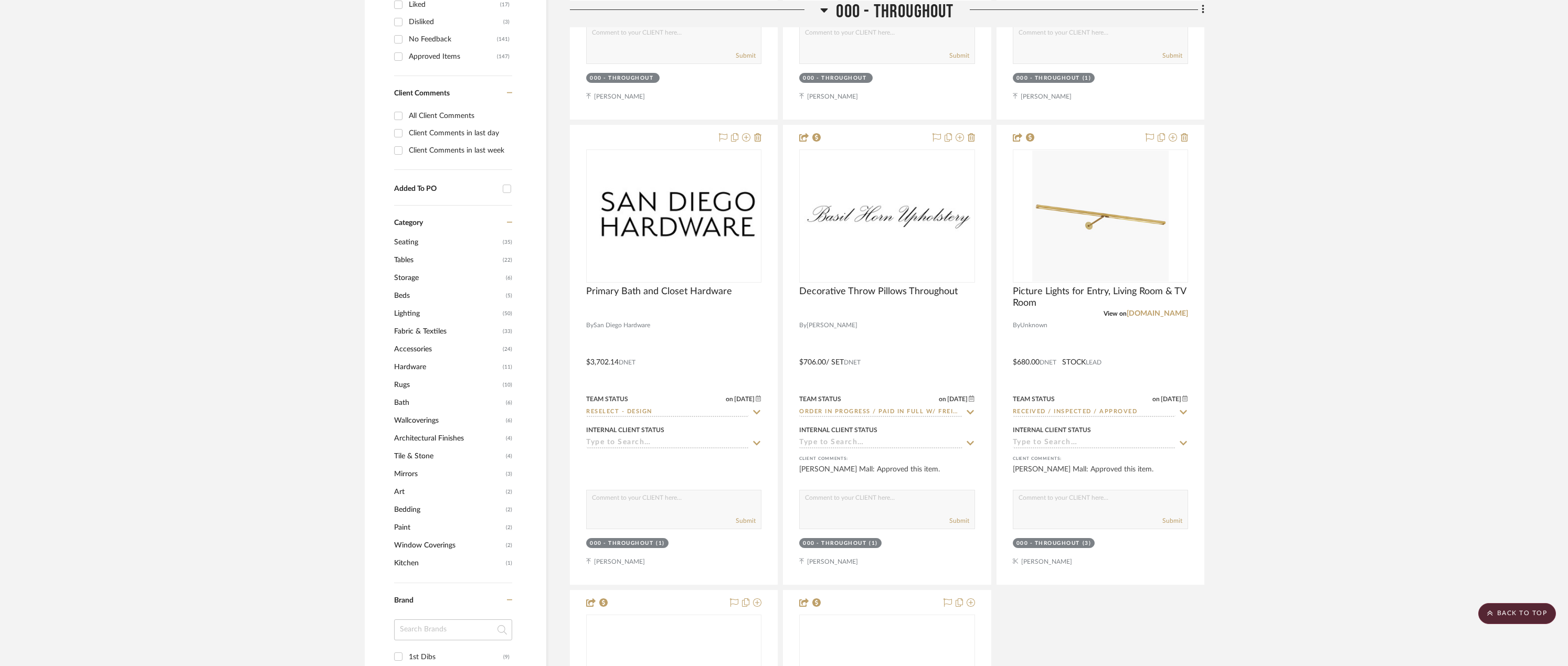
scroll to position [681, 0]
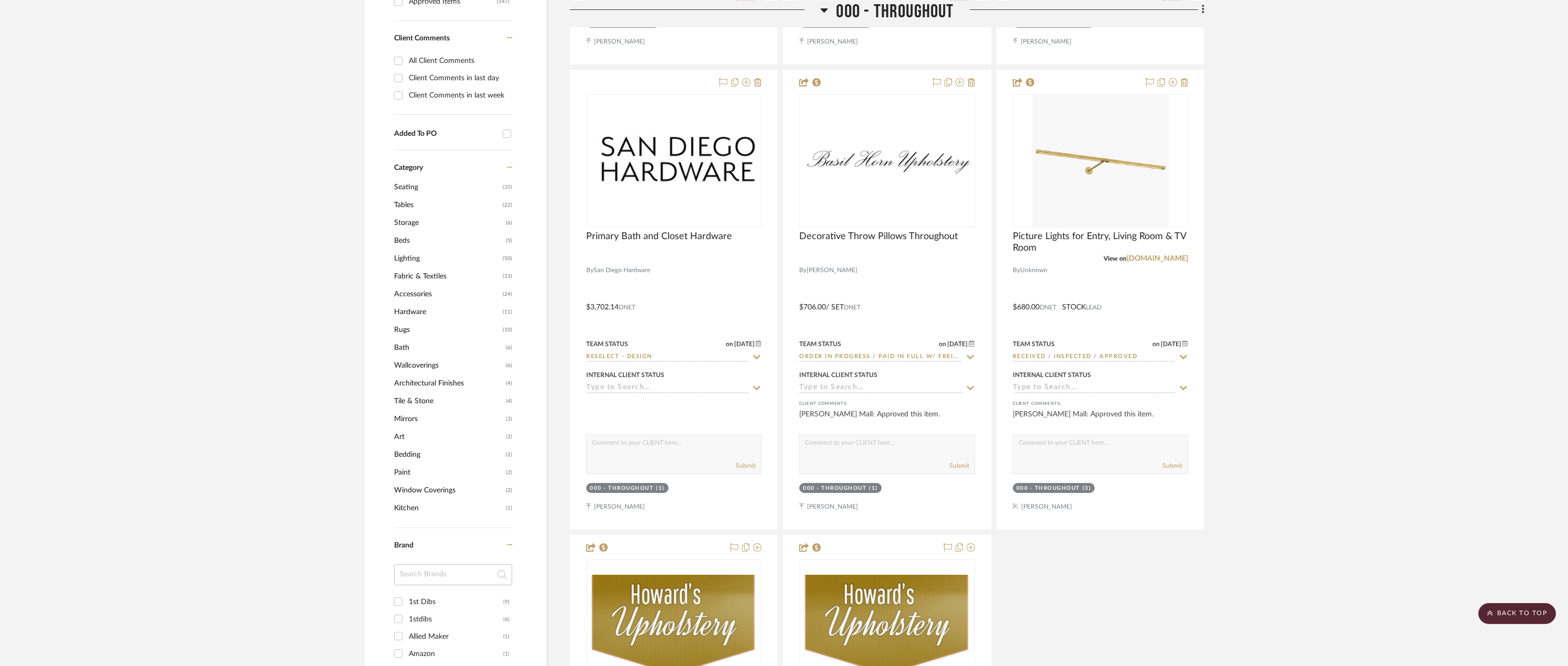
click at [429, 254] on span "Lighting" at bounding box center [446, 258] width 106 height 18
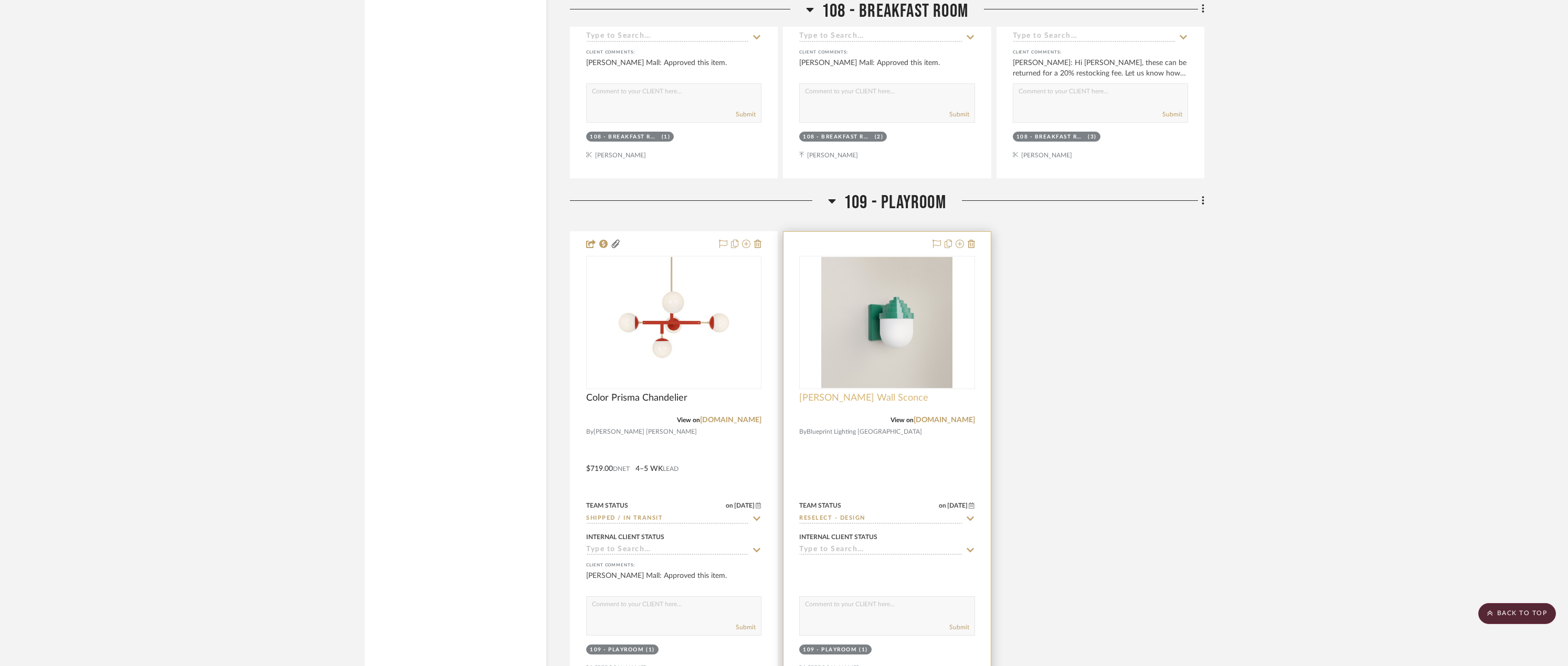
scroll to position [4196, 0]
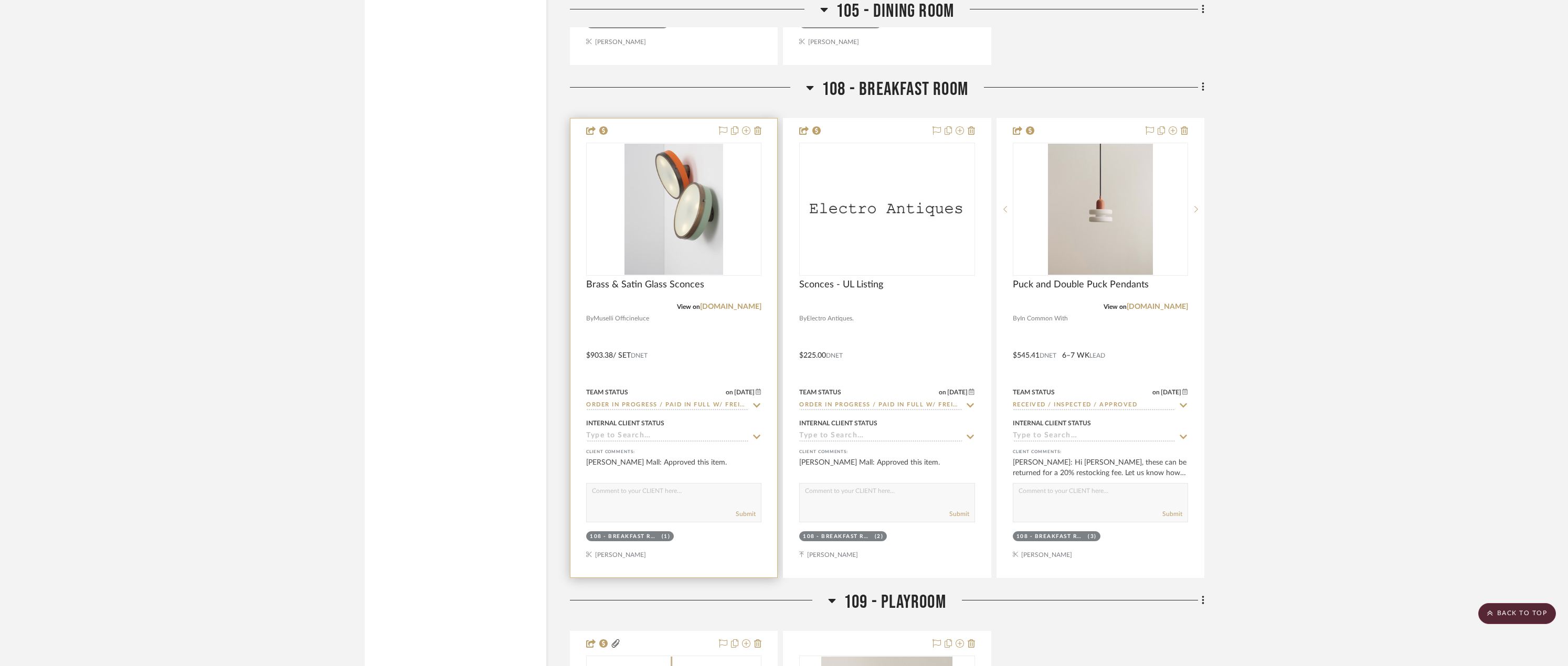
click at [0, 0] on div at bounding box center [0, 0] width 0 height 0
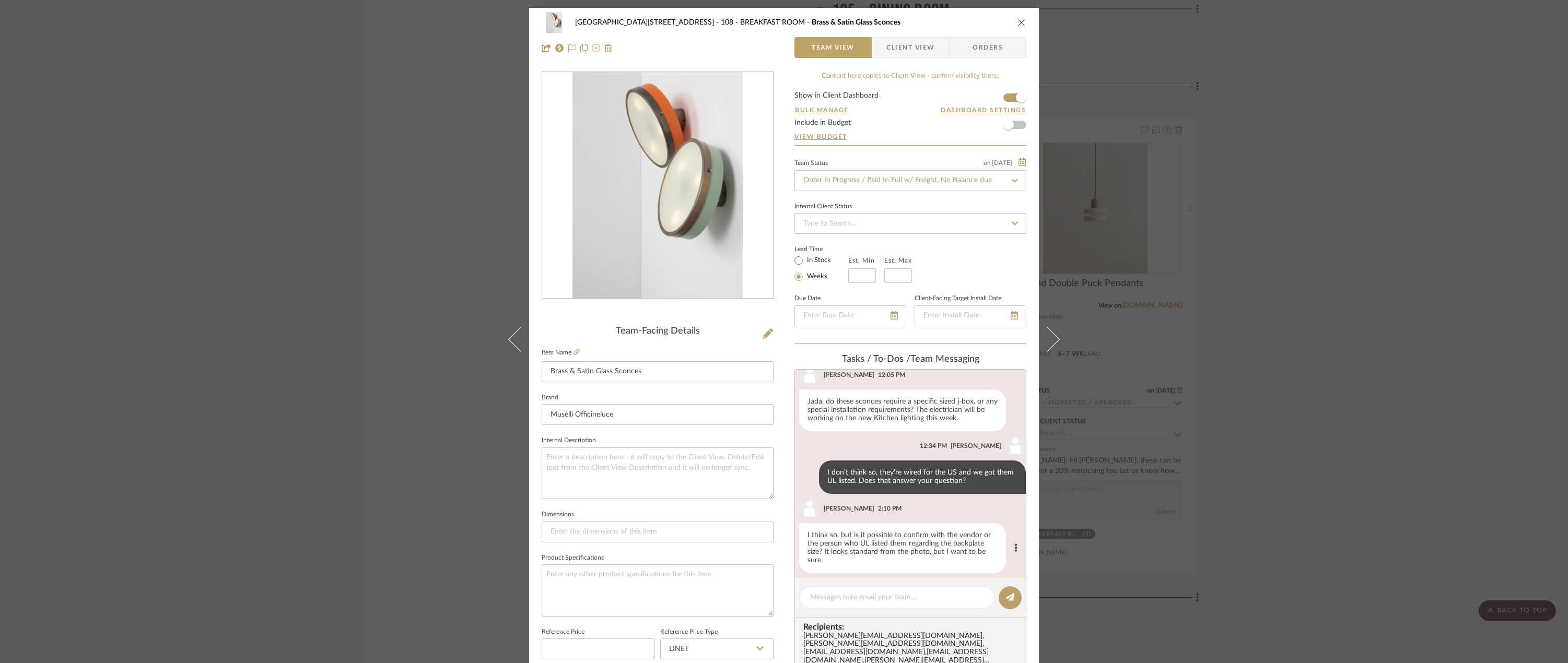
scroll to position [201, 0]
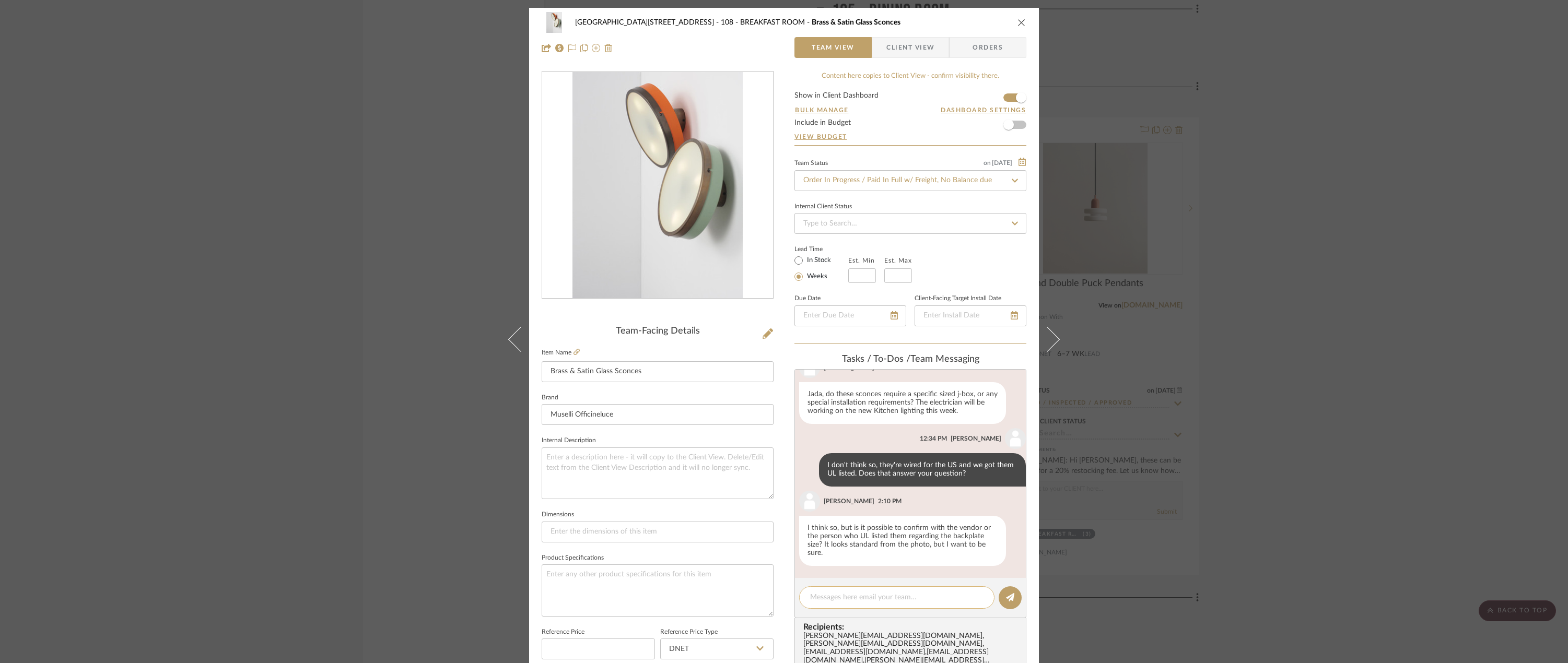
click at [785, 593] on textarea at bounding box center [896, 597] width 174 height 11
type textarea "Sconces were picked up and are on the way to site via RDS"
click at [785, 600] on icon at bounding box center [1010, 597] width 8 height 8
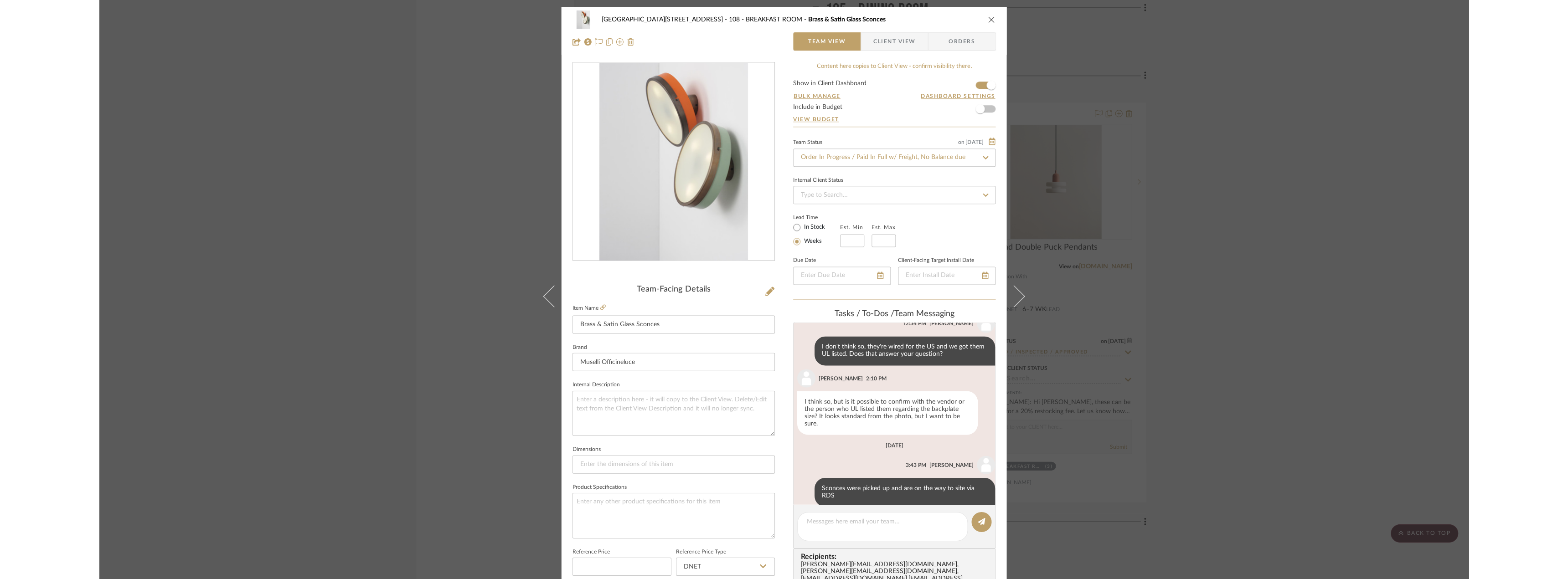
scroll to position [240, 0]
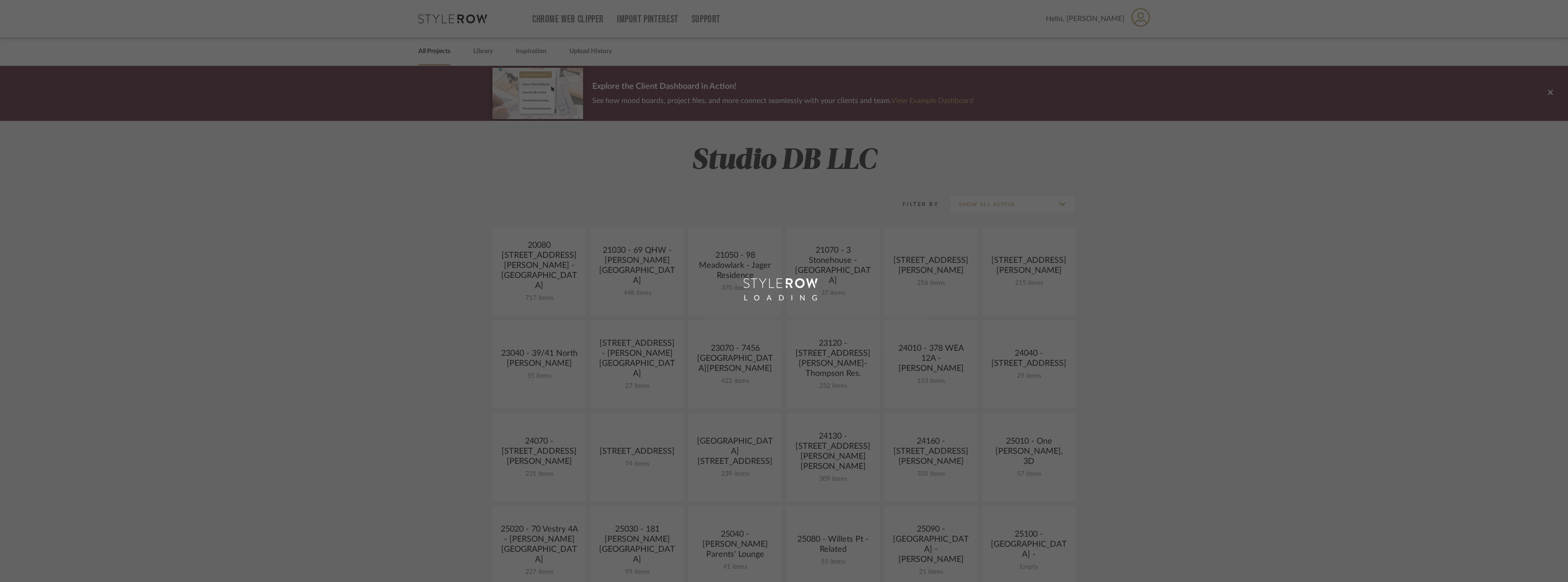
scroll to position [274, 0]
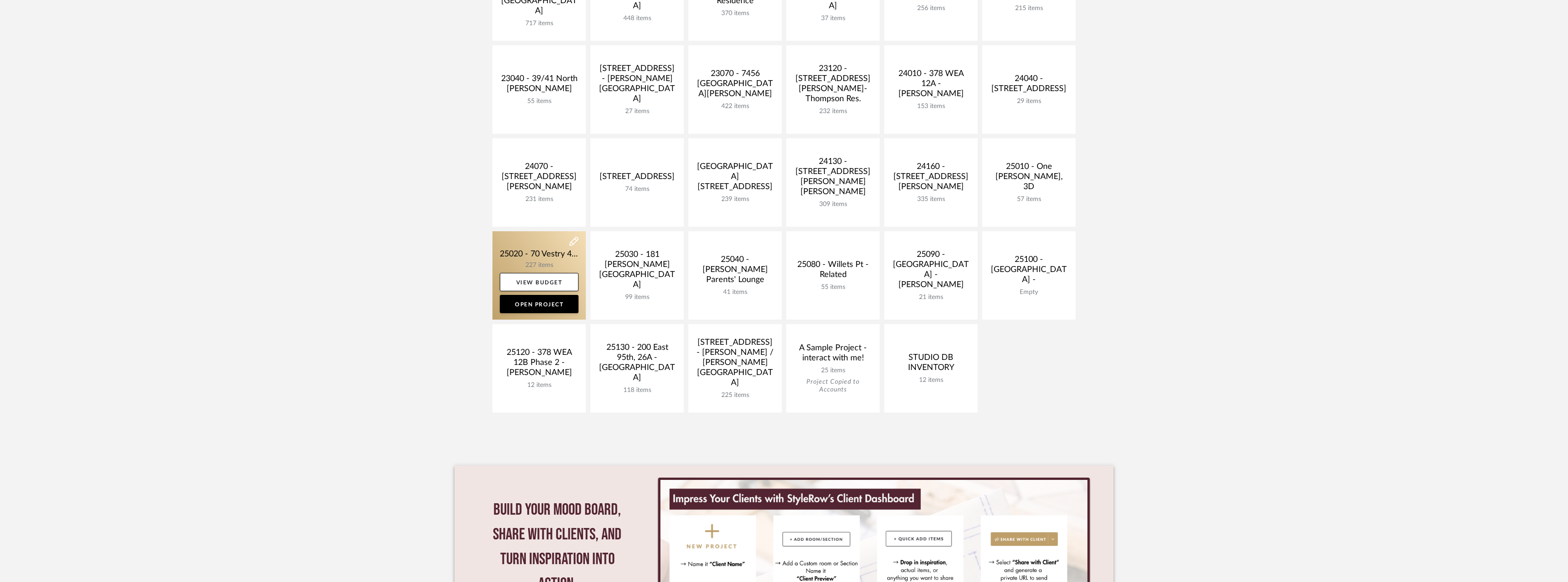
click at [553, 252] on link at bounding box center [539, 275] width 93 height 89
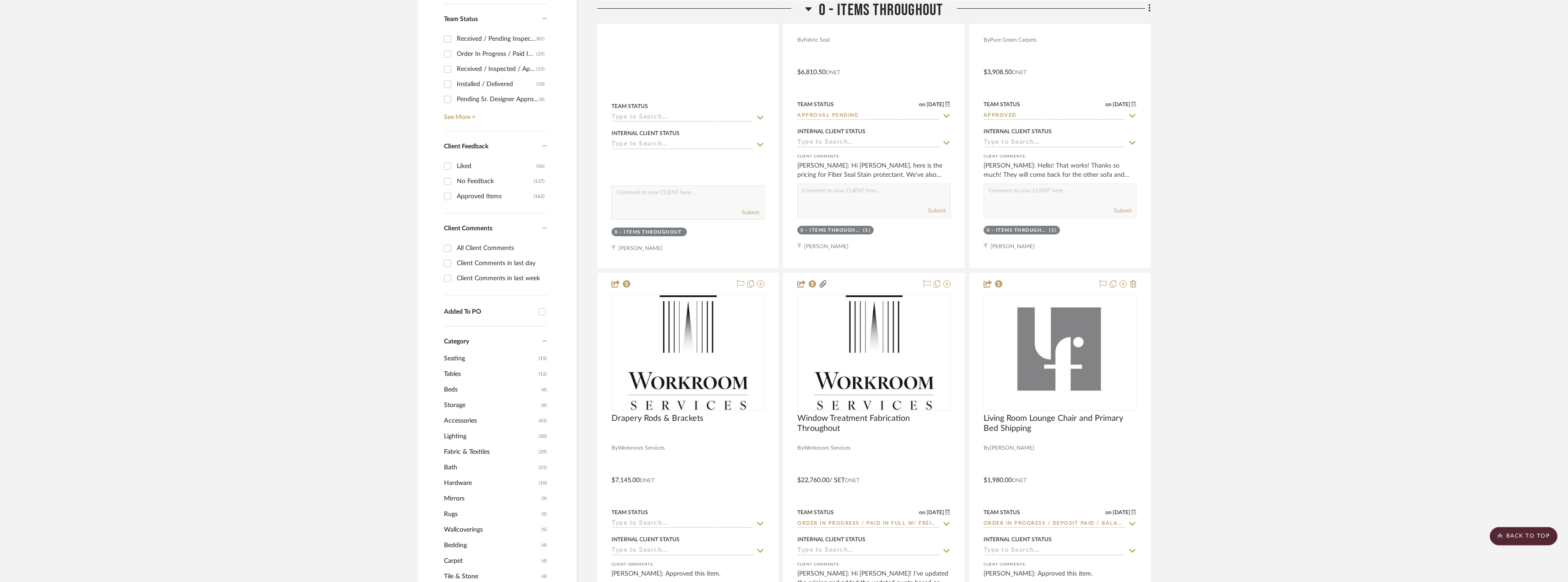
scroll to position [458, 0]
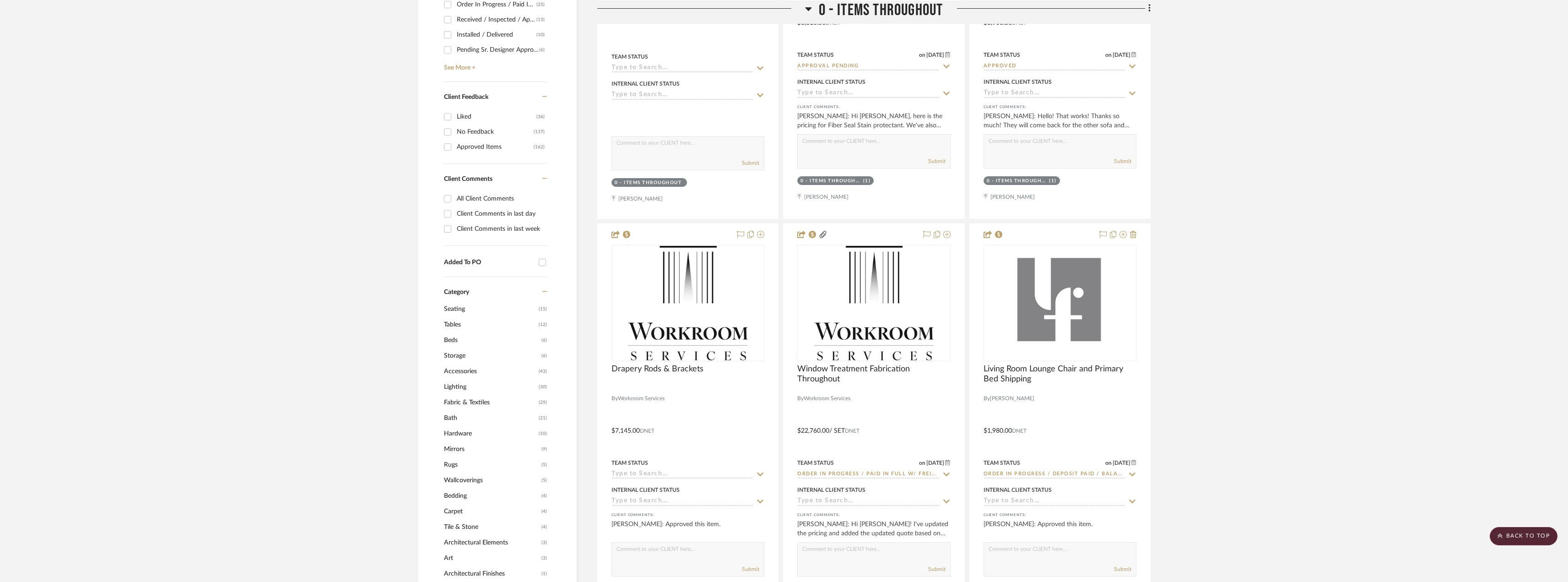
click at [462, 440] on span "Hardware" at bounding box center [489, 433] width 92 height 15
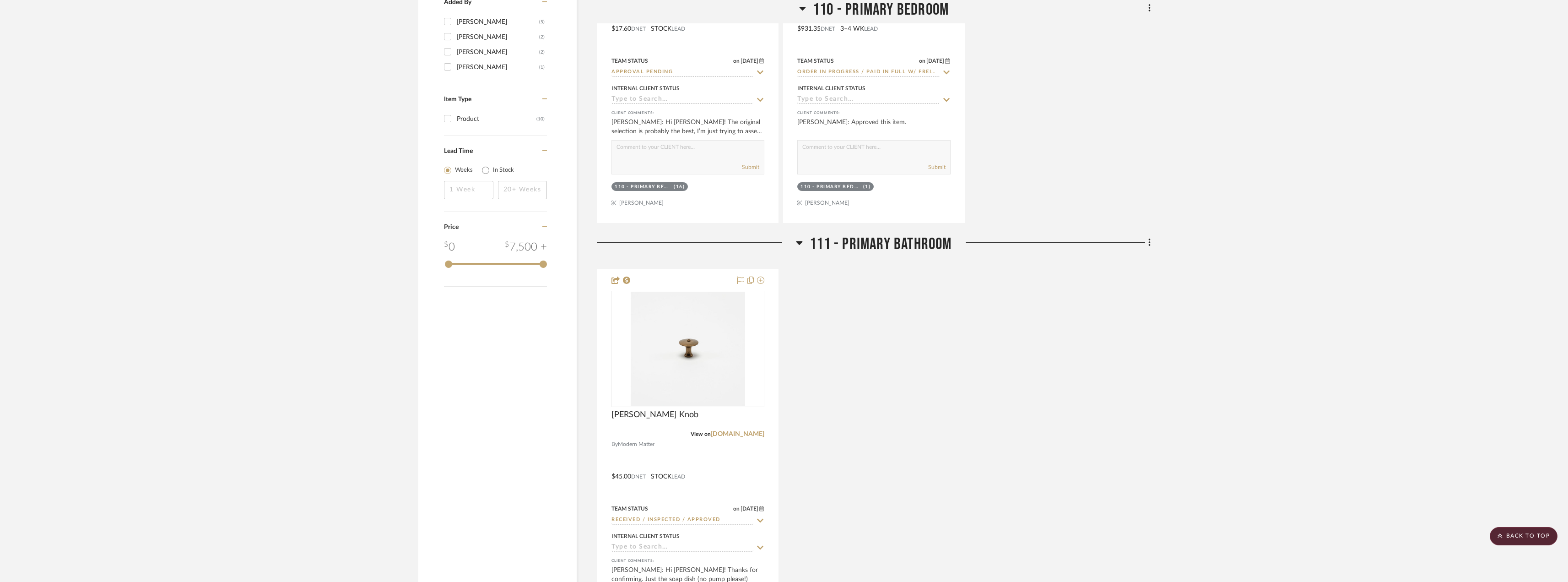
scroll to position [1374, 0]
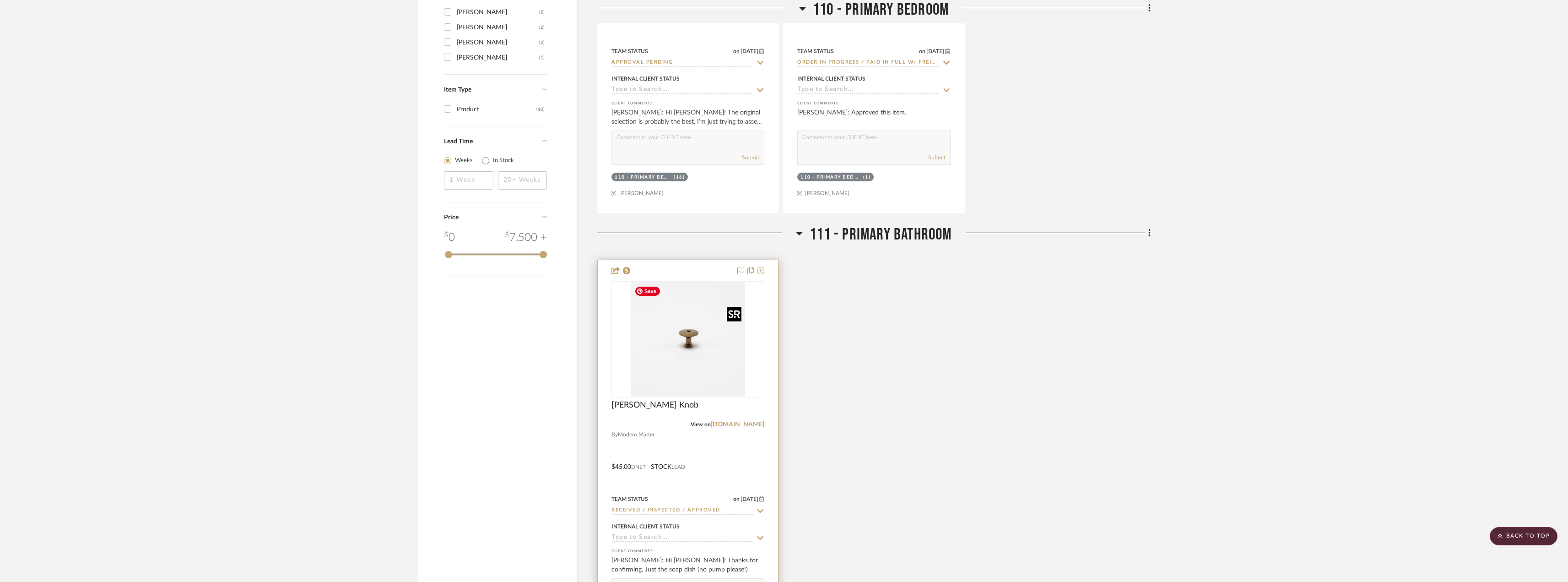
click at [688, 336] on img "0" at bounding box center [687, 339] width 114 height 114
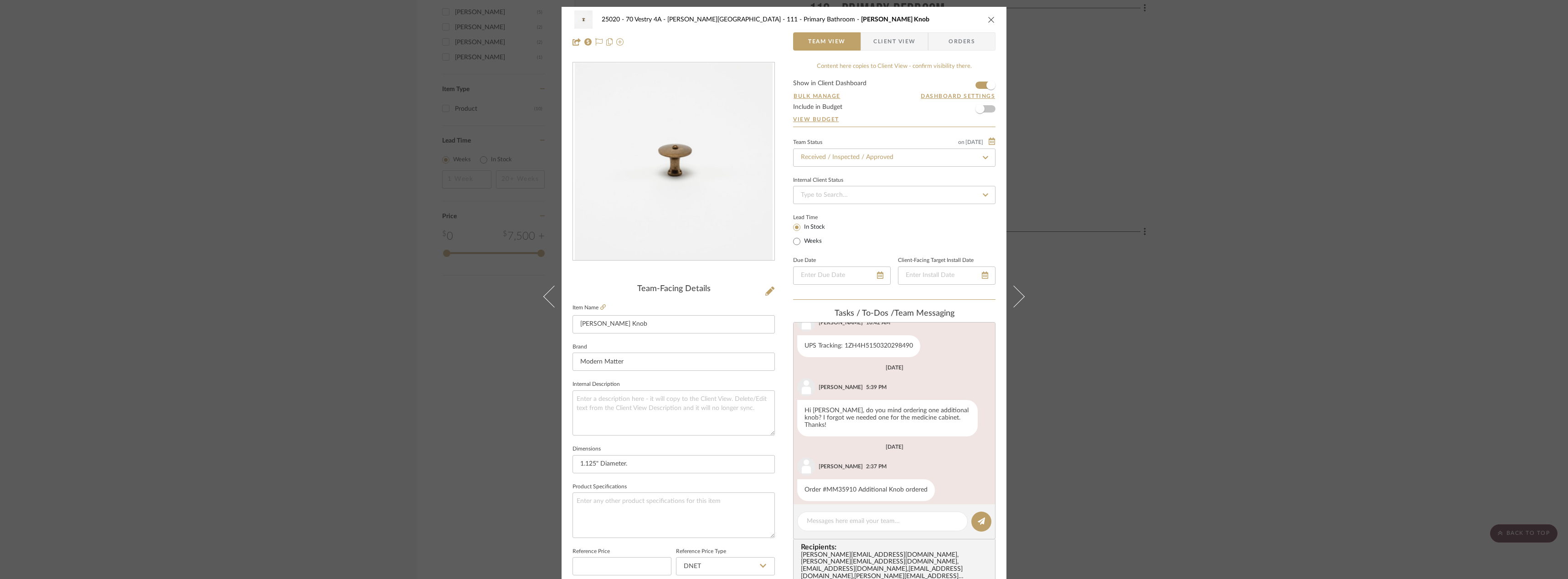
scroll to position [95, 0]
drag, startPoint x: 888, startPoint y: 49, endPoint x: 892, endPoint y: 63, distance: 14.6
click at [888, 50] on span "Client View" at bounding box center [894, 41] width 42 height 18
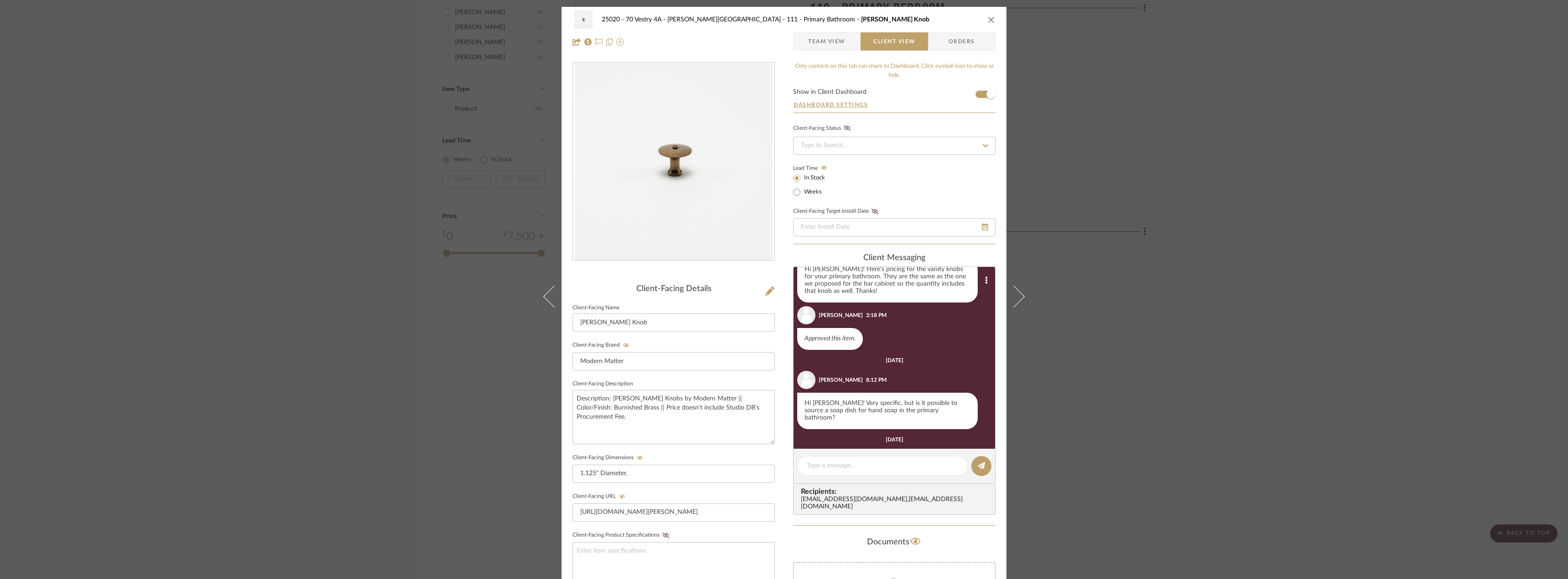
scroll to position [0, 0]
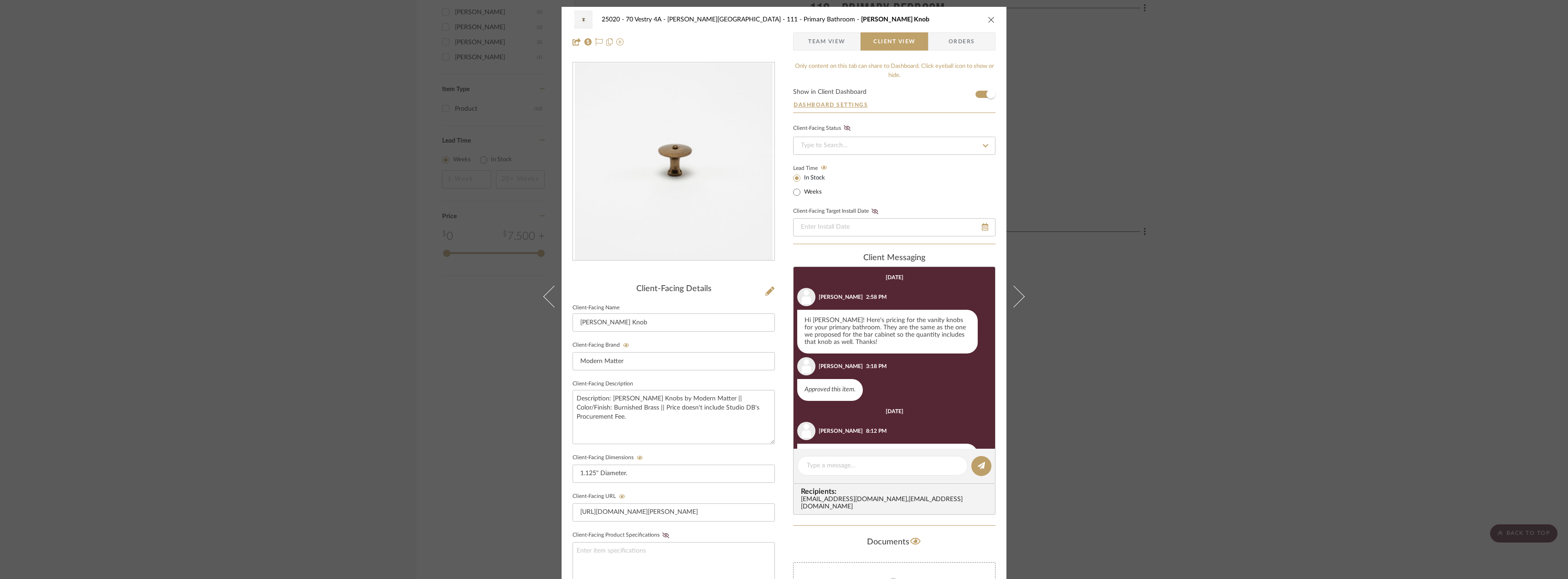
drag, startPoint x: 1093, startPoint y: 302, endPoint x: 986, endPoint y: 279, distance: 109.4
click at [1093, 302] on div "25020 - 70 Vestry 4A - [PERSON_NAME] 111 - Primary Bathroom [PERSON_NAME] Knob …" at bounding box center [784, 290] width 1568 height 579
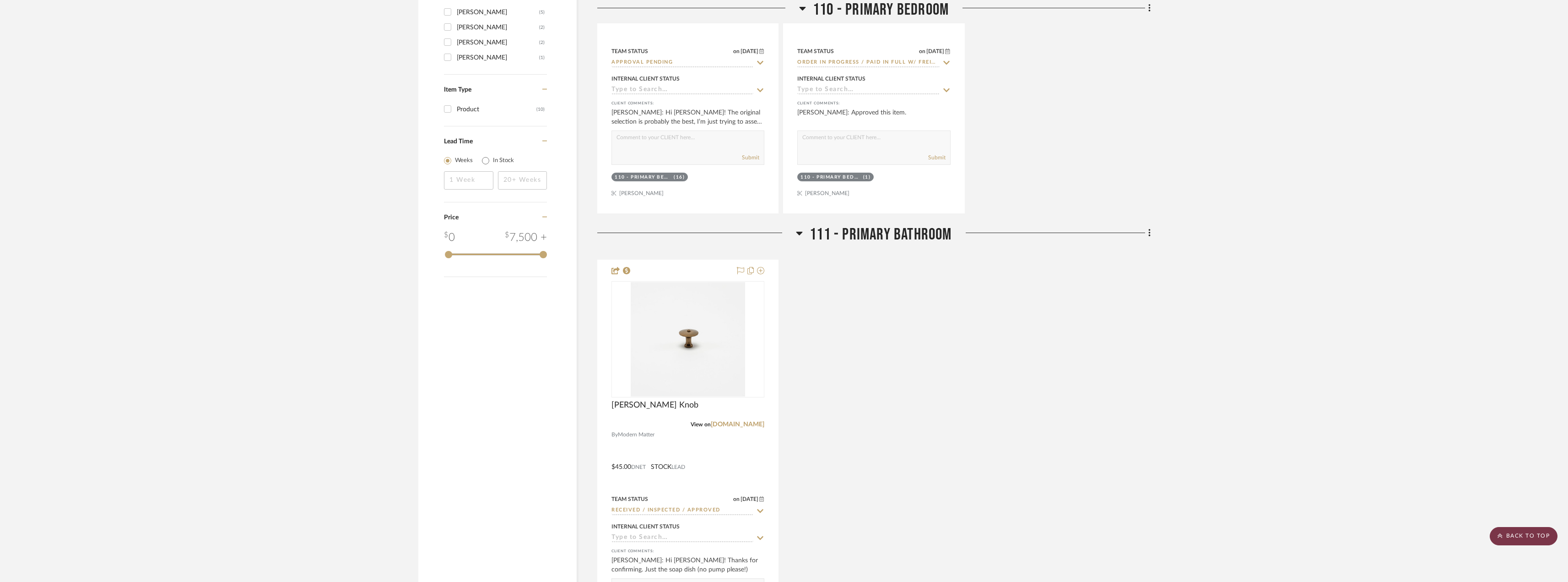
drag, startPoint x: 1523, startPoint y: 545, endPoint x: 1520, endPoint y: 537, distance: 8.5
click at [1524, 544] on scroll-to-top-button "BACK TO TOP" at bounding box center [1523, 536] width 68 height 18
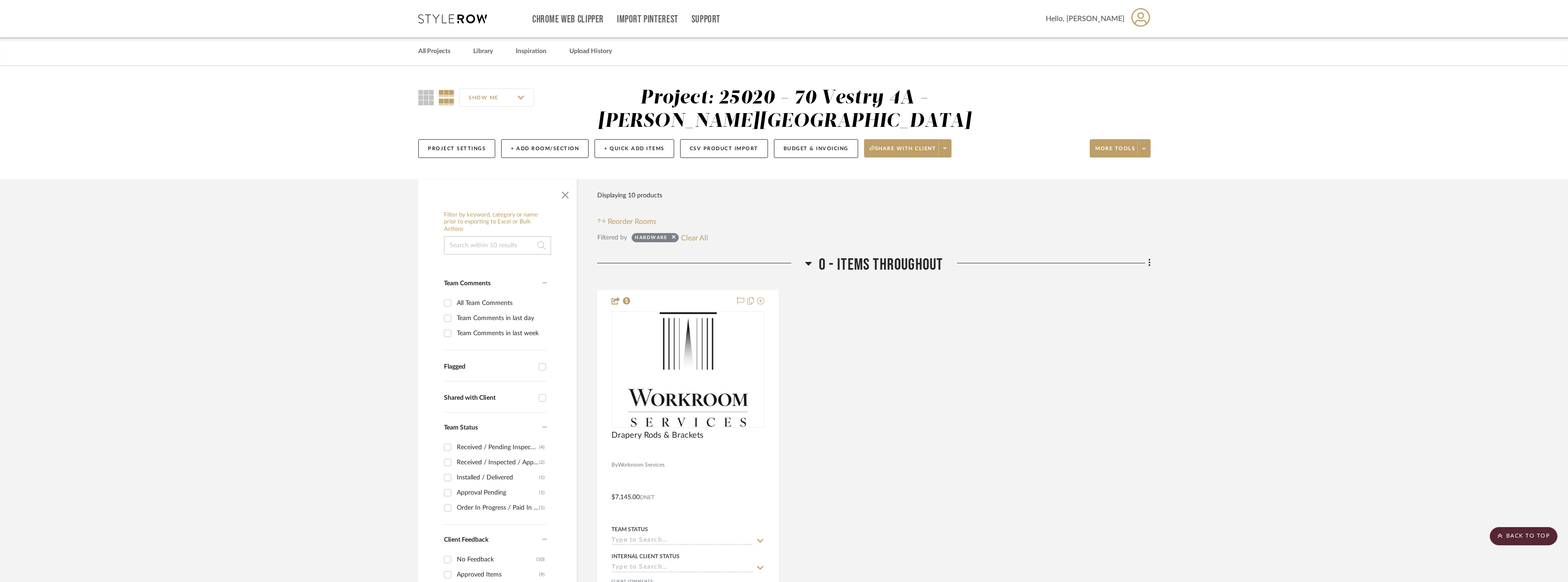
click at [474, 241] on input at bounding box center [497, 245] width 107 height 18
click at [672, 241] on fa-icon at bounding box center [673, 239] width 4 height 6
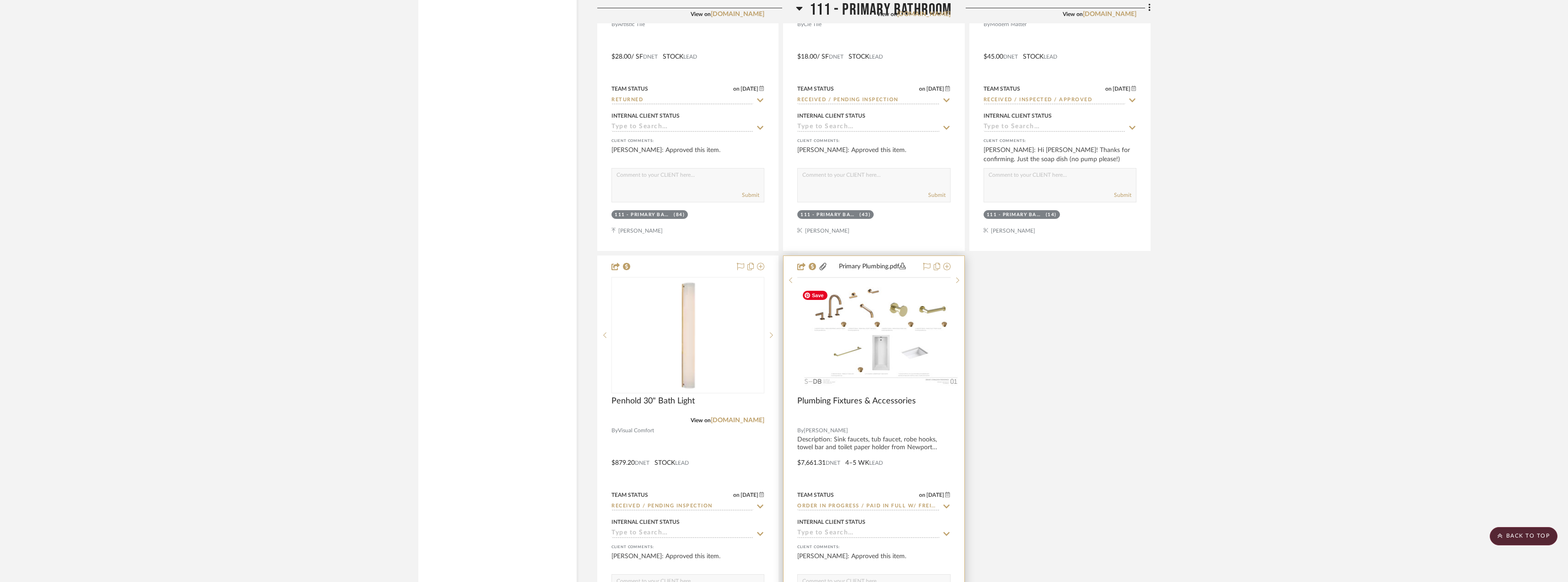
scroll to position [10071, 0]
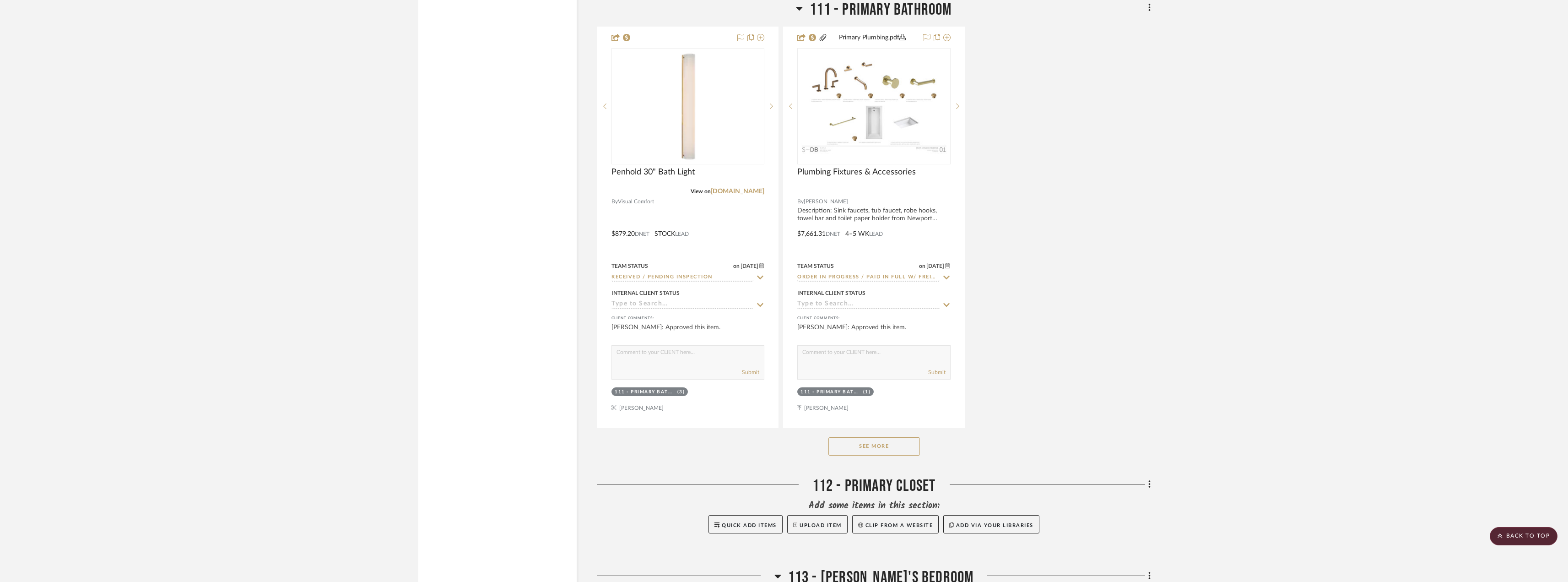
click at [876, 450] on button "See More" at bounding box center [874, 446] width 92 height 18
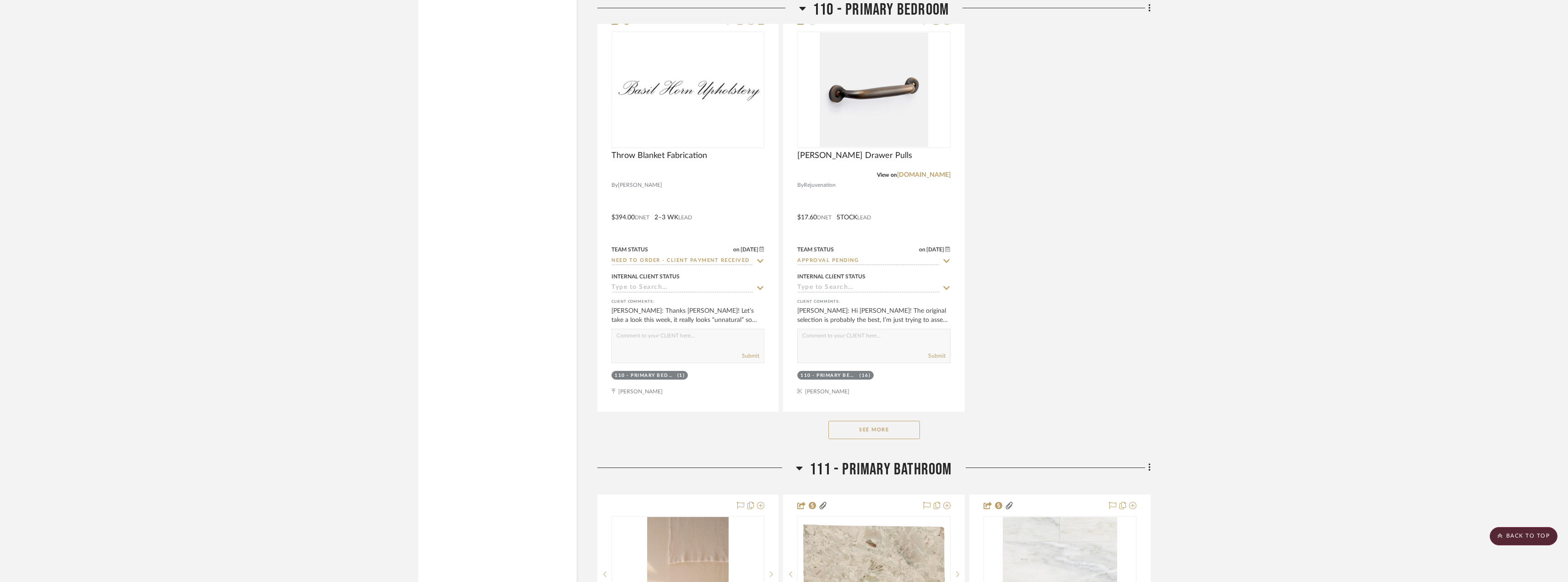
scroll to position [8790, 0]
